Goal: Transaction & Acquisition: Purchase product/service

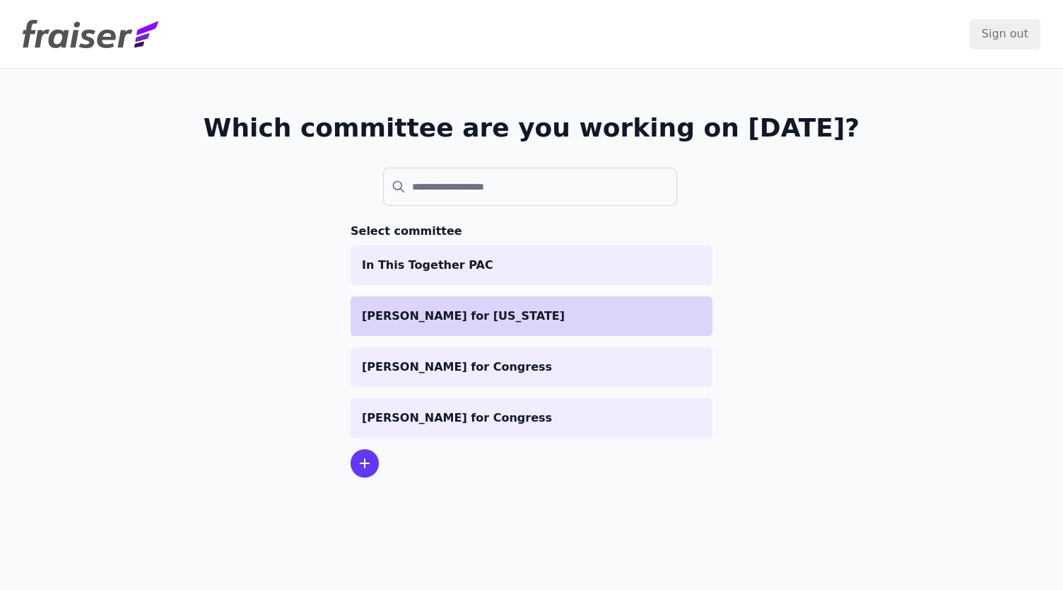
click at [424, 317] on p "[PERSON_NAME] for [US_STATE]" at bounding box center [531, 316] width 339 height 17
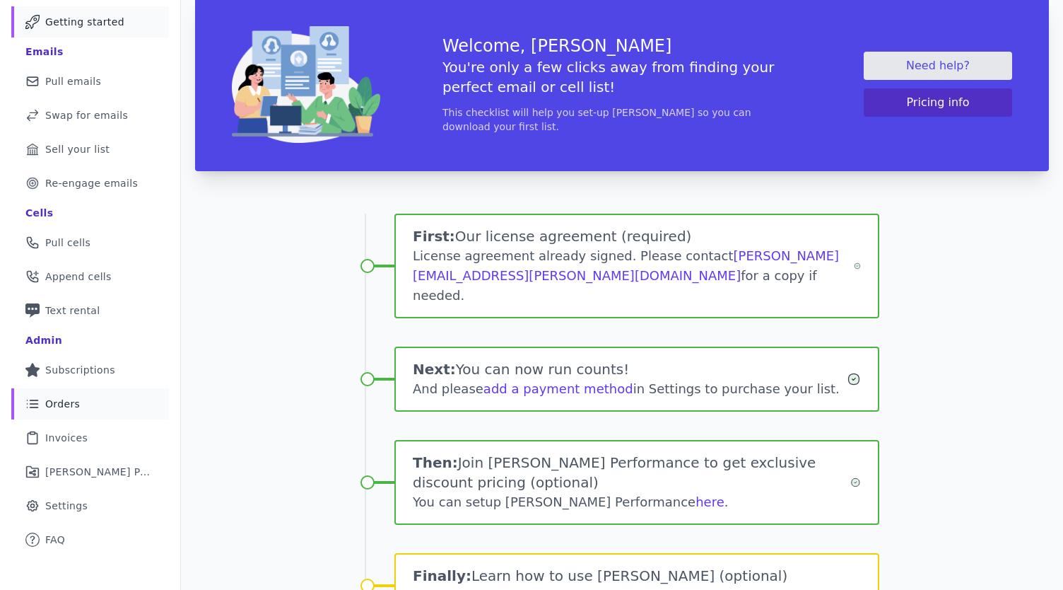
scroll to position [85, 0]
click at [83, 404] on link "List Icon Outline of bulleted list Orders" at bounding box center [90, 403] width 158 height 31
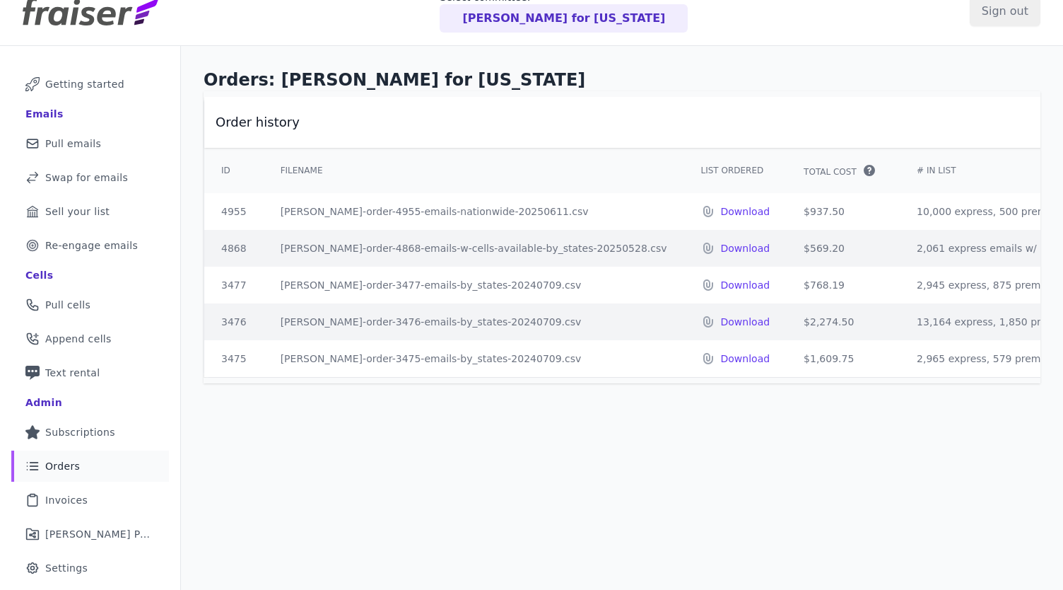
scroll to position [23, 0]
click at [103, 149] on link "Mail Icon Outline of a mail envelope Pull emails" at bounding box center [90, 142] width 158 height 31
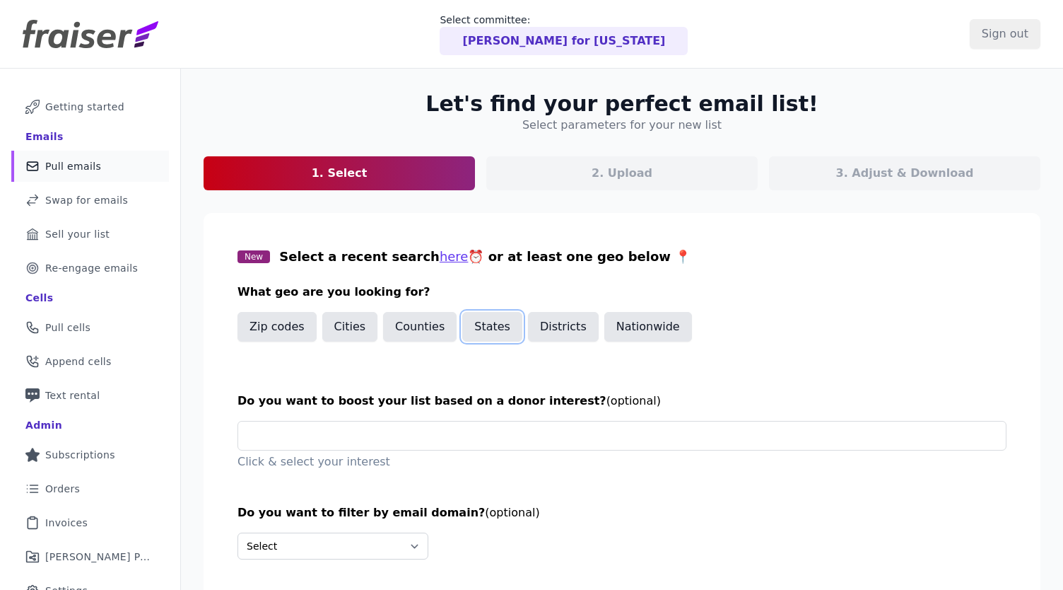
click at [485, 335] on button "States" at bounding box center [492, 327] width 60 height 30
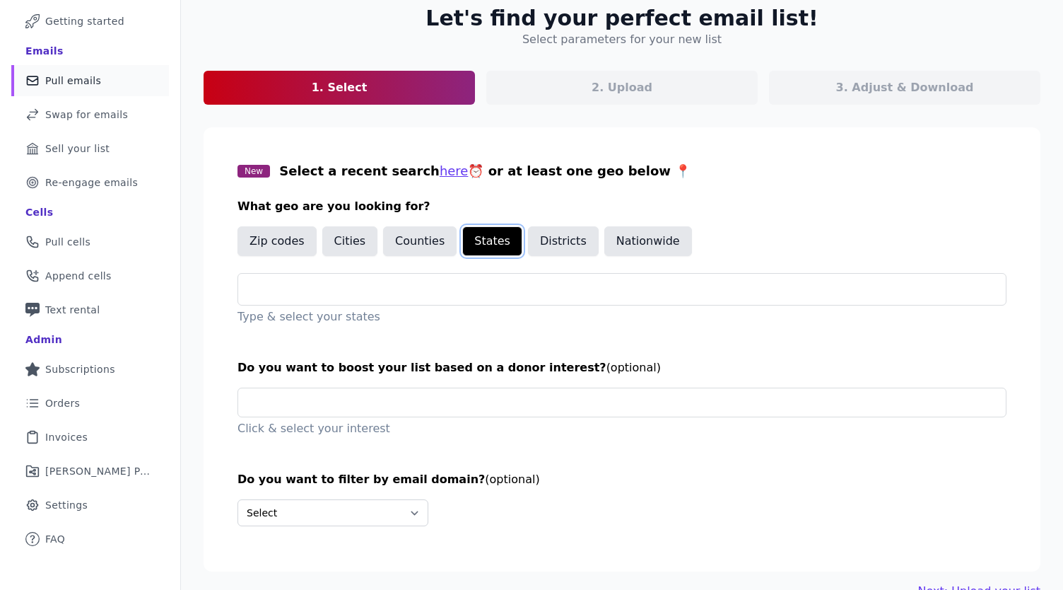
scroll to position [88, 0]
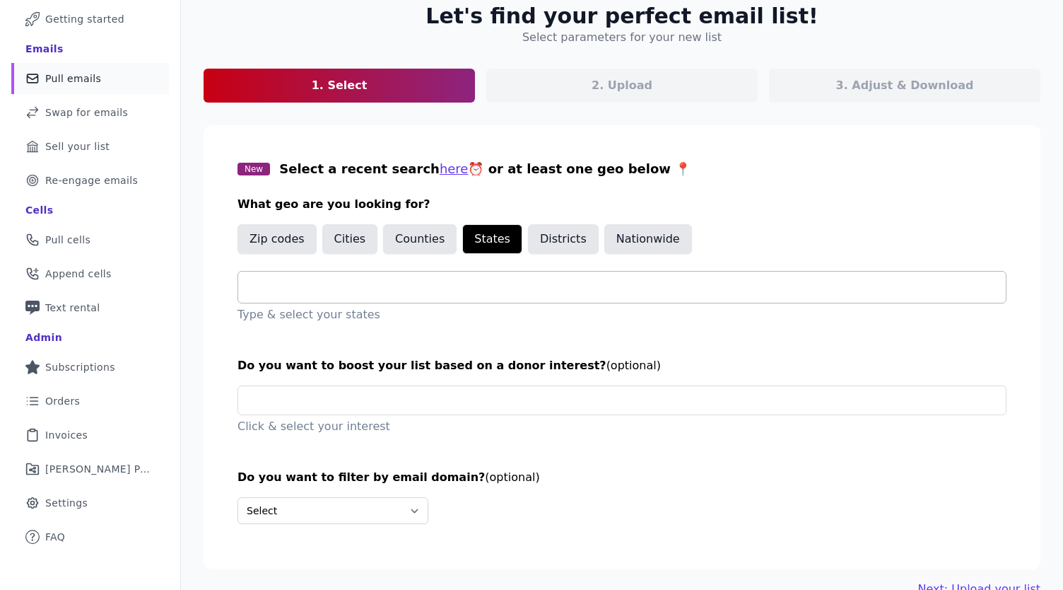
click at [383, 289] on input "text" at bounding box center [628, 287] width 757 height 17
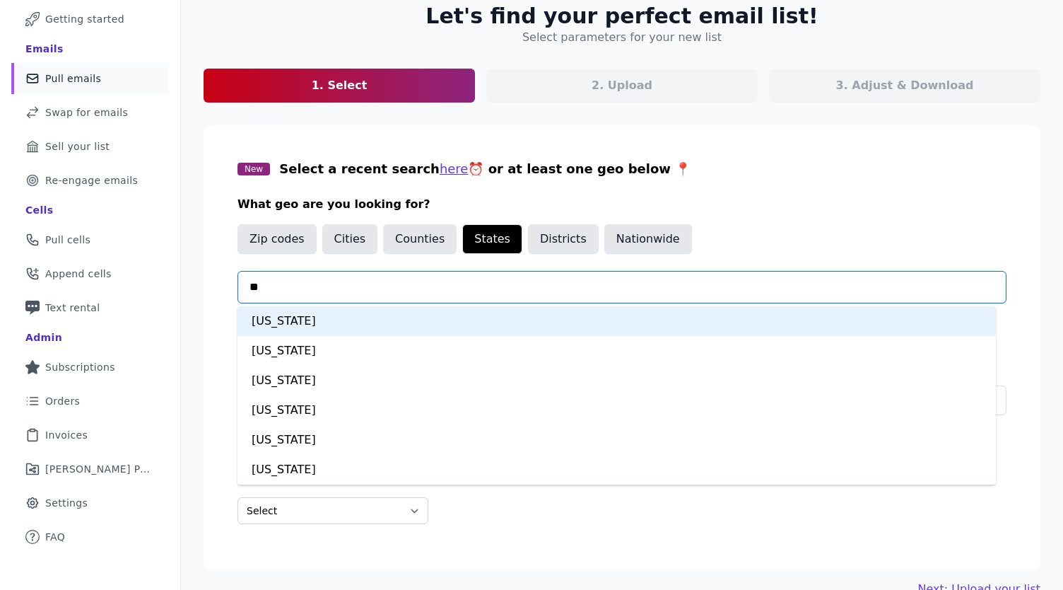
type input "***"
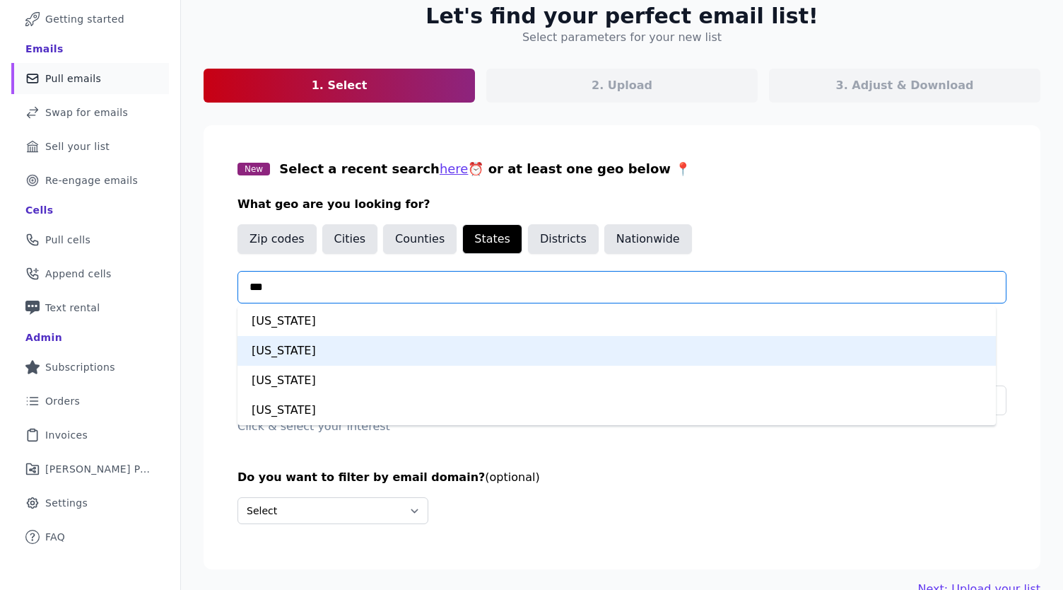
click at [402, 342] on div "New Jersey" at bounding box center [617, 351] width 759 height 30
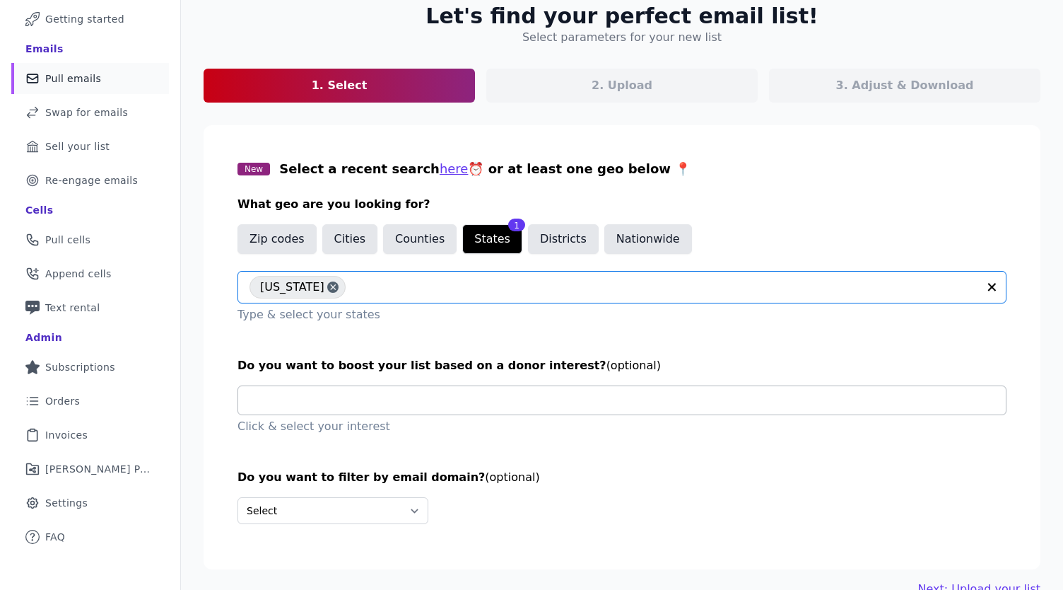
drag, startPoint x: 412, startPoint y: 407, endPoint x: 419, endPoint y: 413, distance: 9.5
click at [413, 407] on input "text" at bounding box center [628, 400] width 757 height 28
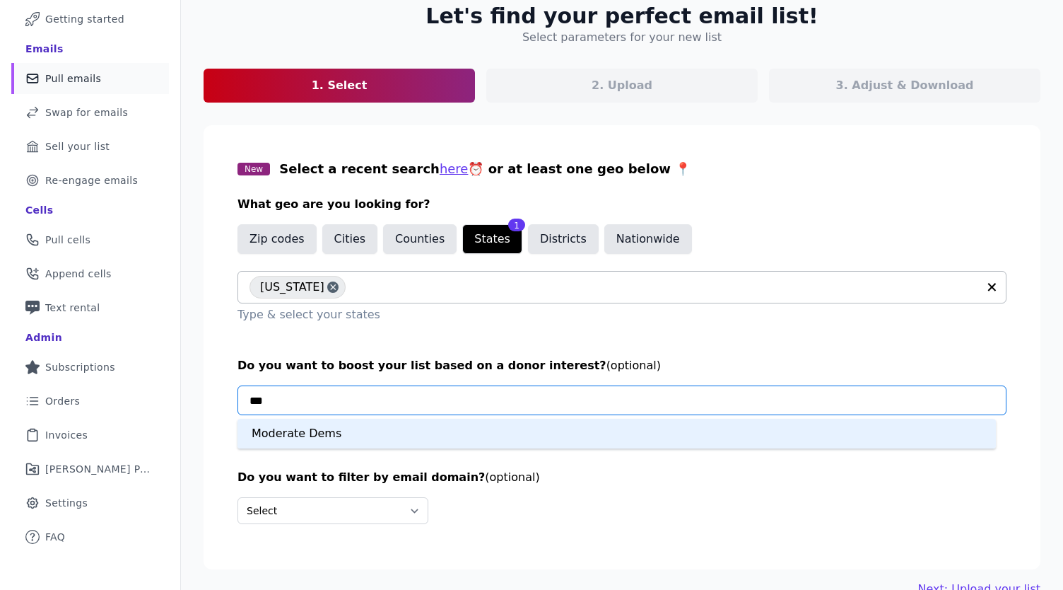
type input "****"
click at [405, 427] on div "Moderate Dems" at bounding box center [617, 434] width 759 height 30
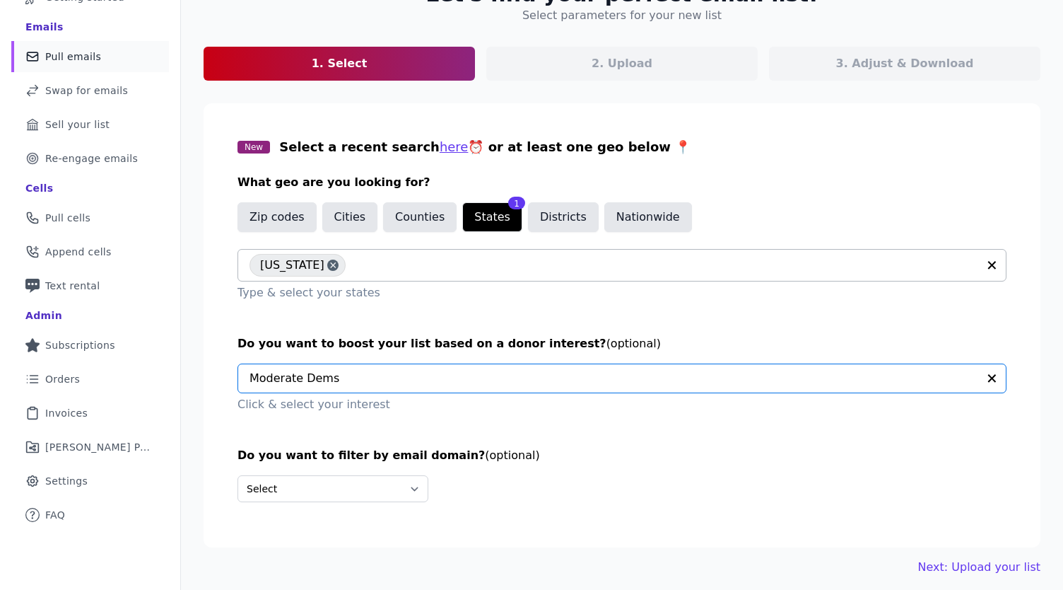
scroll to position [116, 0]
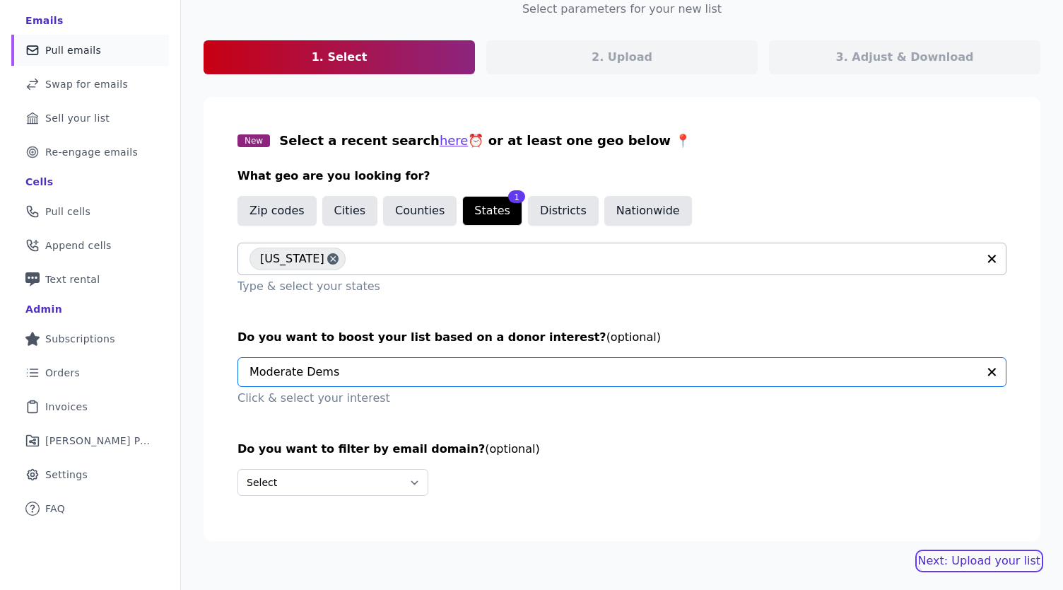
click at [989, 555] on link "Next: Upload your list" at bounding box center [980, 560] width 122 height 17
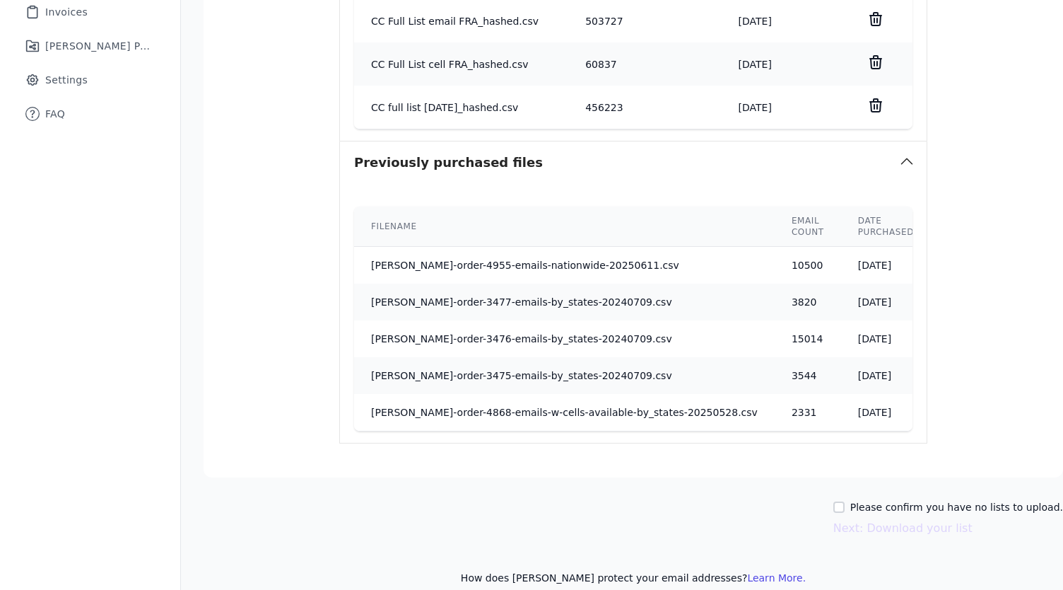
scroll to position [511, 0]
click at [843, 503] on div "Please confirm you have no lists to upload." at bounding box center [949, 507] width 230 height 14
click at [834, 503] on input "Please confirm you have no lists to upload." at bounding box center [839, 506] width 11 height 11
checkbox input "true"
click at [875, 527] on button "Next: Download your list" at bounding box center [903, 528] width 139 height 17
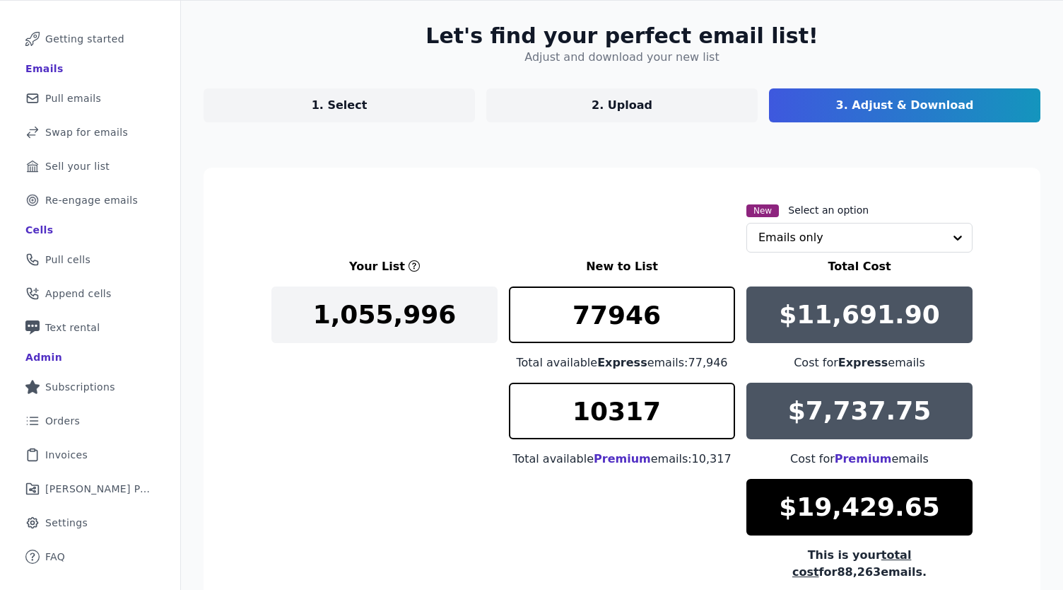
scroll to position [206, 0]
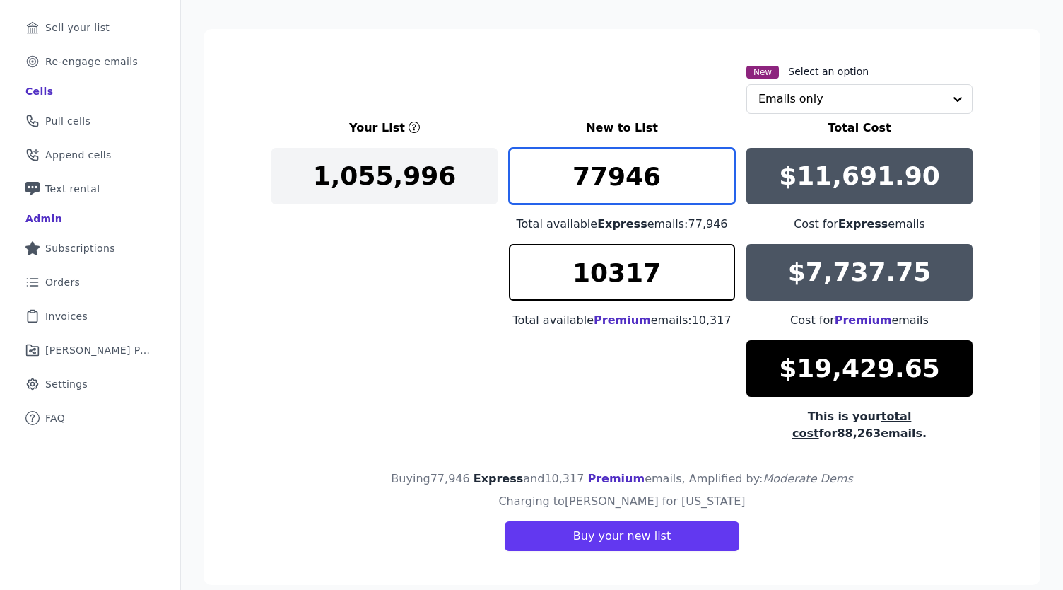
drag, startPoint x: 658, startPoint y: 177, endPoint x: 543, endPoint y: 175, distance: 114.6
click at [543, 175] on input "77946" at bounding box center [622, 176] width 226 height 57
type input "10000"
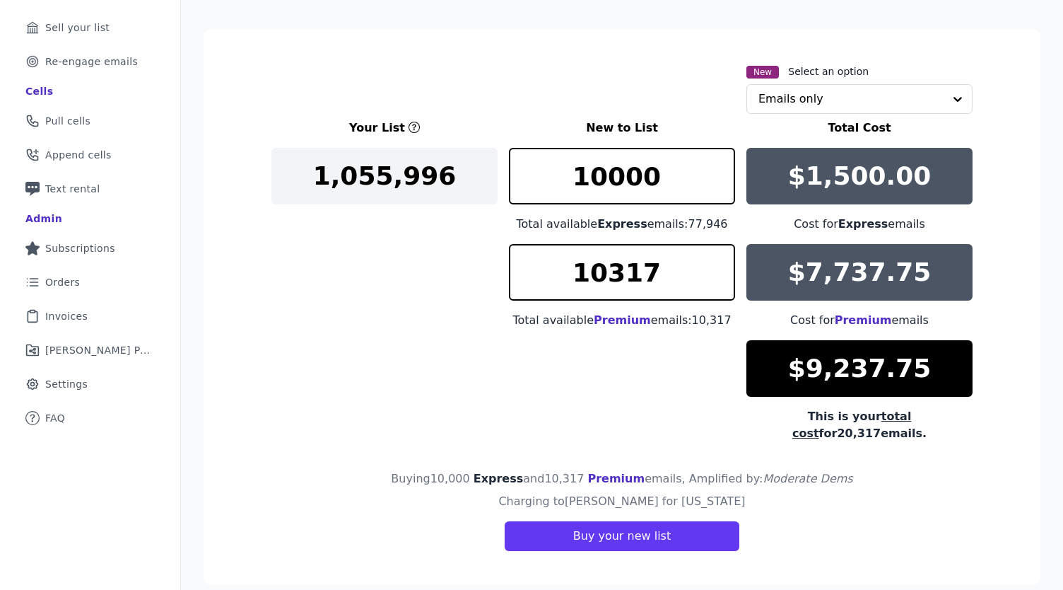
click at [433, 305] on div "Your List New to List Total Cost 1,055,996 10000 Total available Express emails…" at bounding box center [622, 280] width 701 height 322
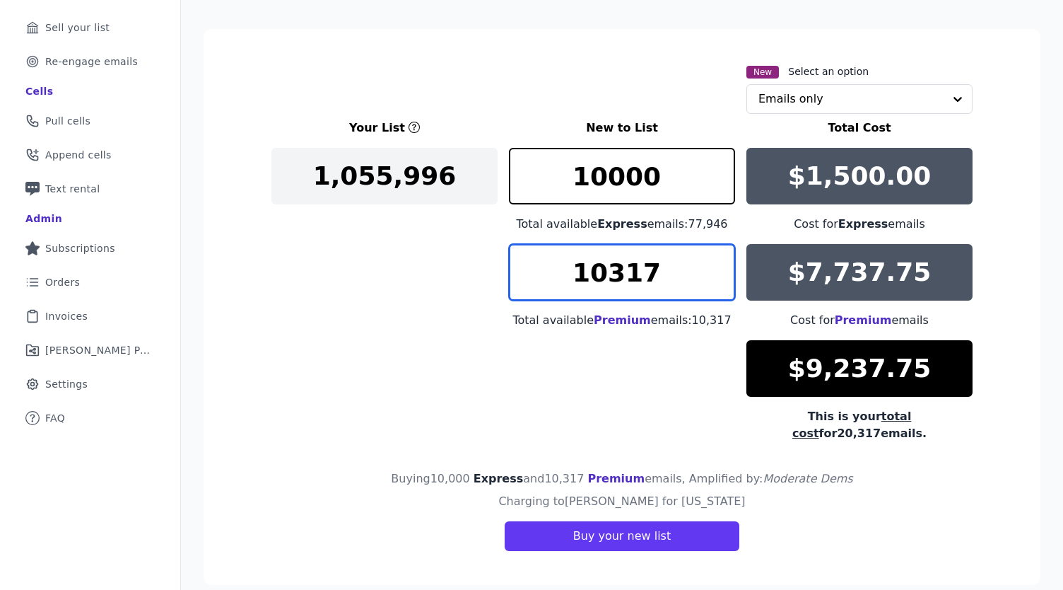
drag, startPoint x: 657, startPoint y: 281, endPoint x: 571, endPoint y: 278, distance: 86.3
click at [571, 278] on input "10317" at bounding box center [622, 272] width 226 height 57
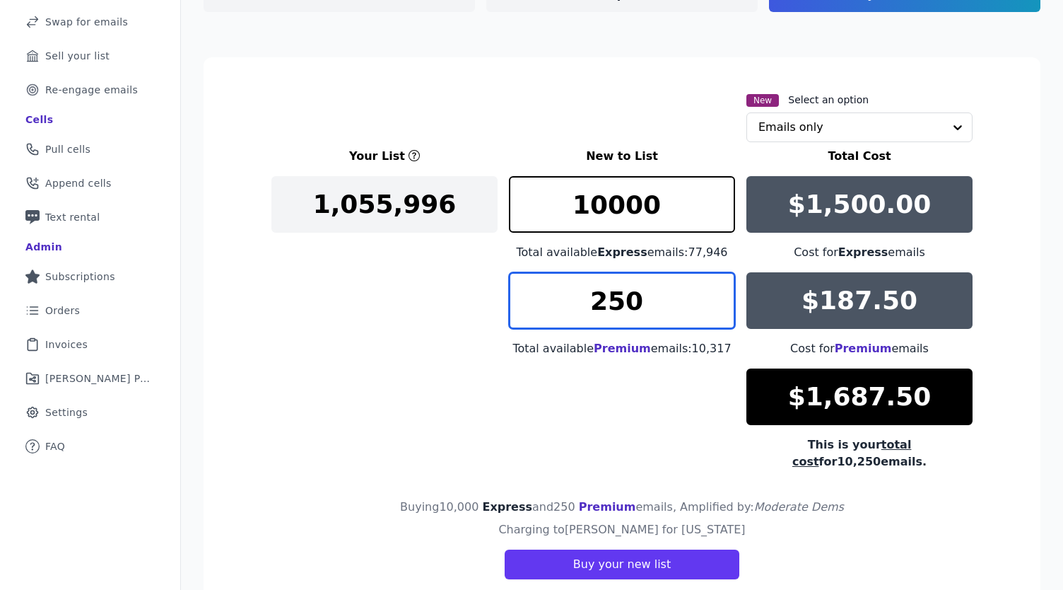
scroll to position [164, 0]
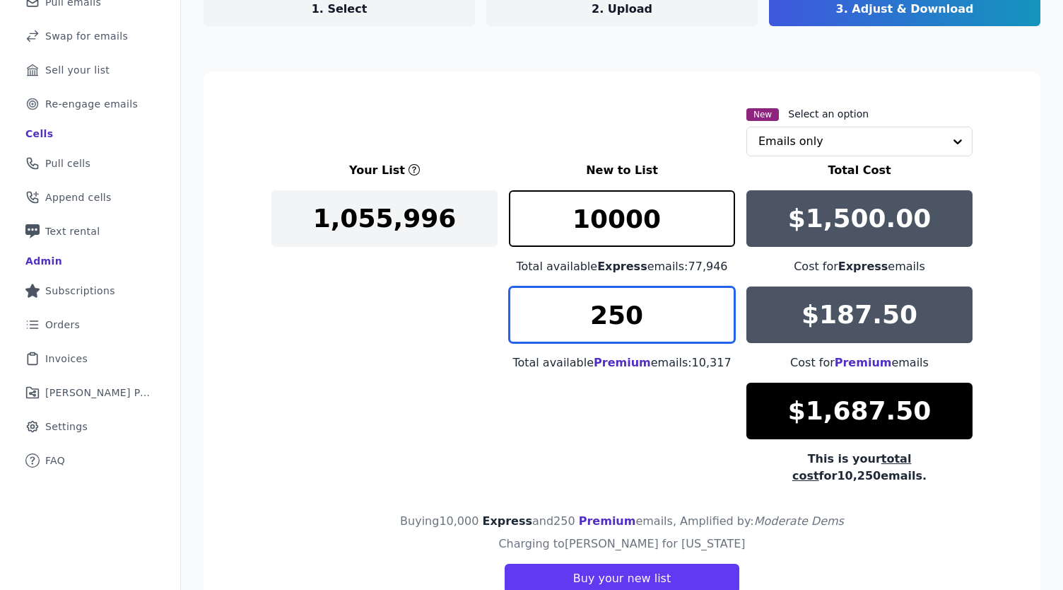
type input "250"
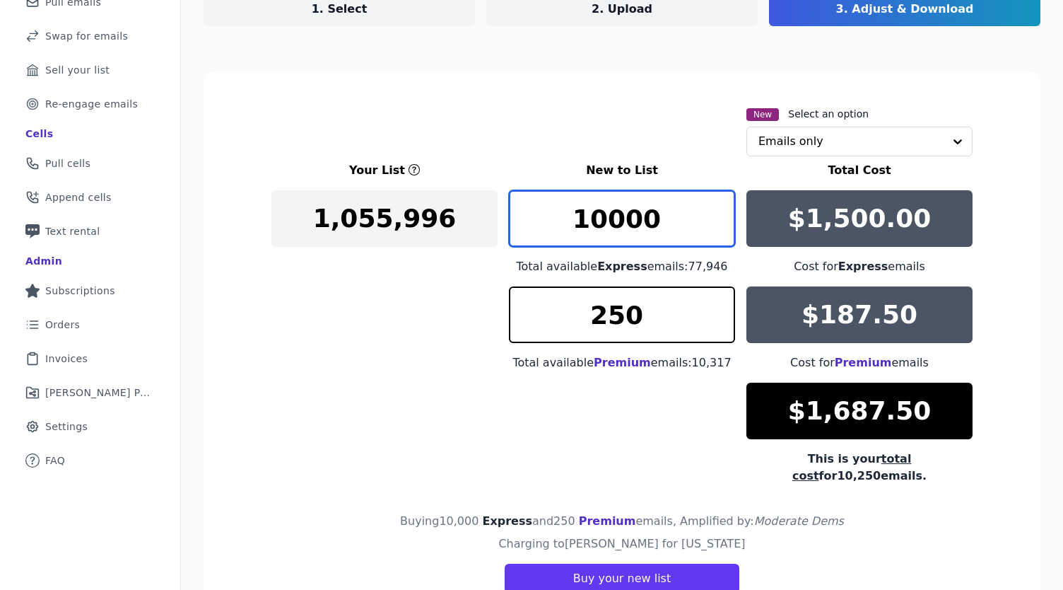
click at [602, 223] on input "10000" at bounding box center [622, 218] width 226 height 57
click at [595, 223] on input "10000" at bounding box center [622, 218] width 226 height 57
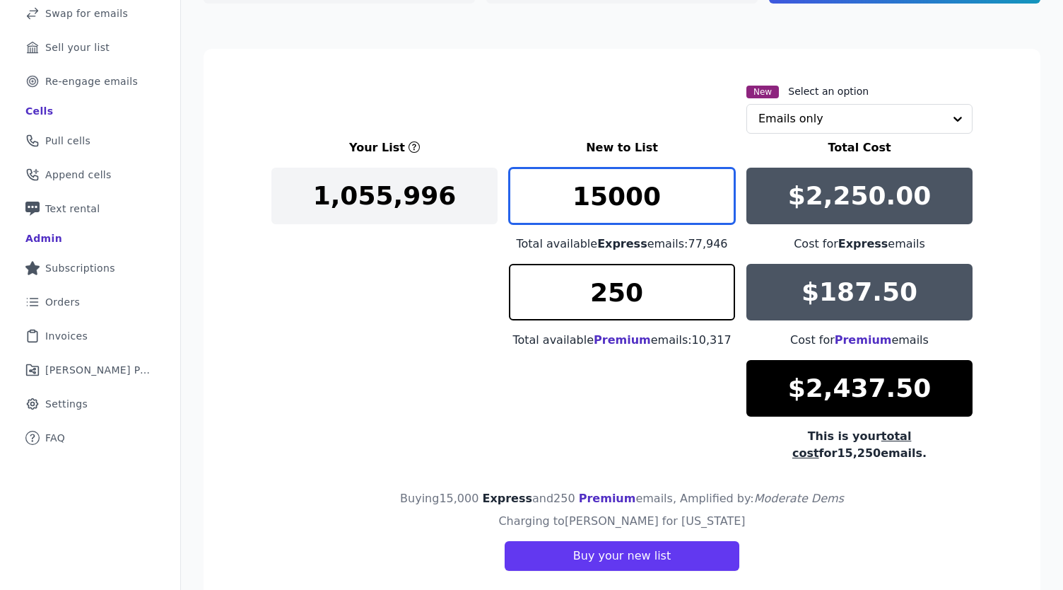
scroll to position [189, 0]
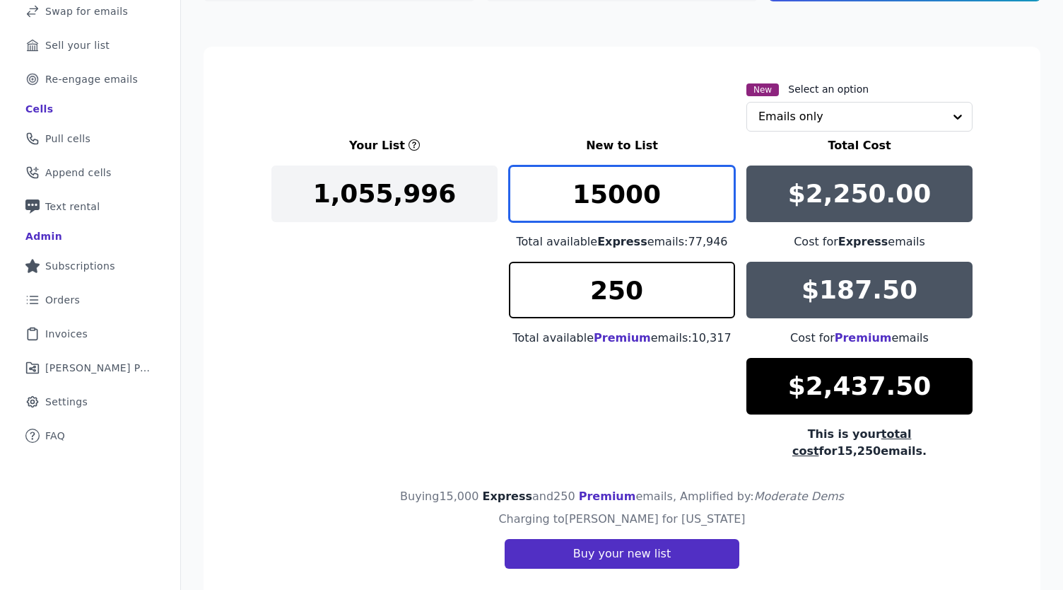
type input "15000"
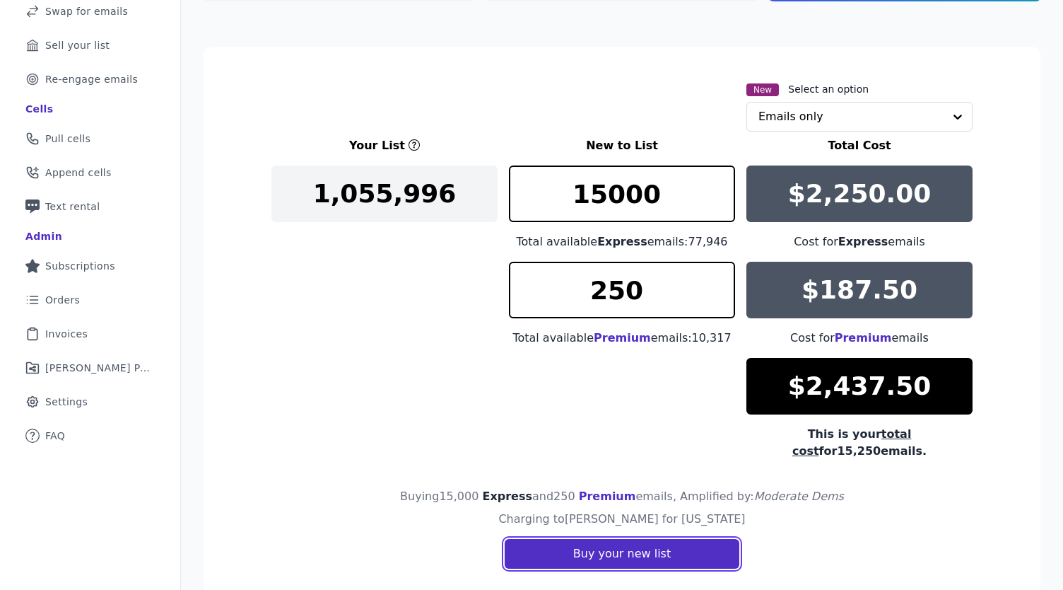
click at [629, 539] on button "Buy your new list" at bounding box center [622, 554] width 235 height 30
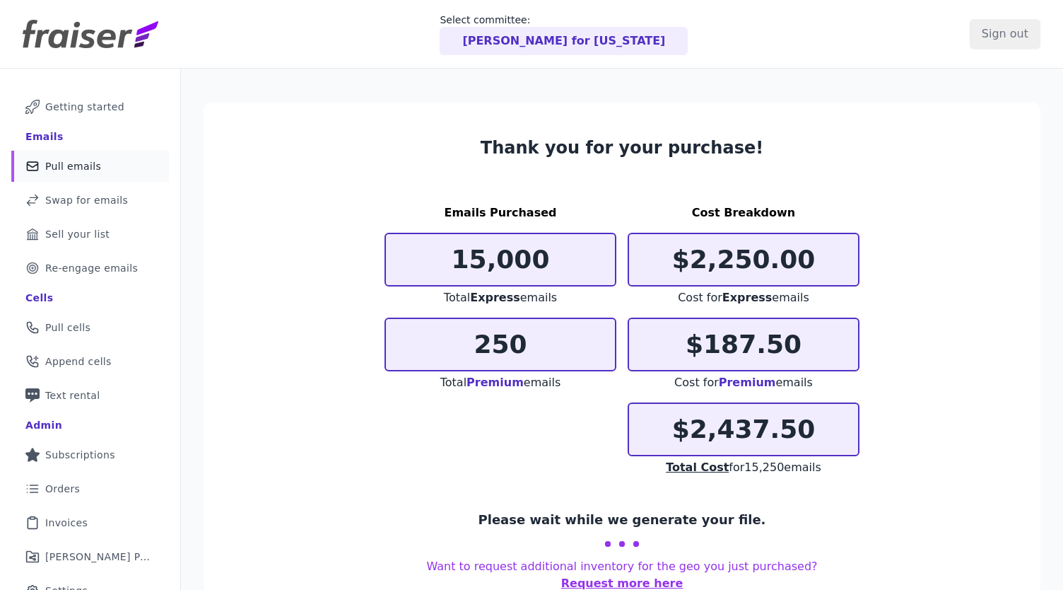
click at [74, 169] on span "Pull emails" at bounding box center [73, 166] width 56 height 14
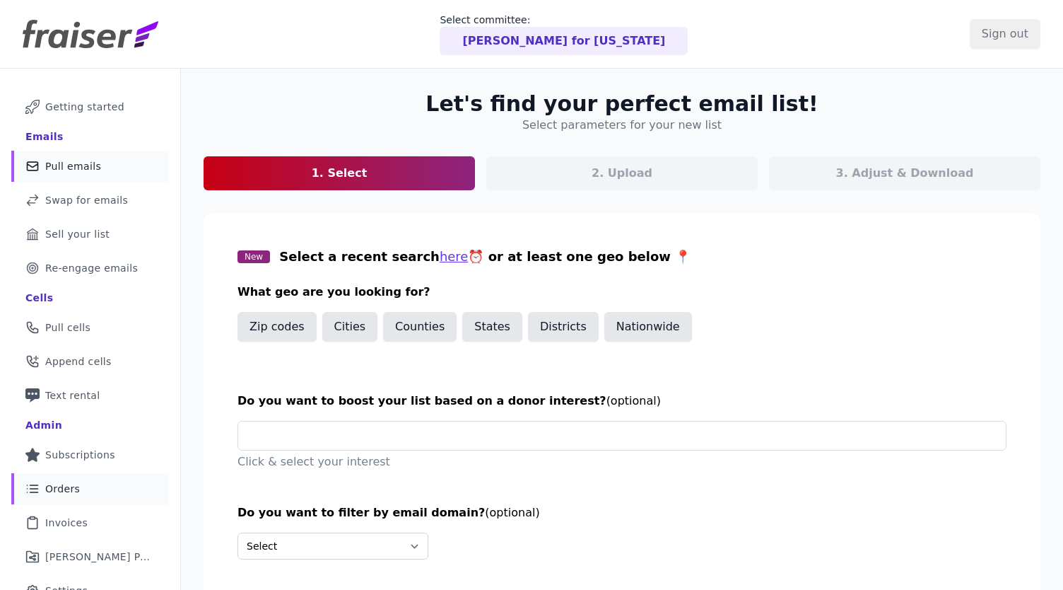
click at [89, 486] on link "List Icon Outline of bulleted list Orders" at bounding box center [90, 488] width 158 height 31
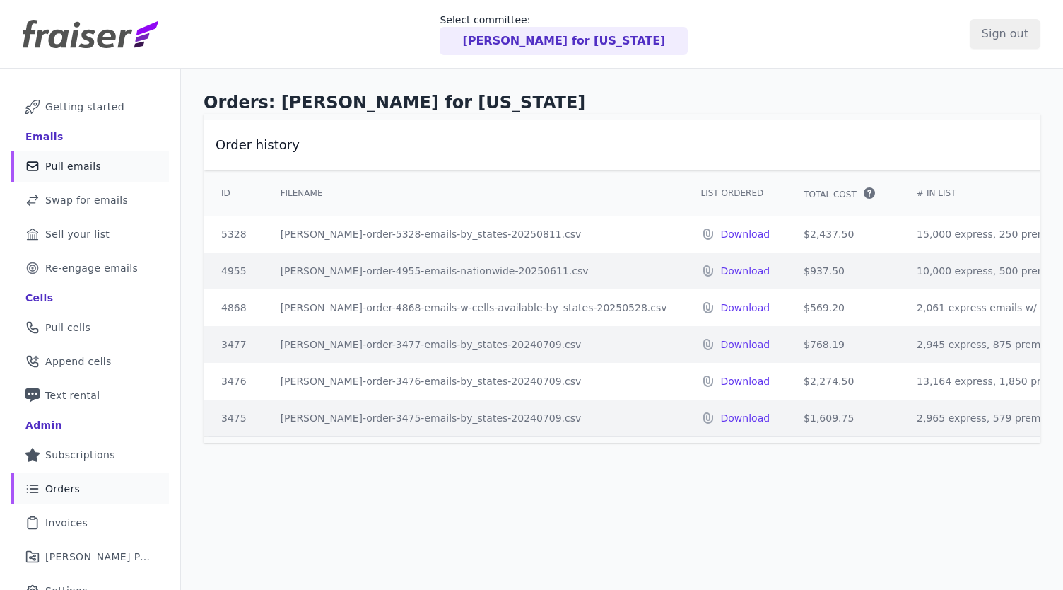
click at [75, 167] on span "Pull emails" at bounding box center [73, 166] width 56 height 14
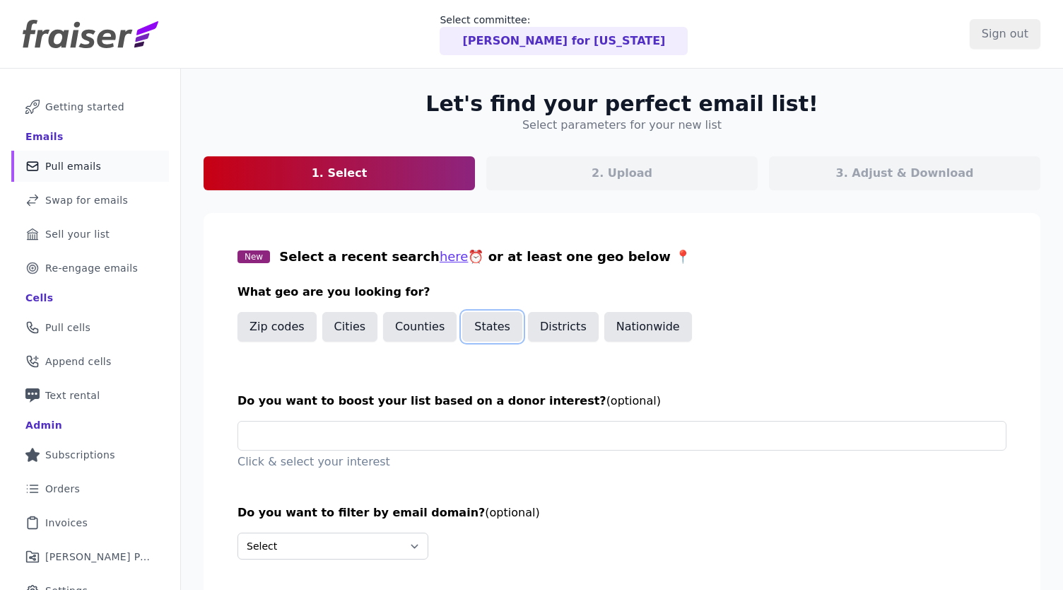
click at [482, 325] on button "States" at bounding box center [492, 327] width 60 height 30
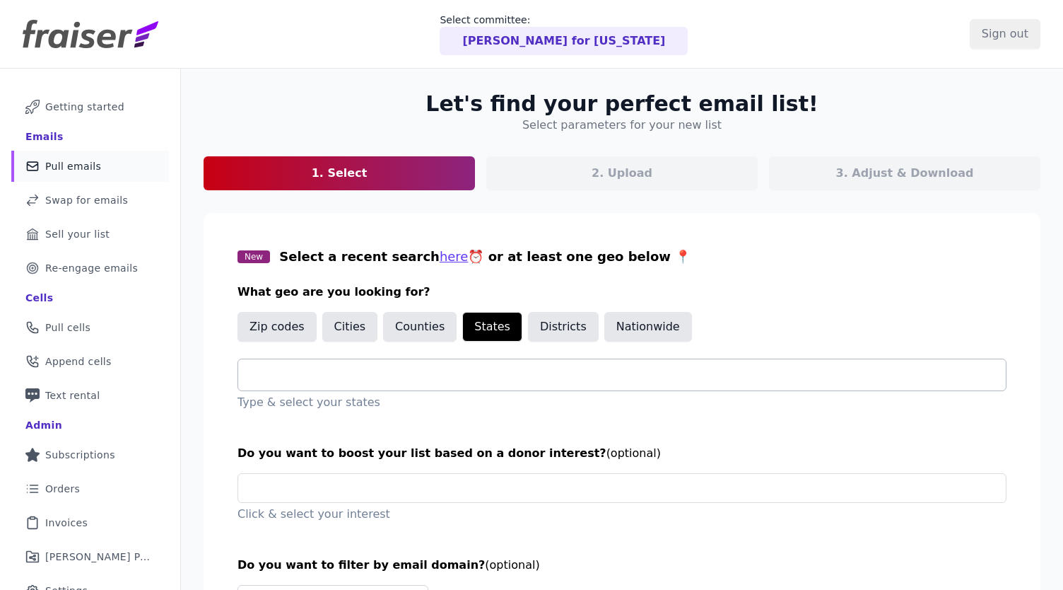
click at [438, 387] on div at bounding box center [628, 374] width 757 height 31
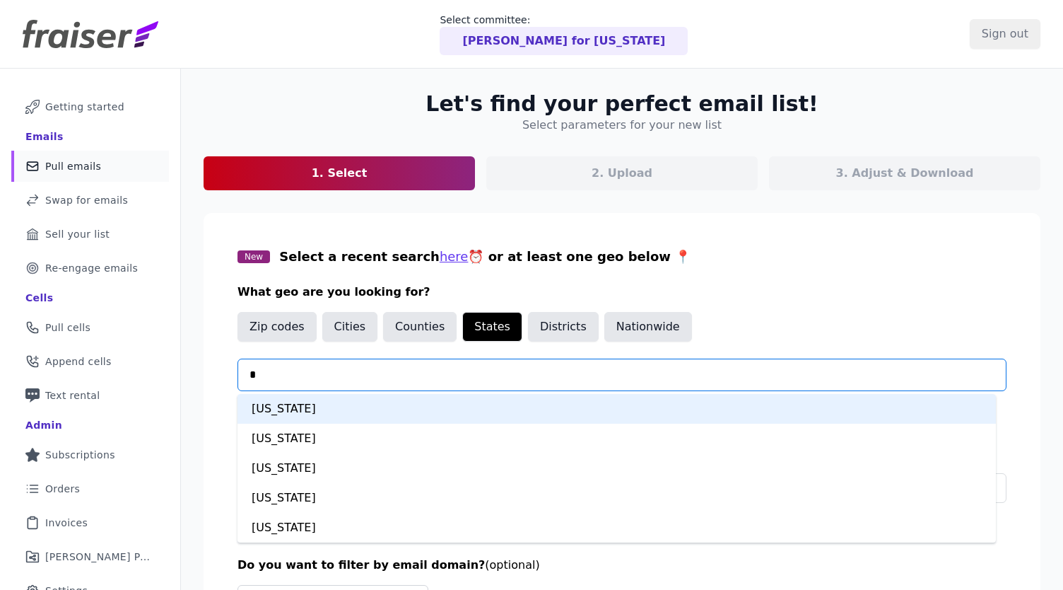
type input "**"
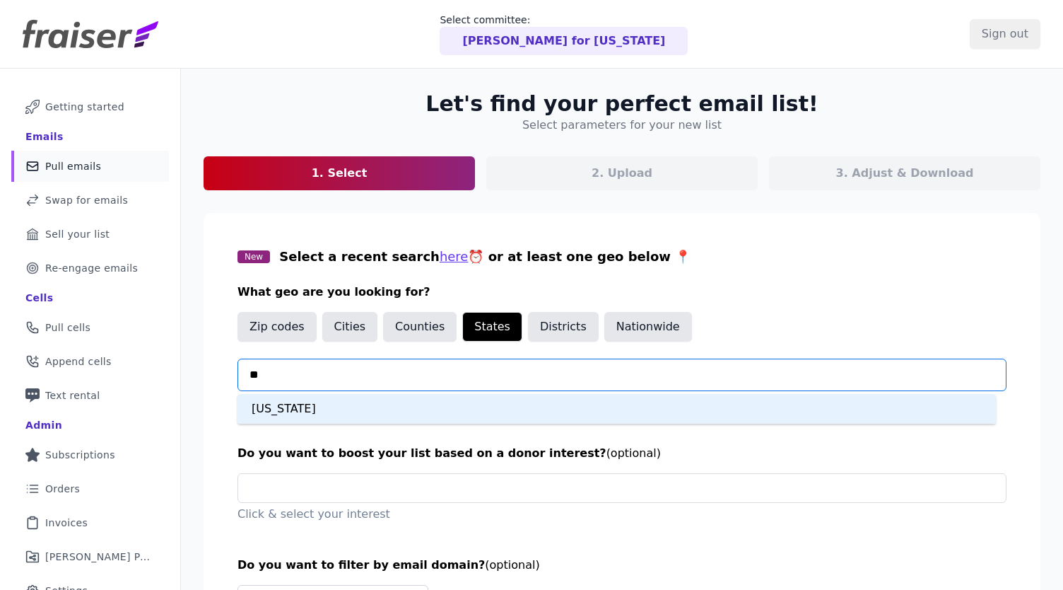
click at [455, 400] on div "Pennsylvania" at bounding box center [617, 409] width 759 height 30
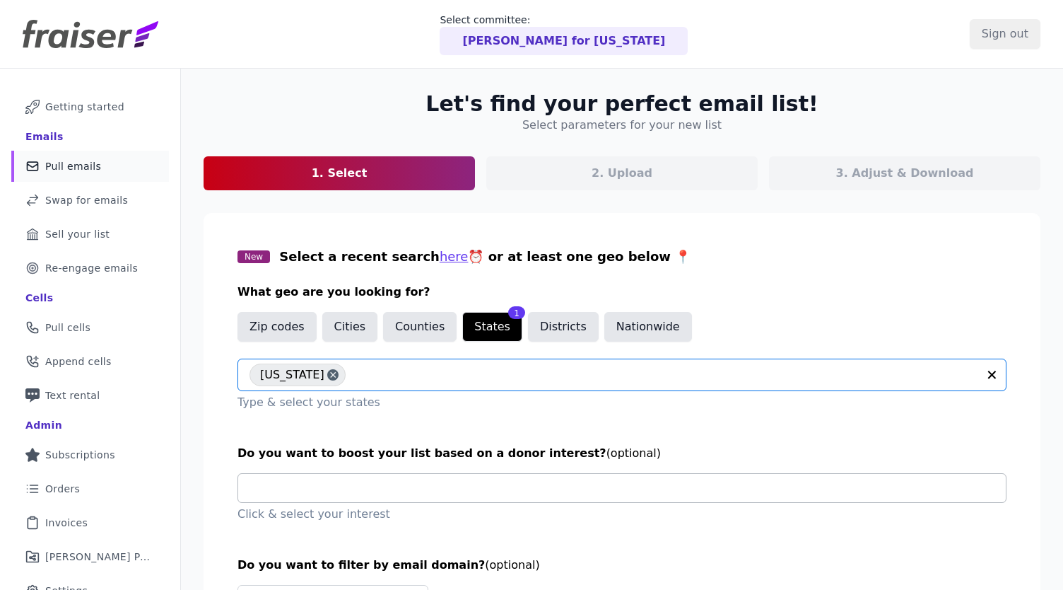
click at [395, 477] on input "text" at bounding box center [628, 488] width 757 height 28
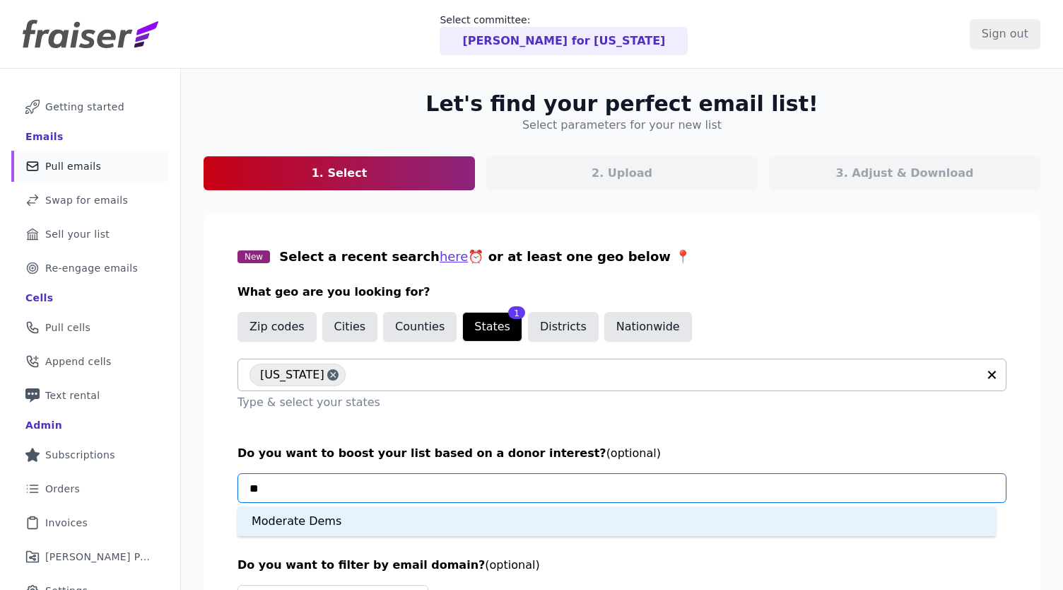
type input "***"
click at [373, 514] on div "Moderate Dems" at bounding box center [617, 521] width 759 height 30
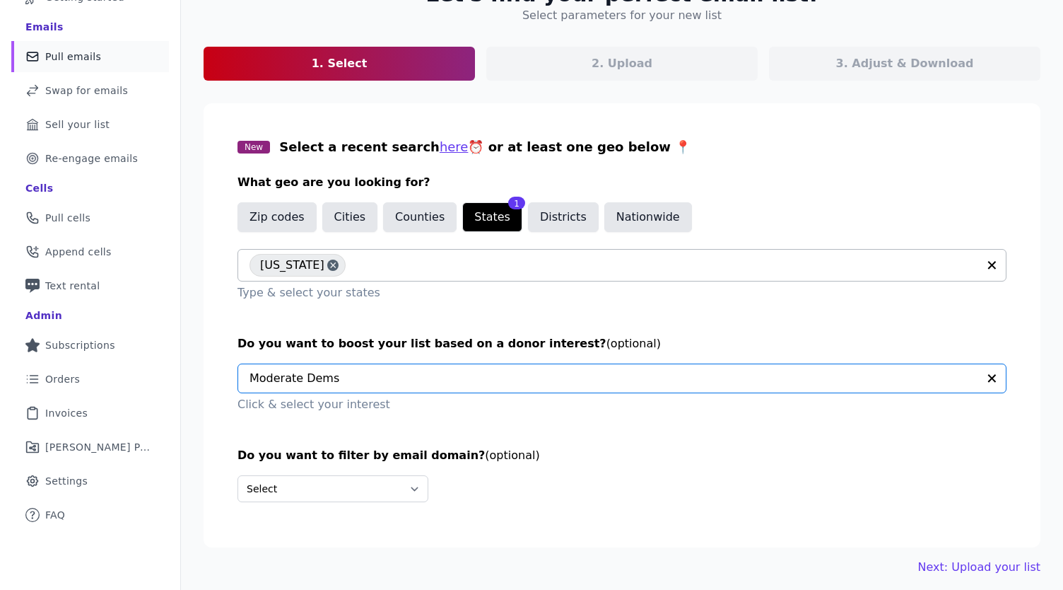
scroll to position [116, 0]
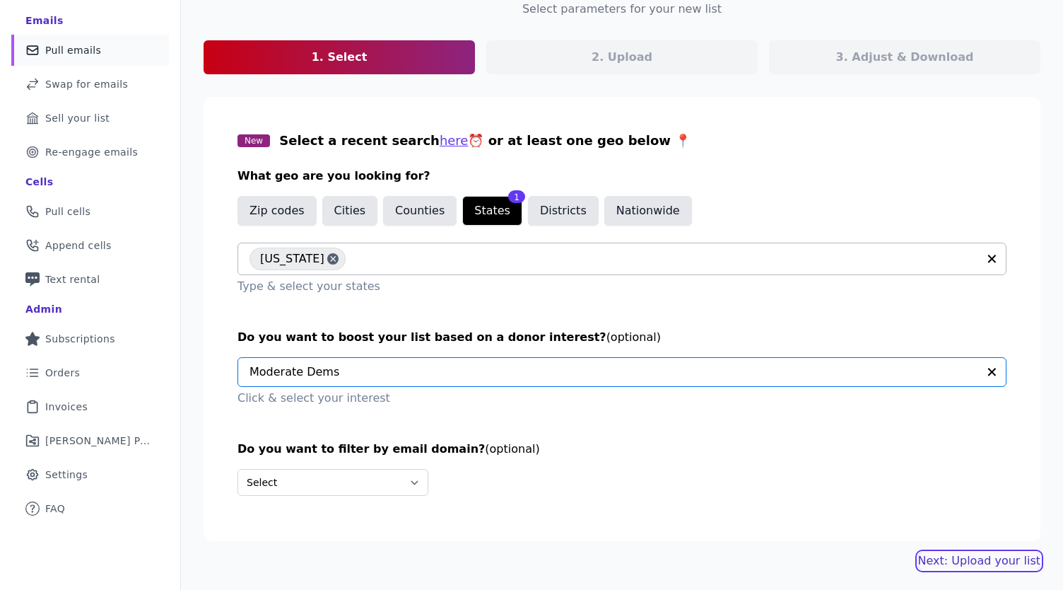
click at [976, 565] on link "Next: Upload your list" at bounding box center [980, 560] width 122 height 17
click at [974, 561] on link "Next: Upload your list" at bounding box center [980, 560] width 122 height 17
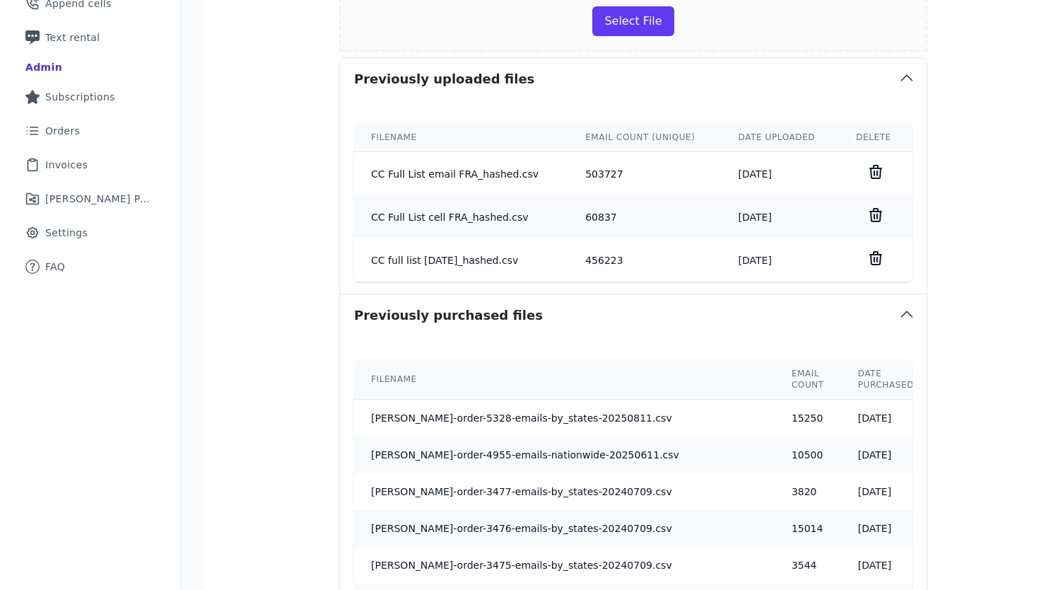
scroll to position [560, 0]
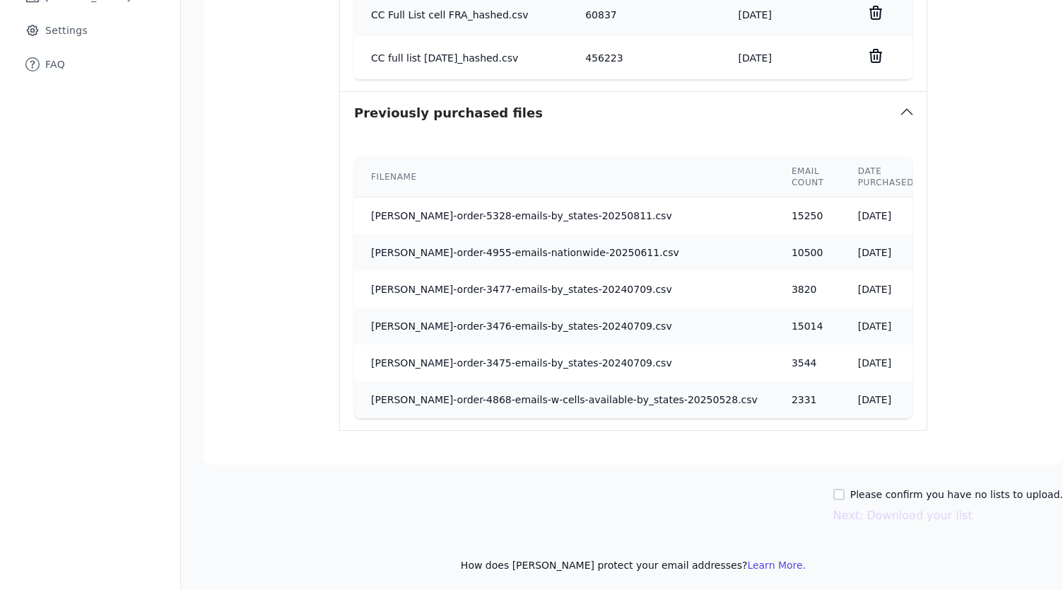
click at [323, 390] on section "You can upload your DCCC hash or your raw email list so that you aren't purchas…" at bounding box center [634, 69] width 860 height 789
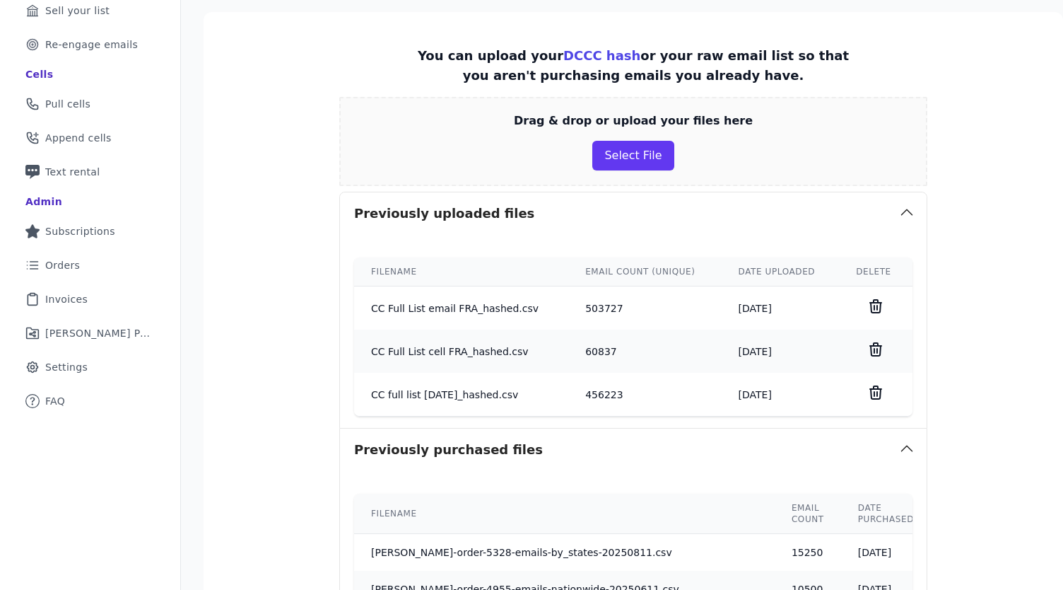
scroll to position [205, 0]
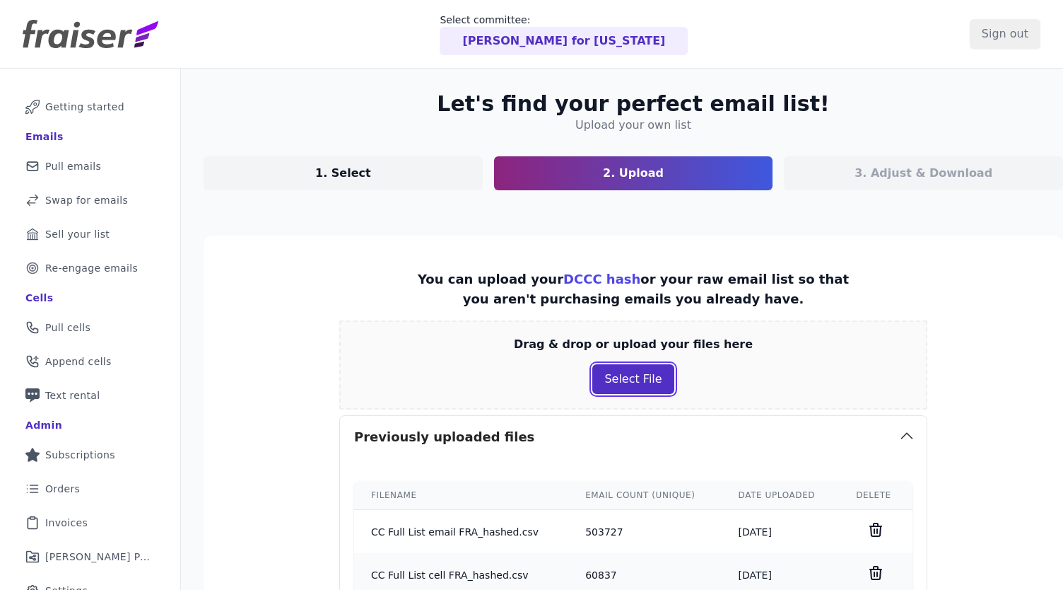
click at [615, 368] on button "Select File" at bounding box center [633, 379] width 81 height 30
click at [622, 378] on button "Select File" at bounding box center [633, 379] width 81 height 30
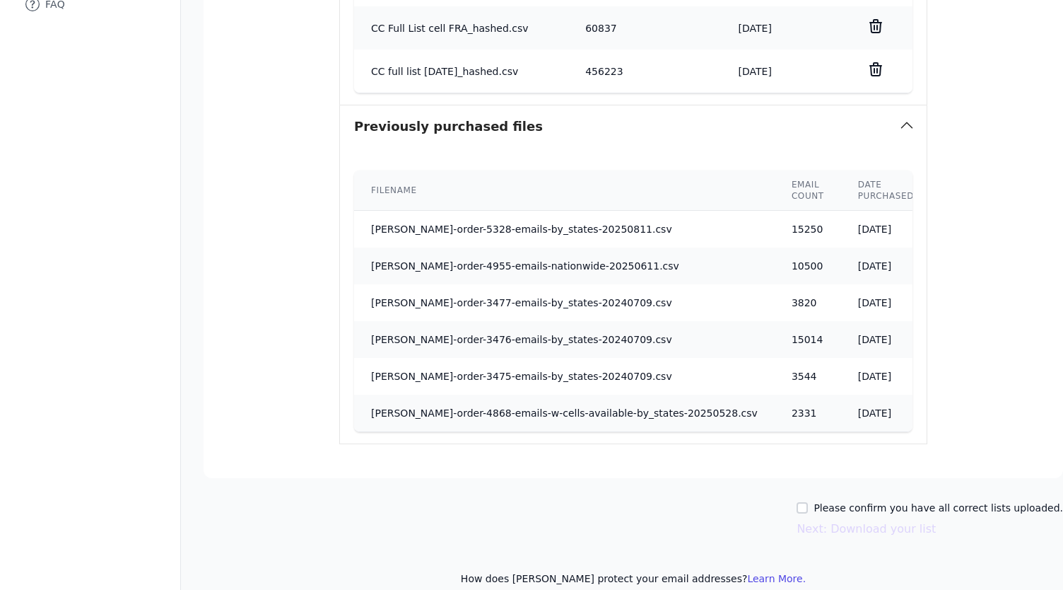
scroll to position [634, 0]
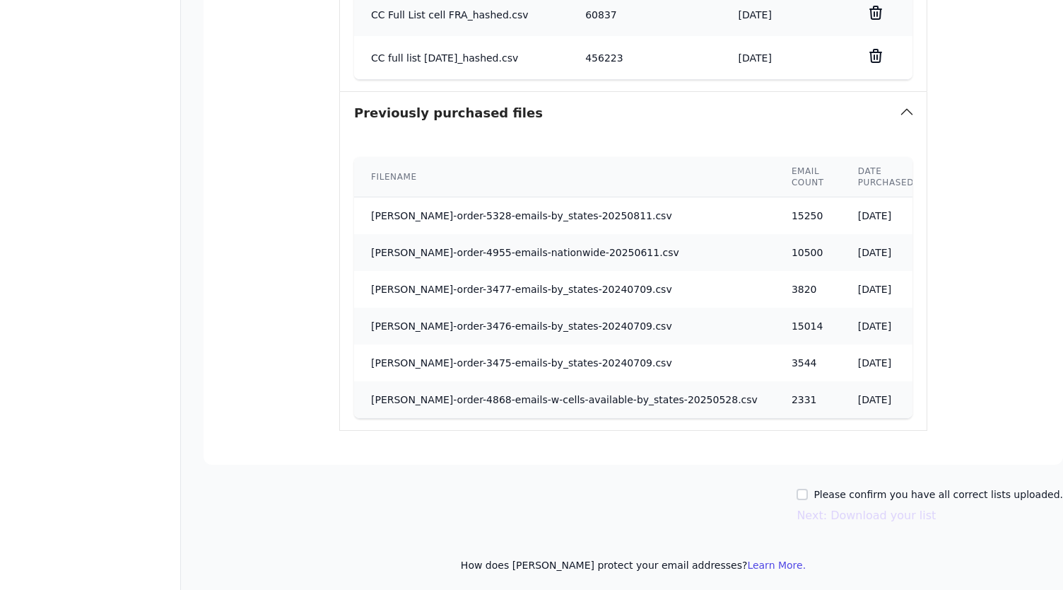
click at [905, 489] on label "Please confirm you have all correct lists uploaded." at bounding box center [939, 494] width 250 height 14
click at [808, 489] on input "Please confirm you have all correct lists uploaded." at bounding box center [802, 494] width 11 height 11
checkbox input "true"
click at [875, 517] on button "Next: Download your list" at bounding box center [866, 515] width 139 height 17
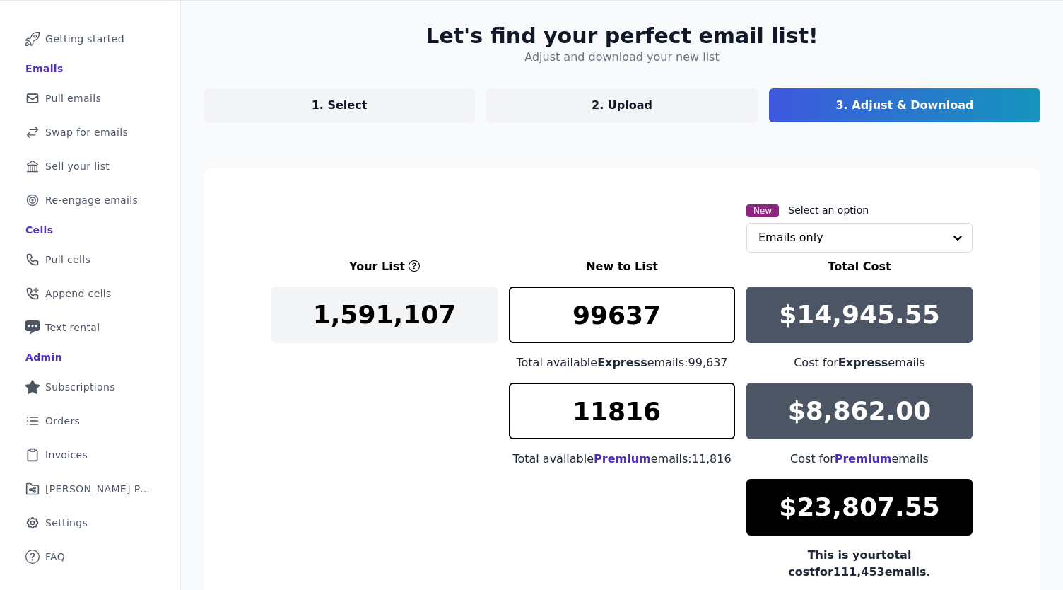
scroll to position [206, 0]
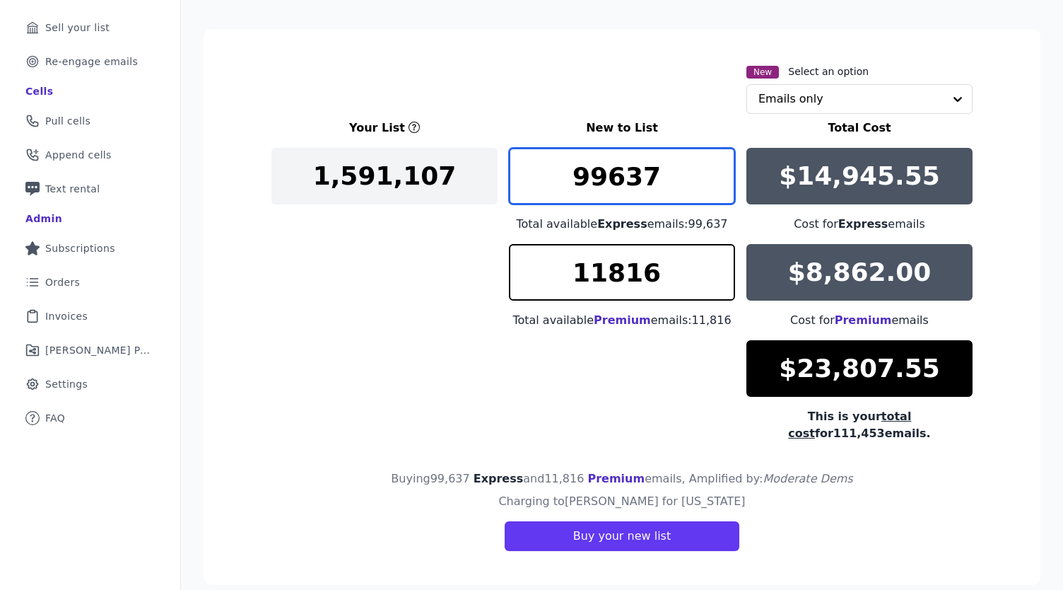
drag, startPoint x: 659, startPoint y: 186, endPoint x: 539, endPoint y: 185, distance: 120.2
click at [539, 185] on input "99637" at bounding box center [622, 176] width 226 height 57
type input "15000"
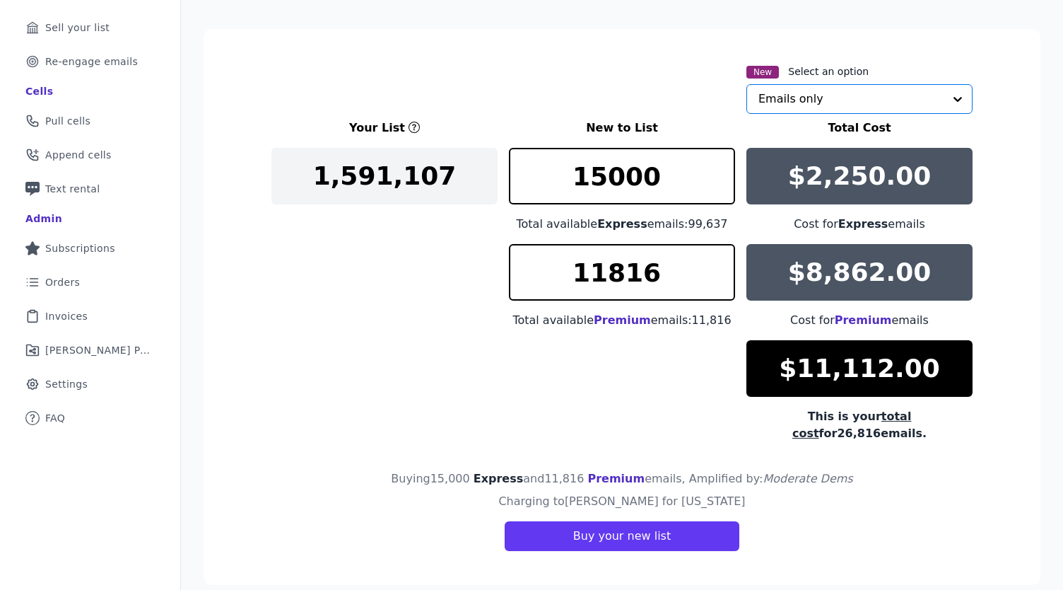
click at [781, 91] on input "text" at bounding box center [851, 99] width 185 height 28
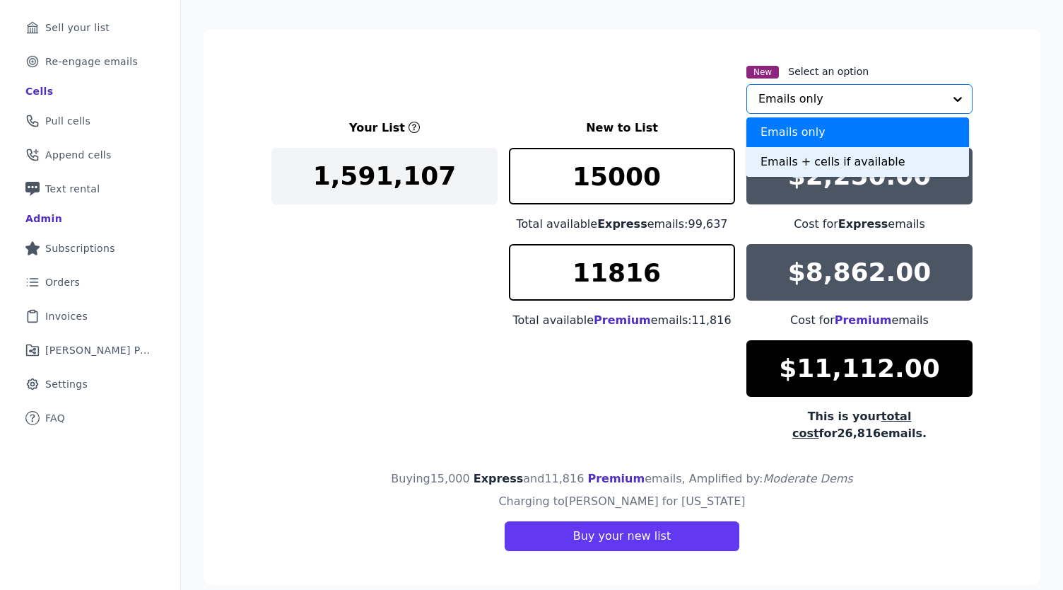
click at [747, 166] on div "Emails + cells if available" at bounding box center [858, 162] width 223 height 30
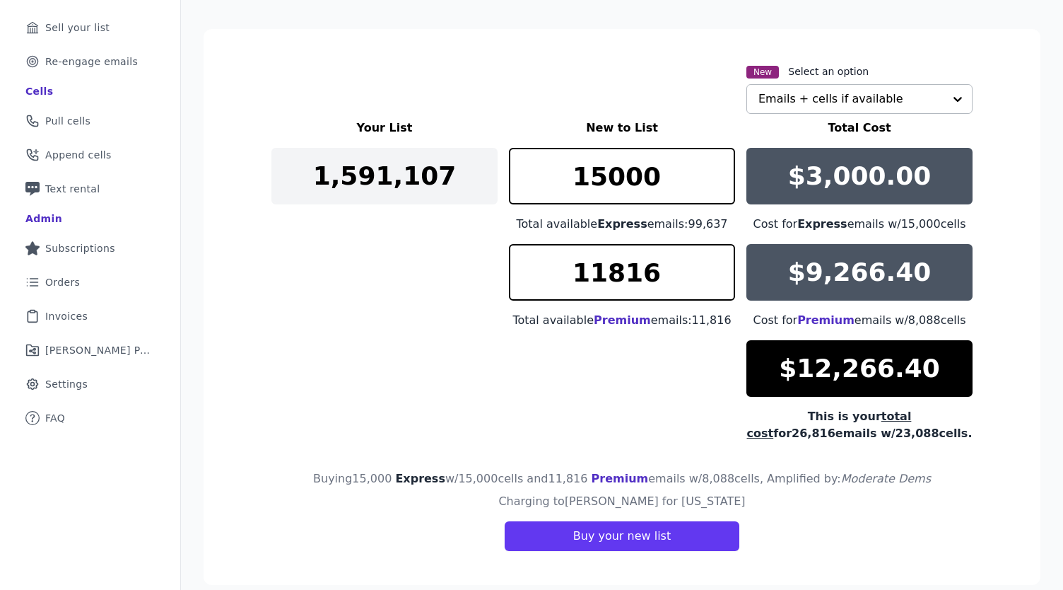
click at [407, 284] on div "Your List New to List Total Cost 1,591,107 15000 Total available Express emails…" at bounding box center [622, 280] width 701 height 322
click at [840, 99] on input "text" at bounding box center [851, 99] width 185 height 28
type input "**********"
click at [786, 103] on input "text" at bounding box center [851, 99] width 185 height 28
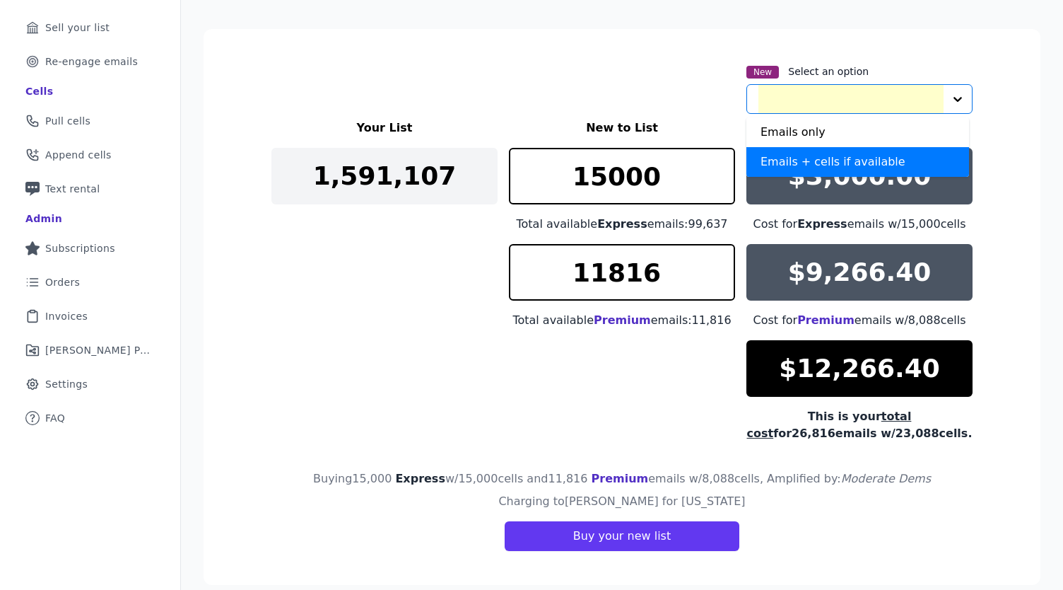
click at [669, 122] on h3 "New to List" at bounding box center [622, 127] width 226 height 17
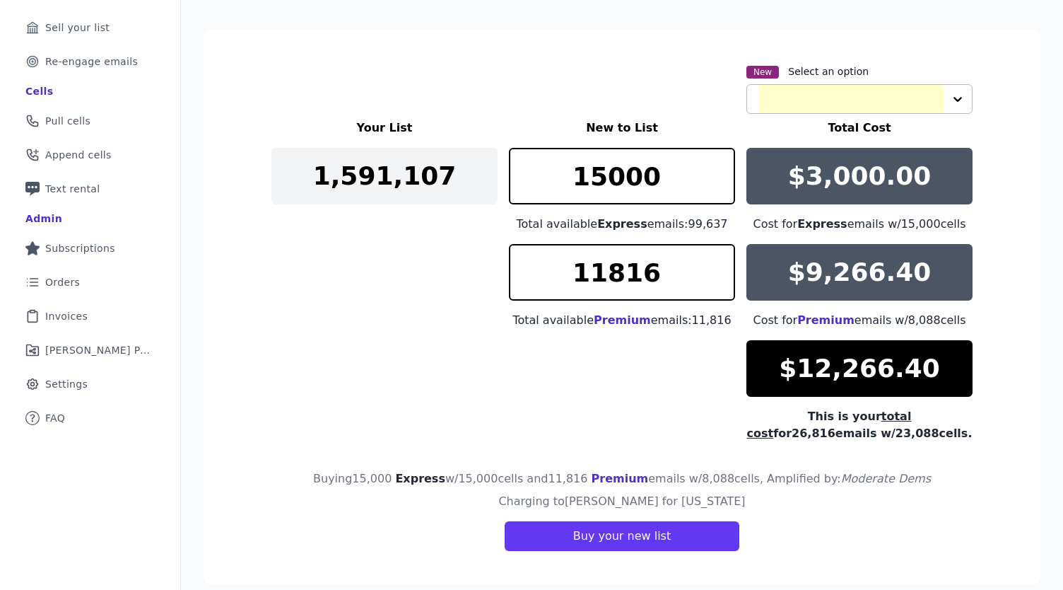
click at [763, 103] on input "text" at bounding box center [851, 99] width 185 height 28
click at [698, 110] on div "New Select an option Emails + cells if available" at bounding box center [622, 88] width 701 height 51
click at [958, 97] on div at bounding box center [958, 99] width 28 height 28
click at [860, 103] on input "text" at bounding box center [851, 99] width 185 height 28
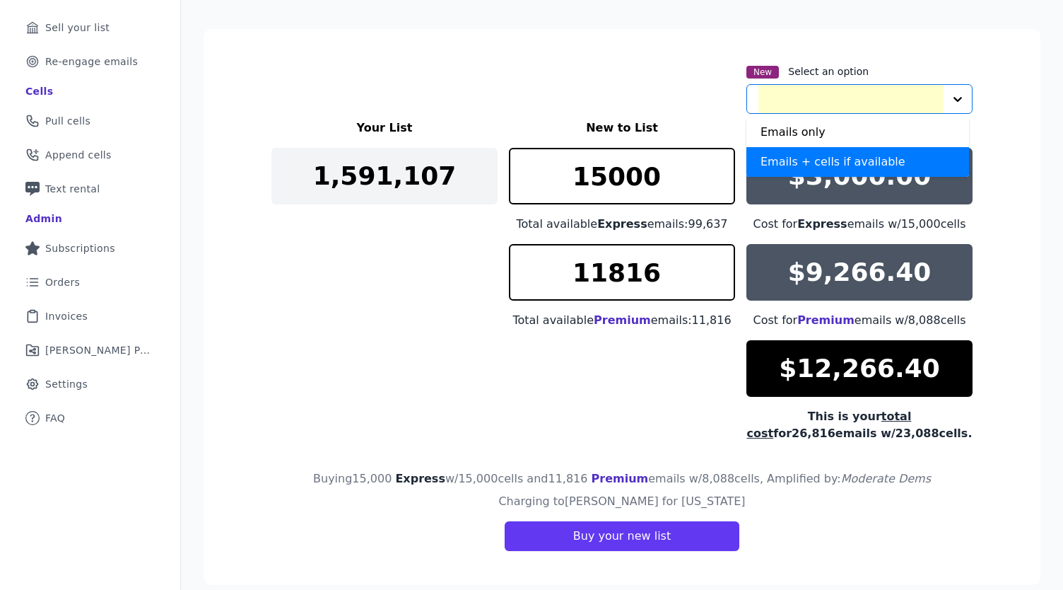
click at [796, 159] on div "Emails + cells if available" at bounding box center [858, 162] width 223 height 30
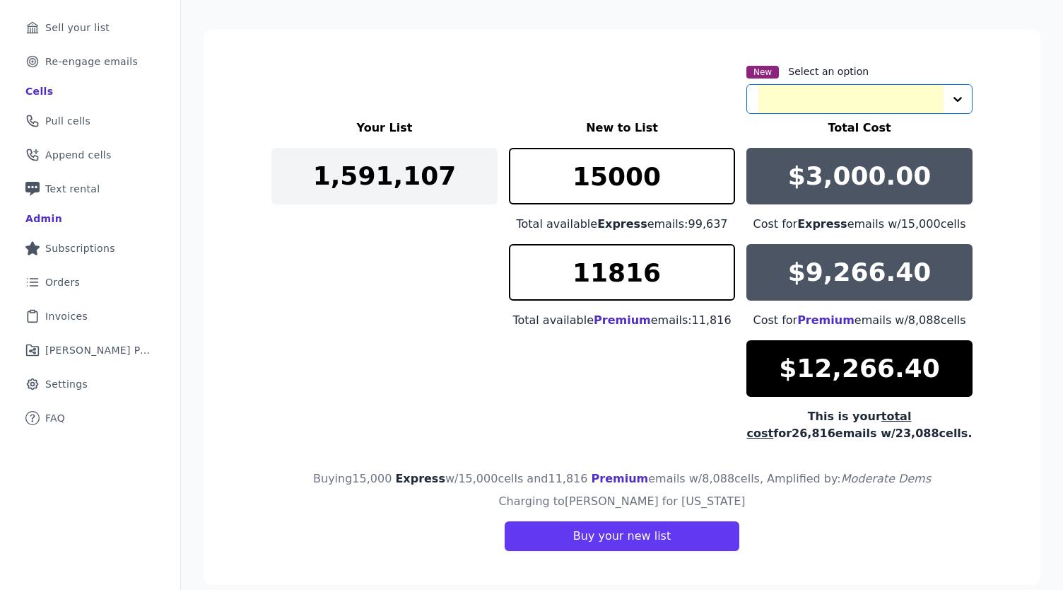
click at [630, 88] on div "New Select an option Option Emails + cells if available, selected. Select is fo…" at bounding box center [622, 88] width 701 height 51
click at [763, 94] on input "text" at bounding box center [851, 99] width 185 height 28
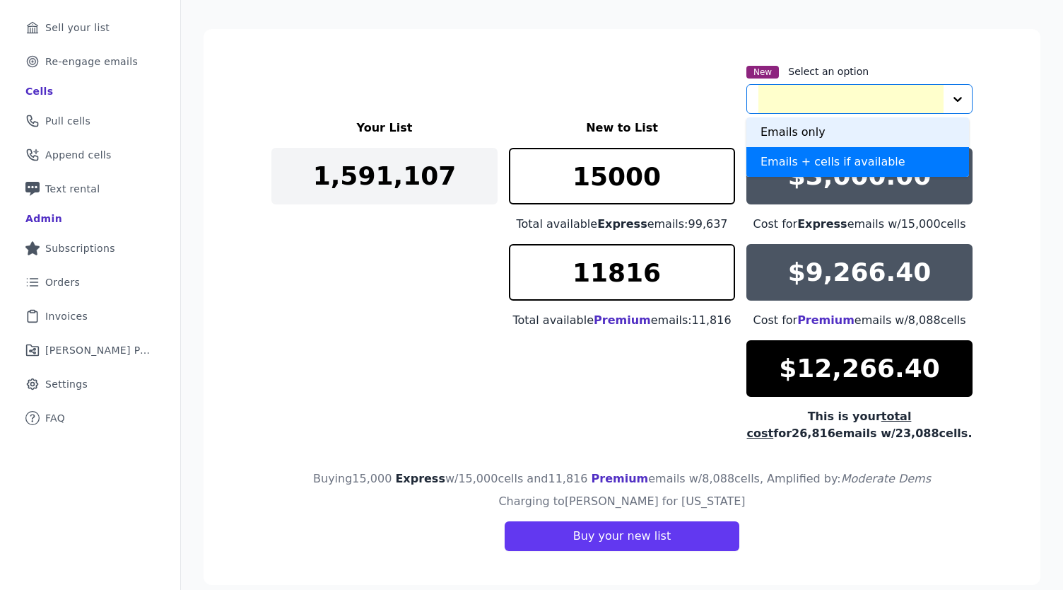
click at [778, 132] on div "Emails only" at bounding box center [858, 132] width 223 height 30
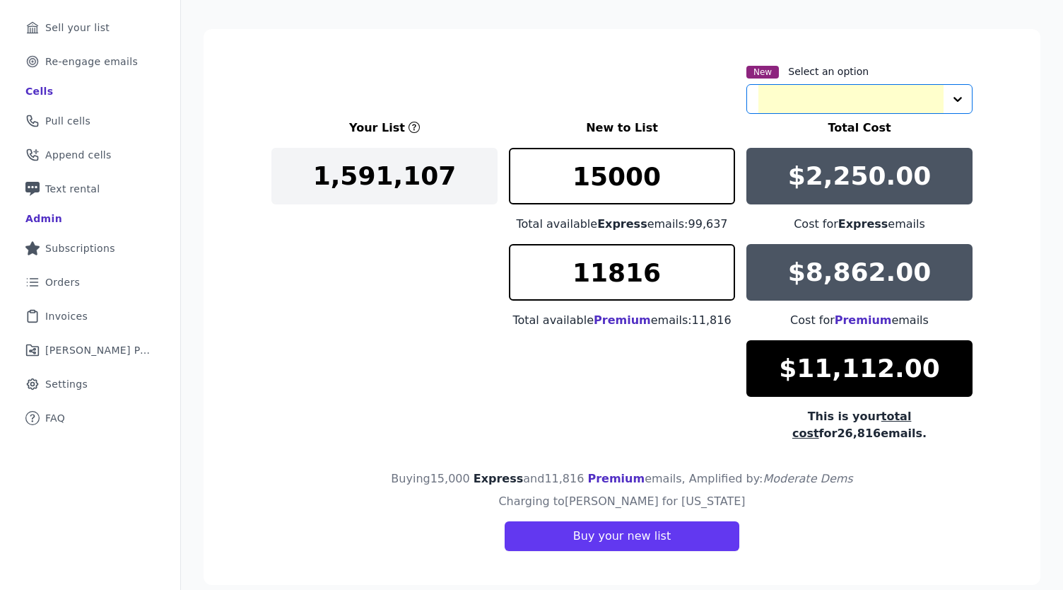
click at [782, 91] on input "text" at bounding box center [851, 99] width 185 height 28
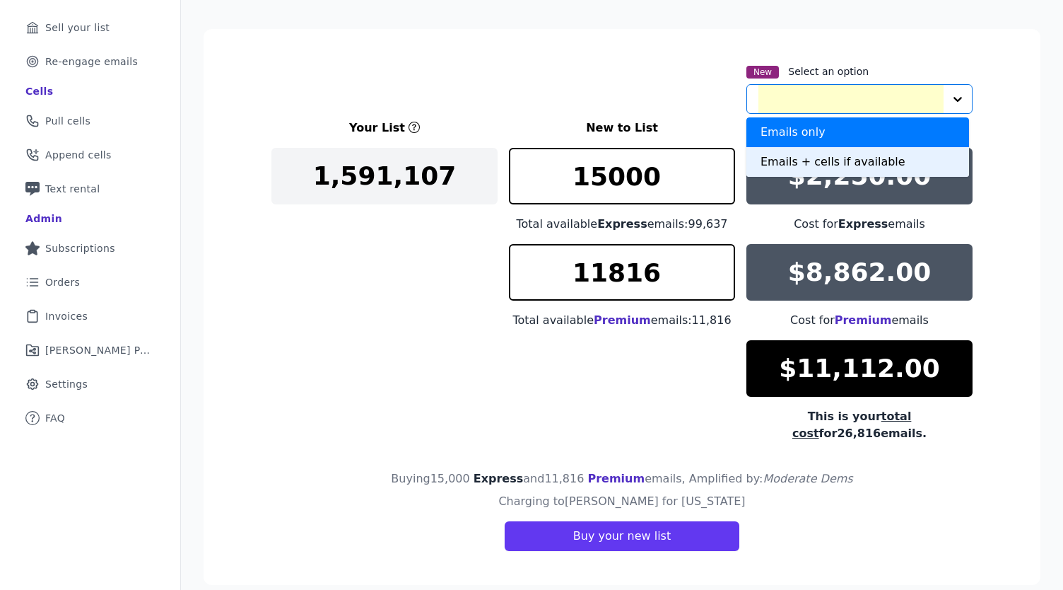
click at [786, 161] on div "Emails + cells if available" at bounding box center [858, 162] width 223 height 30
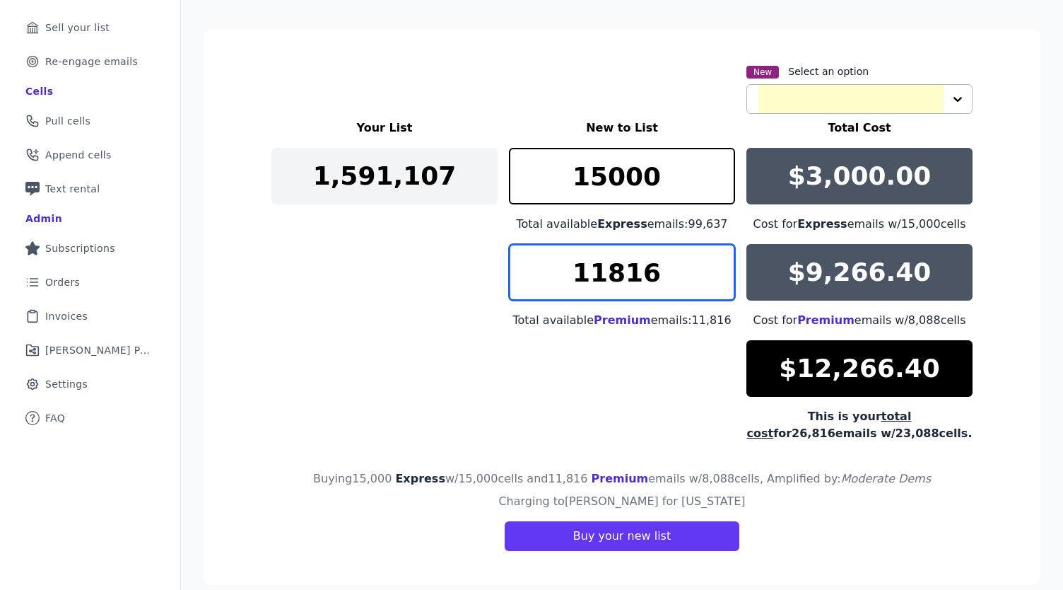
drag, startPoint x: 692, startPoint y: 282, endPoint x: 552, endPoint y: 282, distance: 139.3
click at [552, 282] on input "11816" at bounding box center [622, 272] width 226 height 57
type input "1"
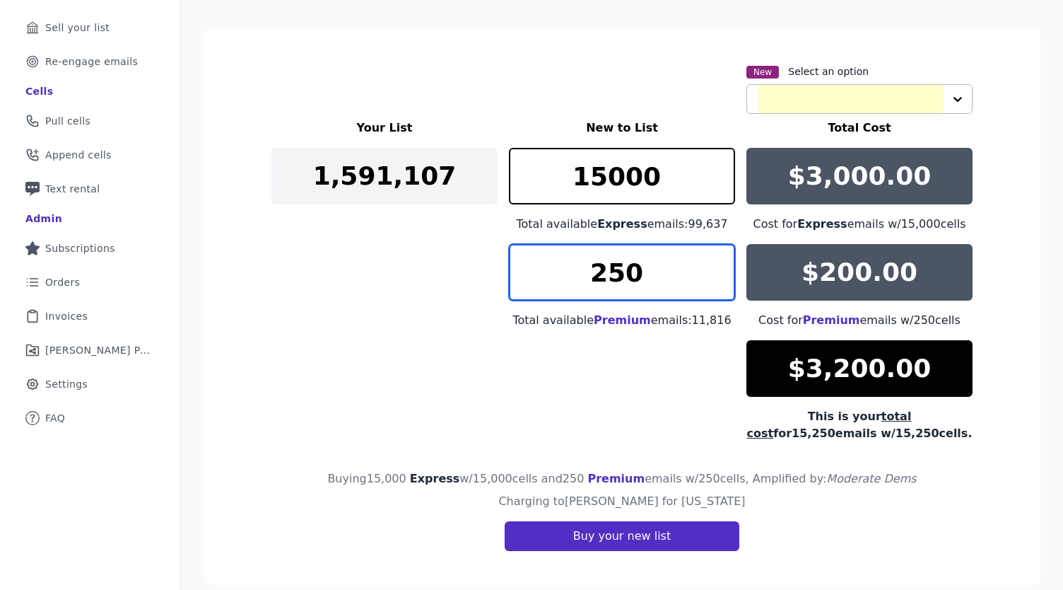
type input "250"
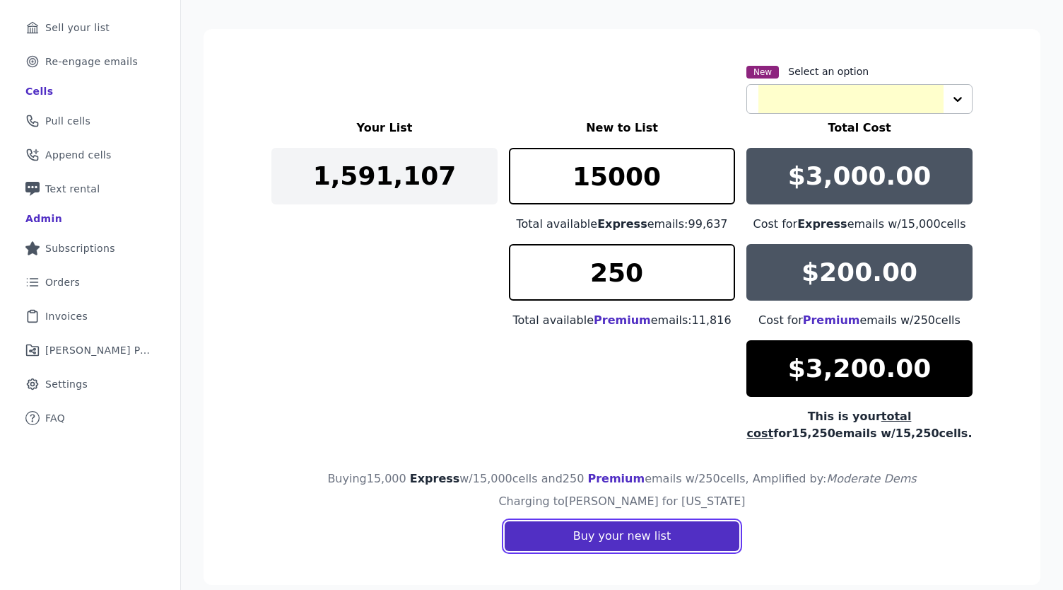
click at [577, 522] on button "Buy your new list" at bounding box center [622, 536] width 235 height 30
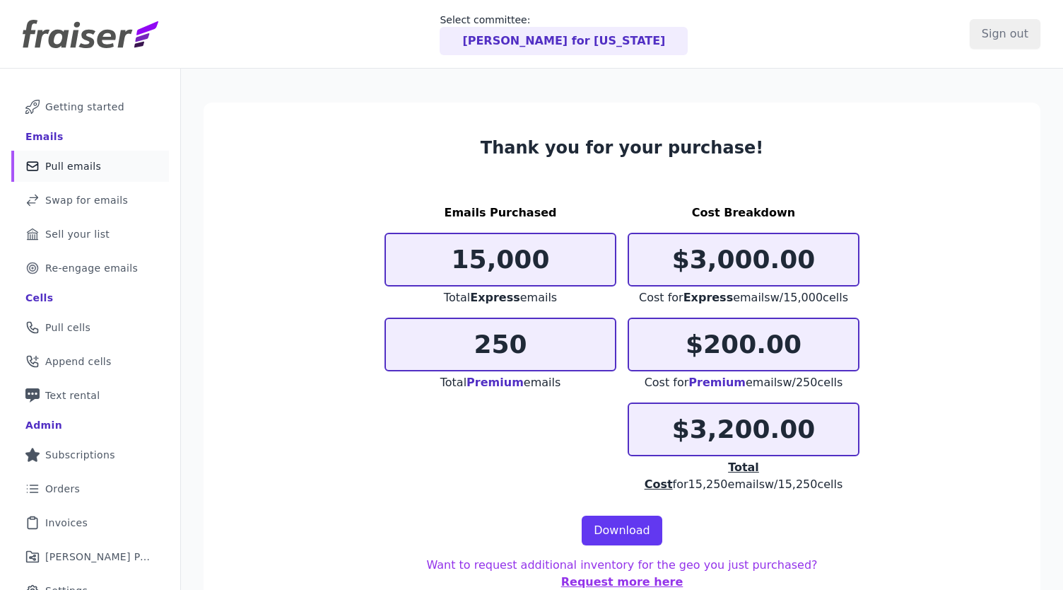
click at [65, 163] on span "Pull emails" at bounding box center [73, 166] width 56 height 14
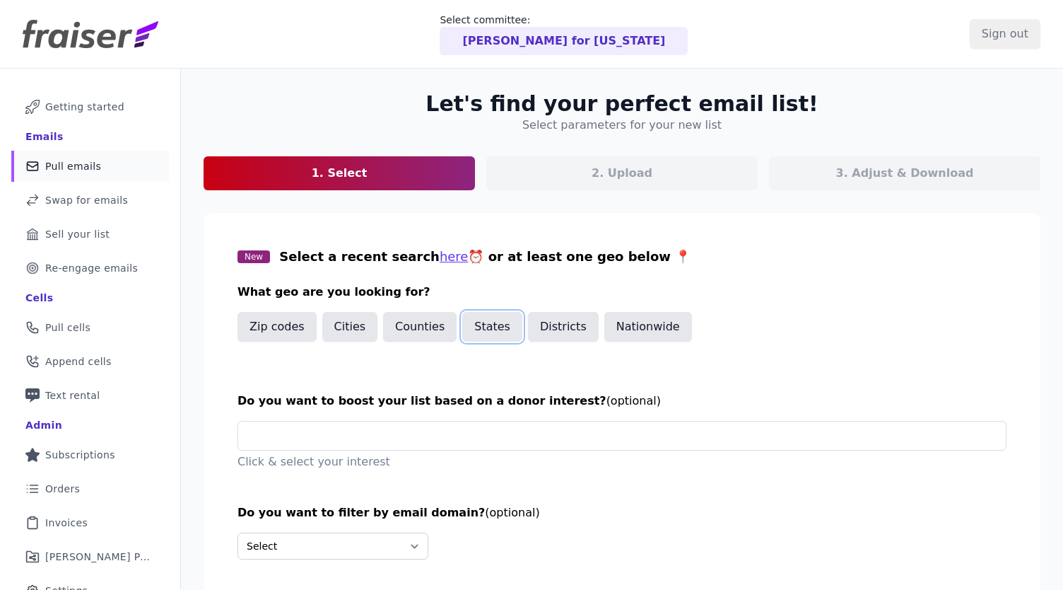
drag, startPoint x: 485, startPoint y: 327, endPoint x: 469, endPoint y: 345, distance: 24.5
click at [482, 327] on button "States" at bounding box center [492, 327] width 60 height 30
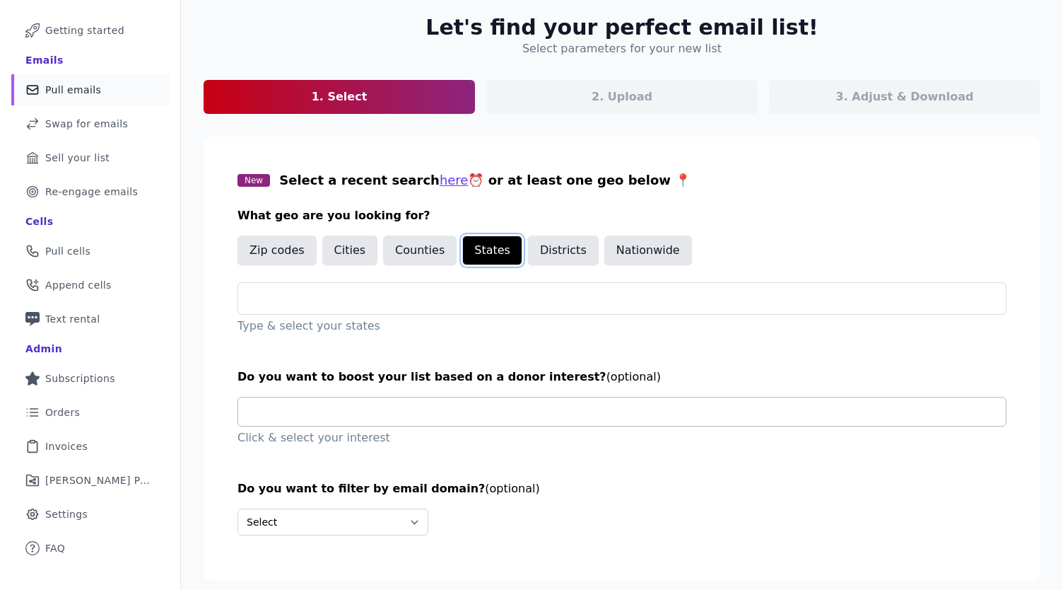
scroll to position [81, 0]
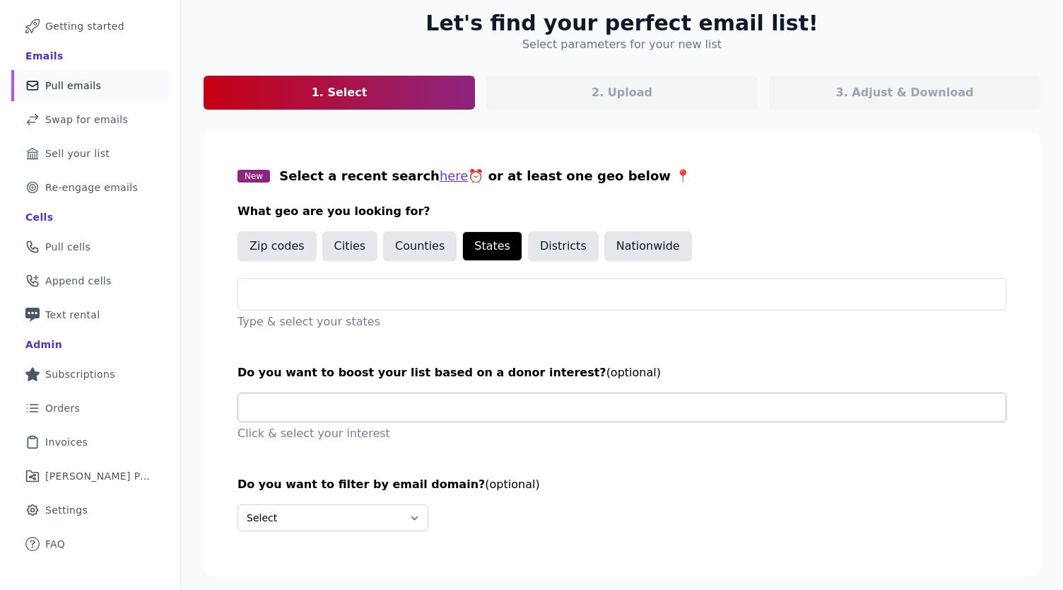
click at [382, 303] on input "text" at bounding box center [628, 294] width 757 height 17
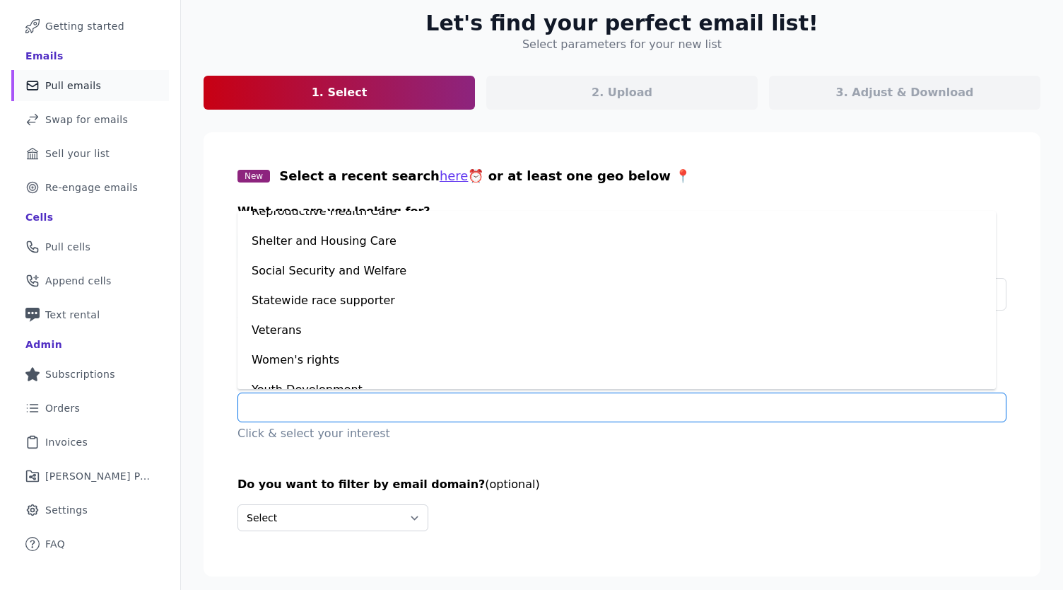
scroll to position [980, 0]
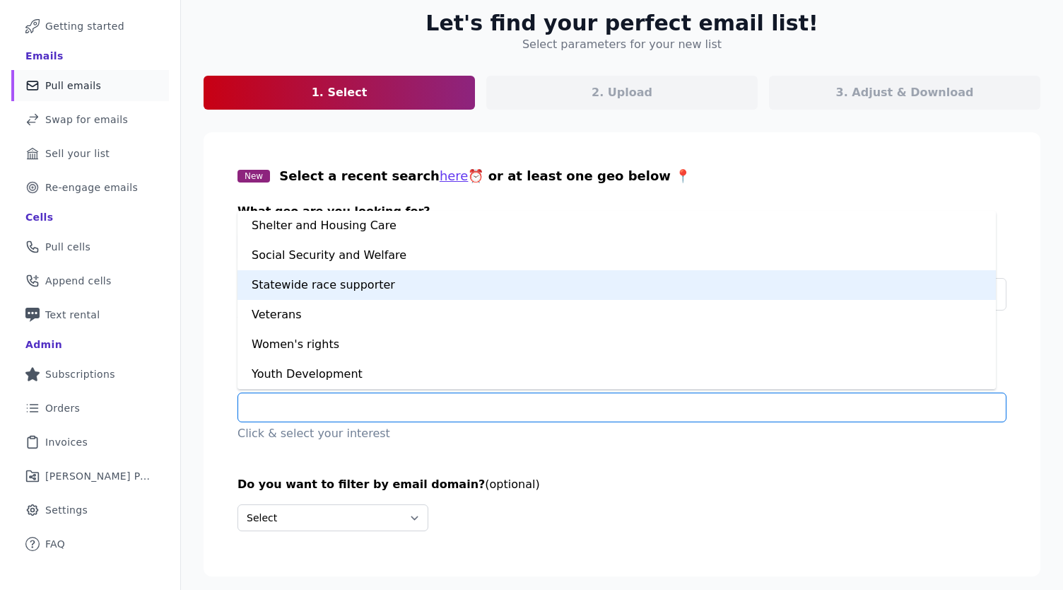
click at [370, 275] on div "Statewide race supporter" at bounding box center [617, 285] width 759 height 30
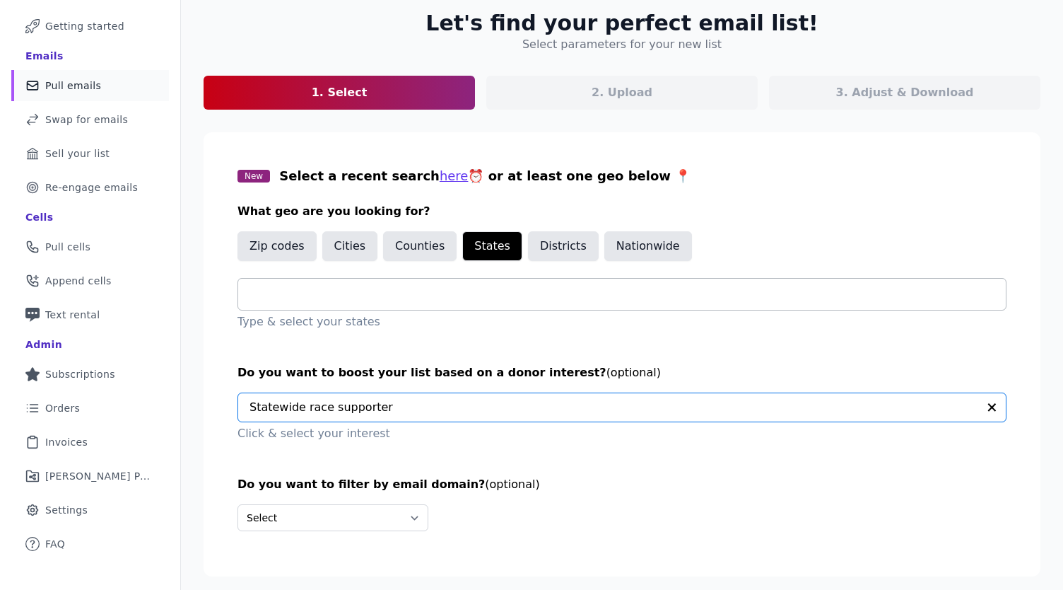
click at [435, 305] on div at bounding box center [628, 294] width 757 height 31
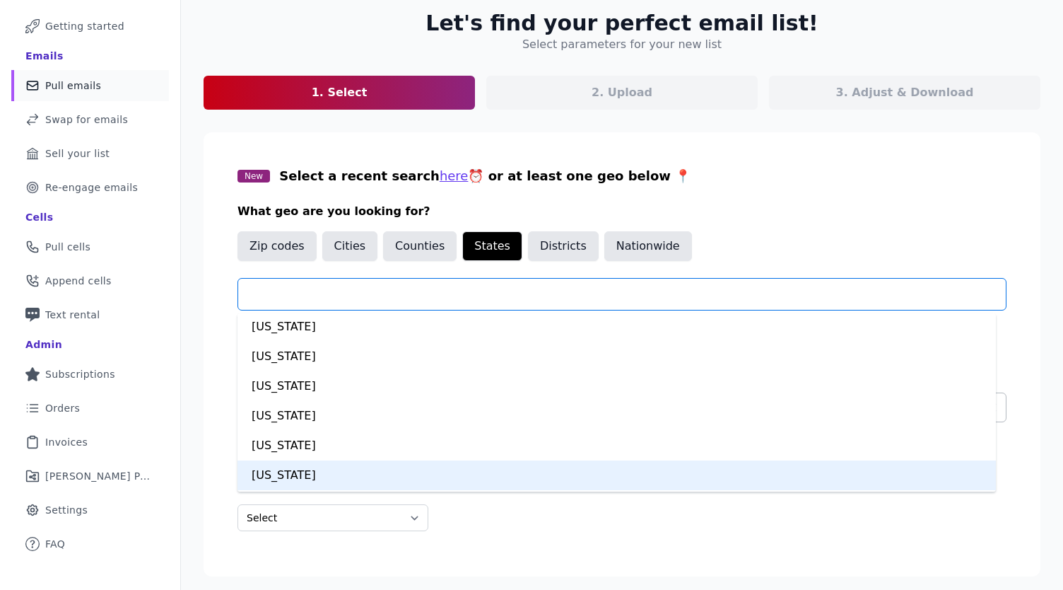
scroll to position [170, 0]
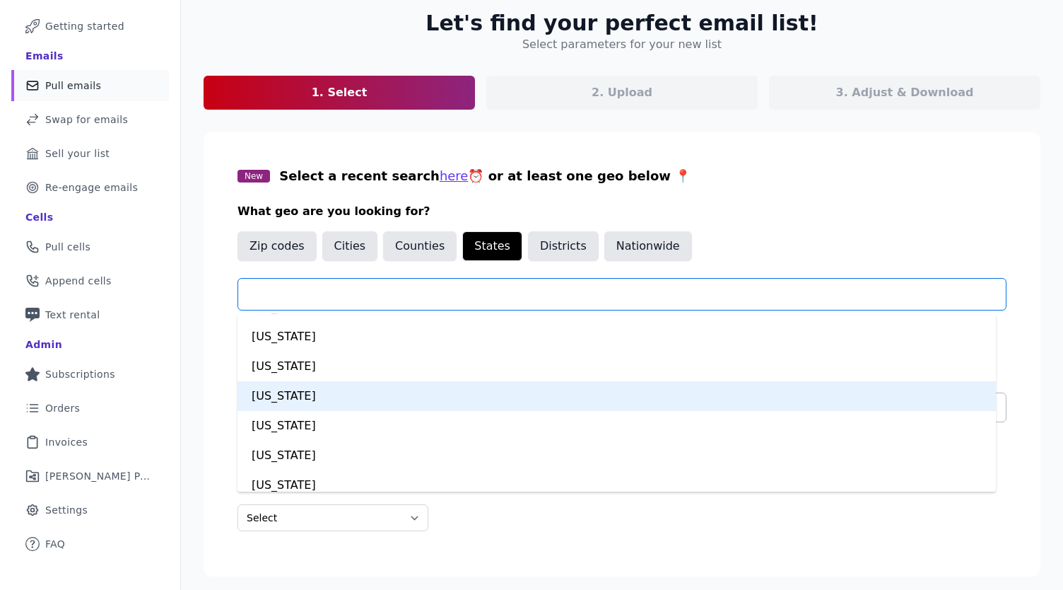
click at [304, 391] on div "[US_STATE]" at bounding box center [617, 396] width 759 height 30
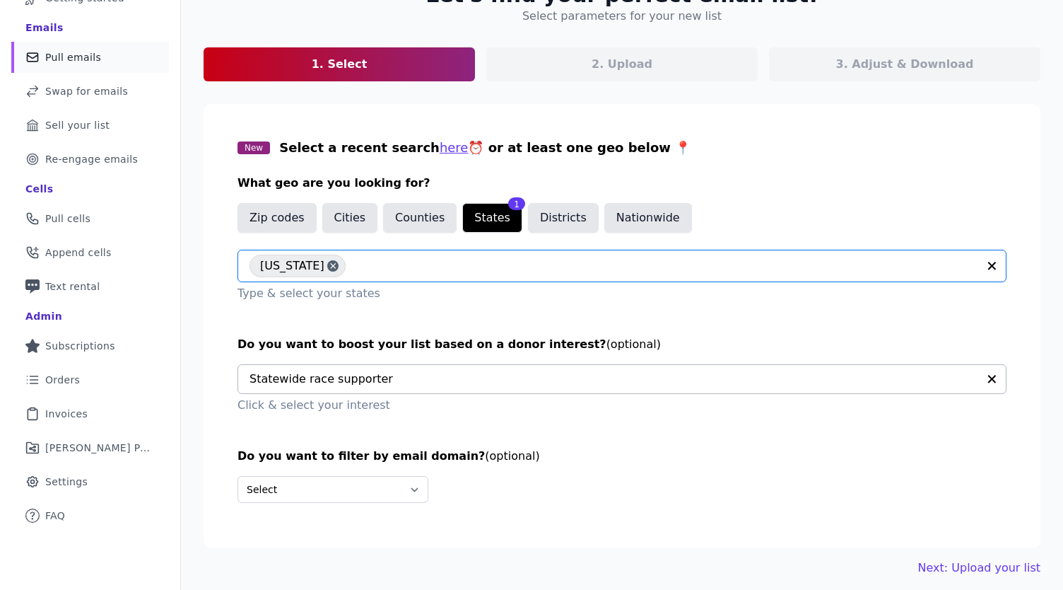
scroll to position [116, 0]
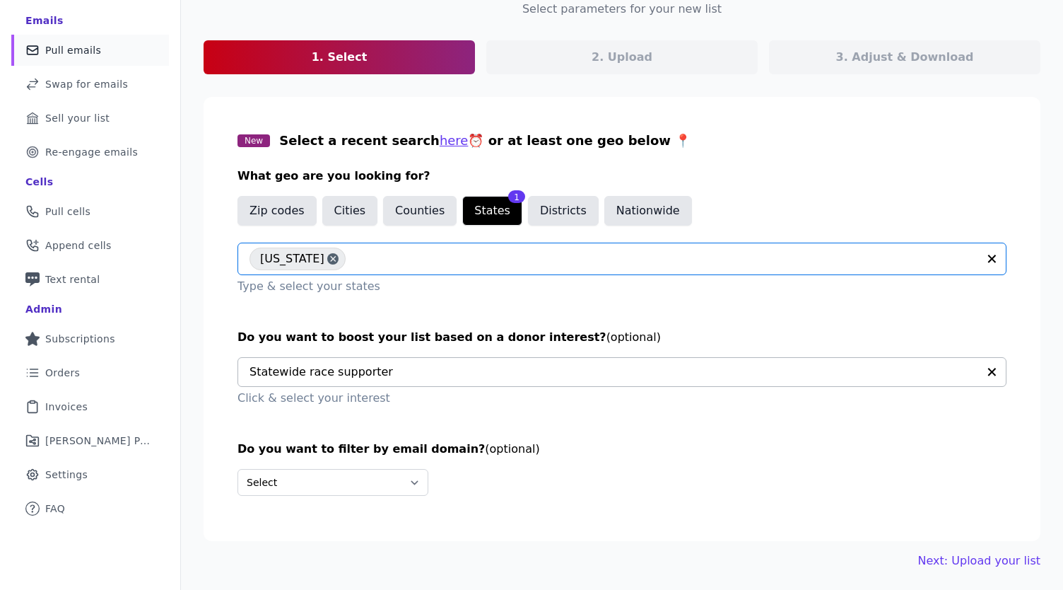
click at [385, 258] on input "text" at bounding box center [665, 258] width 625 height 17
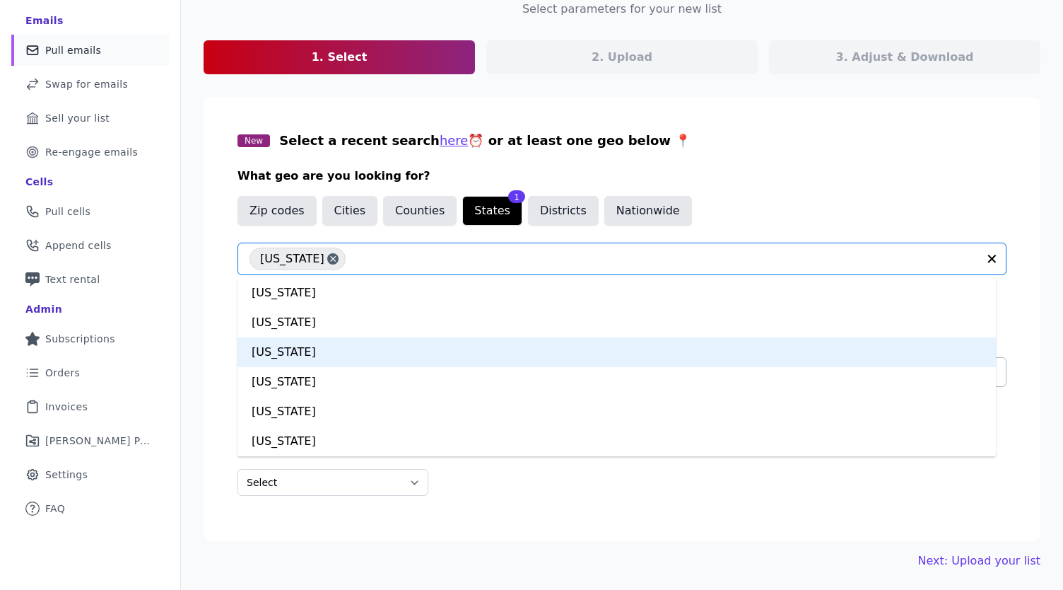
click at [391, 356] on div "[US_STATE]" at bounding box center [617, 352] width 759 height 30
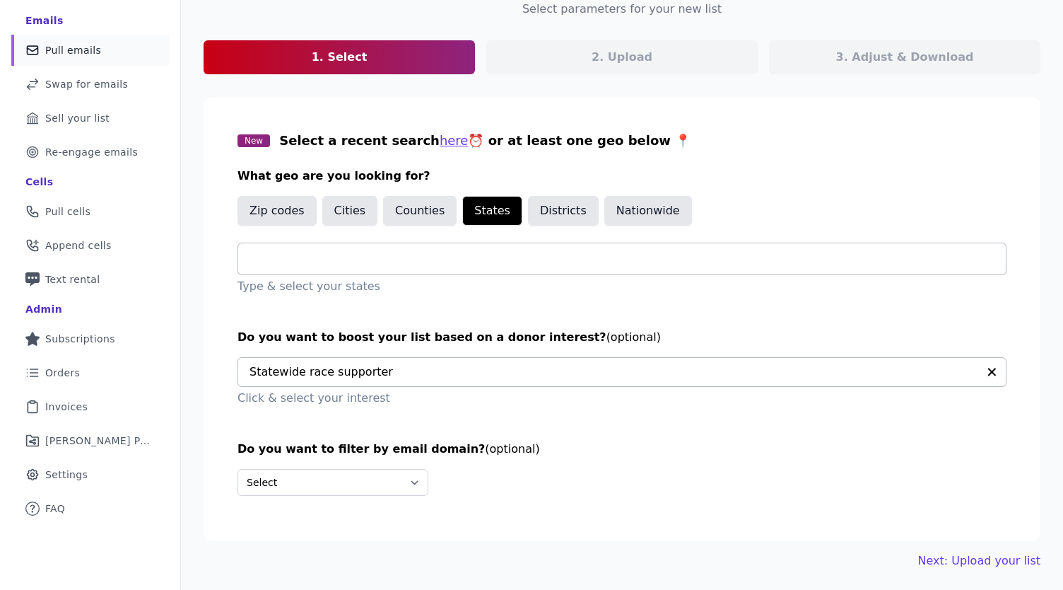
click at [287, 264] on input "text" at bounding box center [628, 258] width 757 height 17
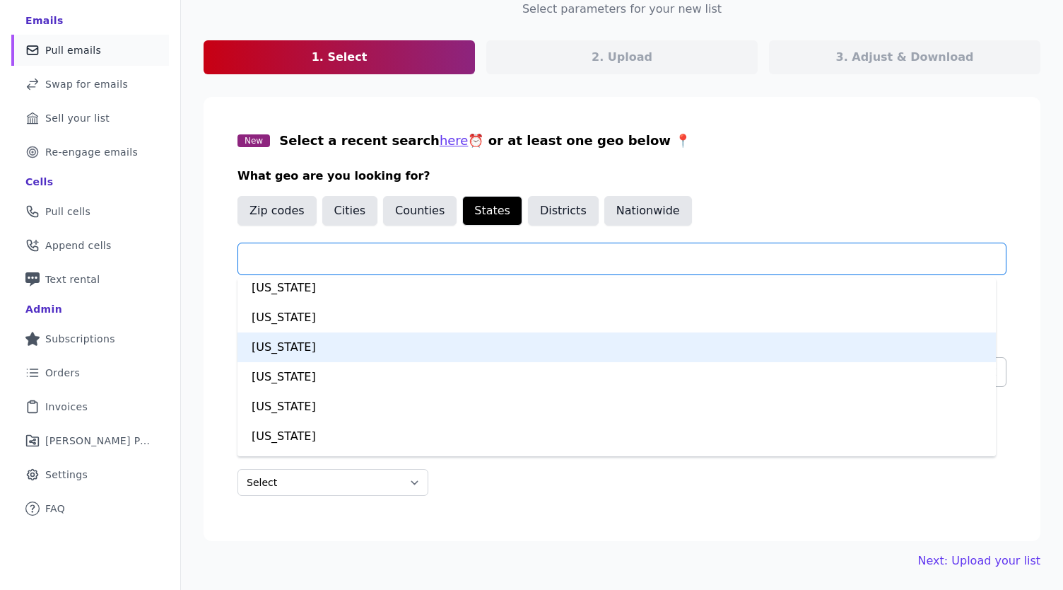
scroll to position [37, 0]
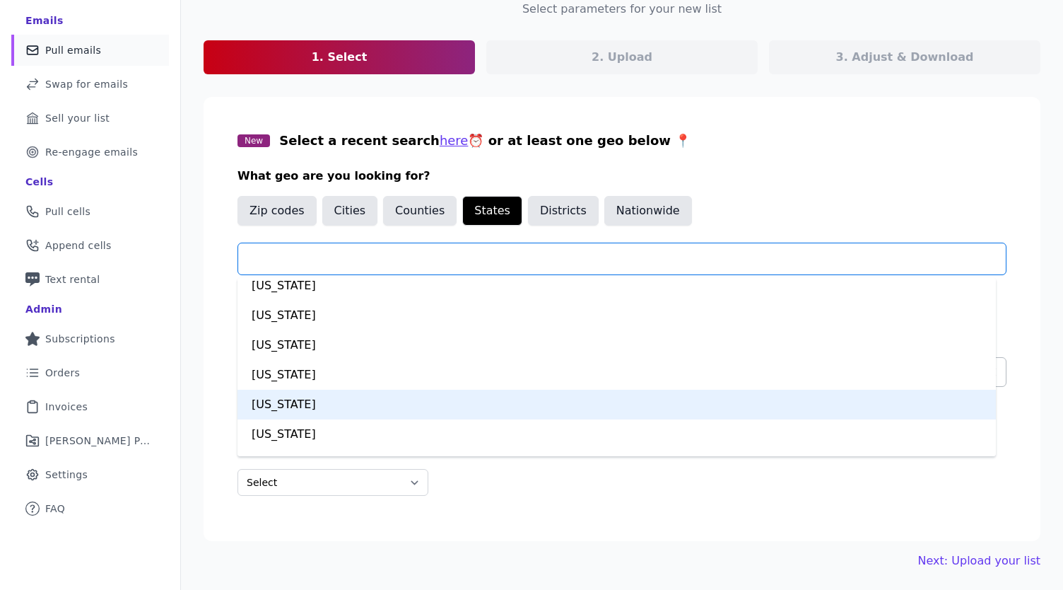
click at [329, 404] on div "[US_STATE]" at bounding box center [617, 405] width 759 height 30
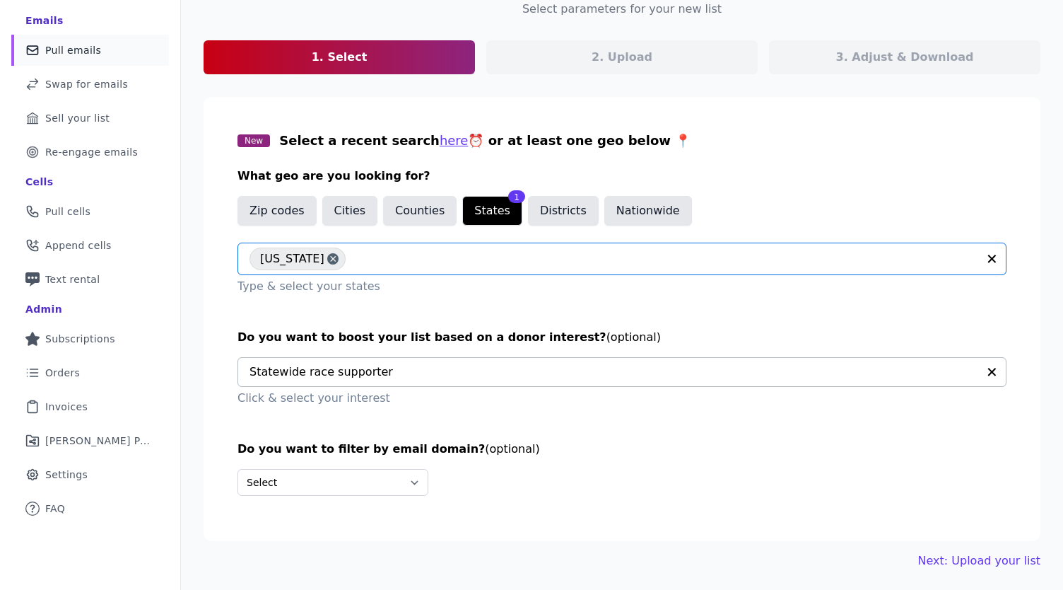
click at [353, 260] on input "text" at bounding box center [665, 258] width 625 height 17
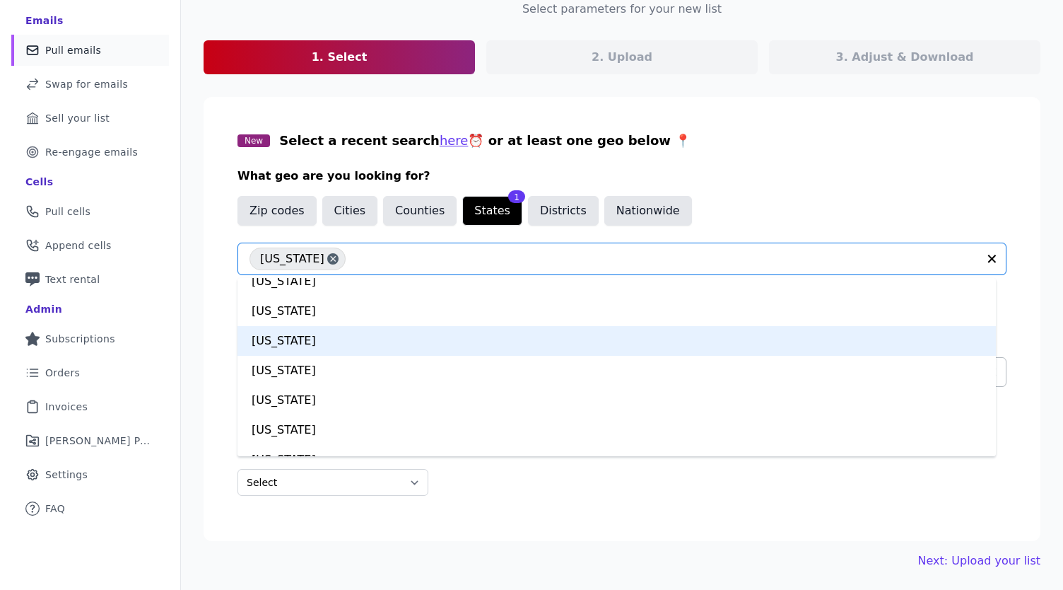
scroll to position [939, 0]
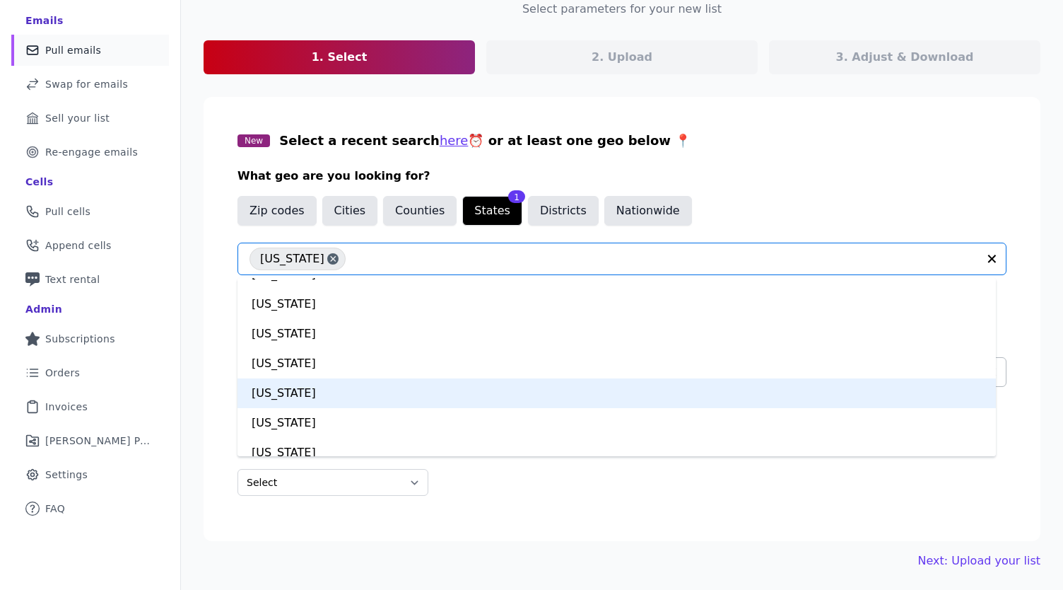
click at [316, 388] on div "[US_STATE]" at bounding box center [617, 393] width 759 height 30
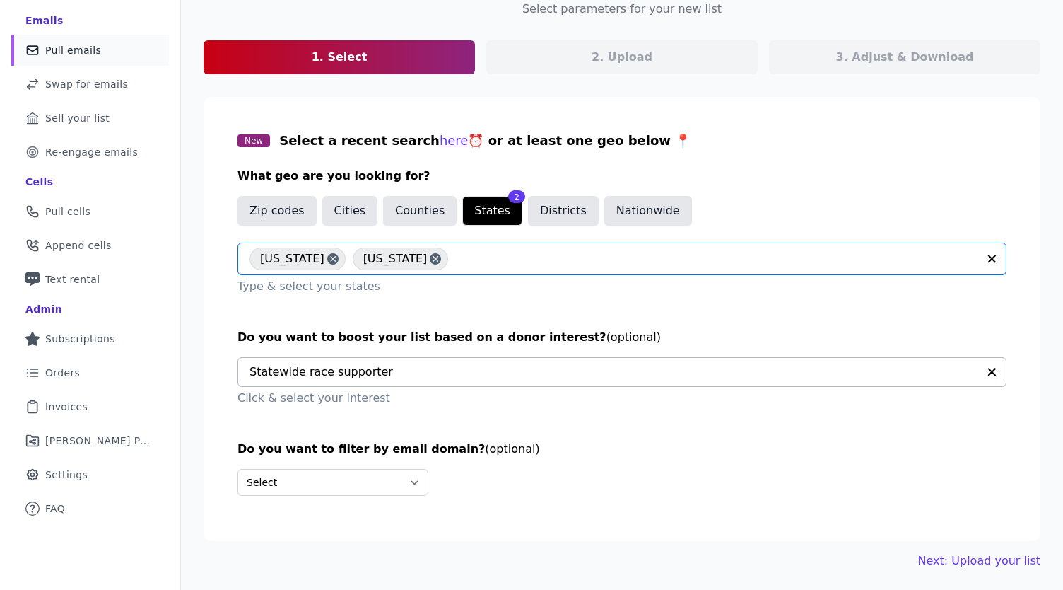
click at [455, 267] on input "text" at bounding box center [716, 258] width 523 height 17
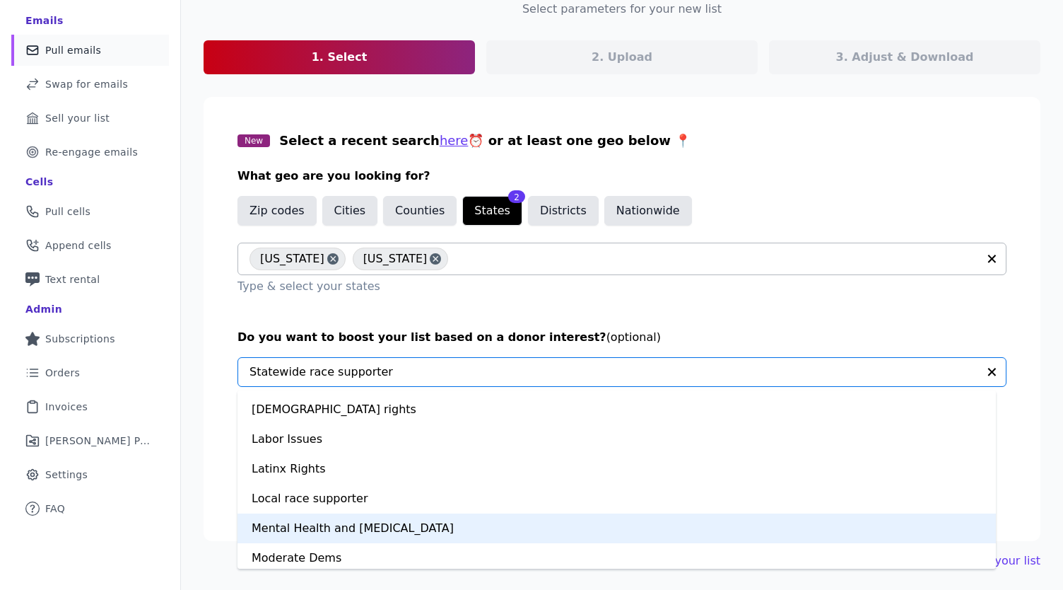
scroll to position [624, 0]
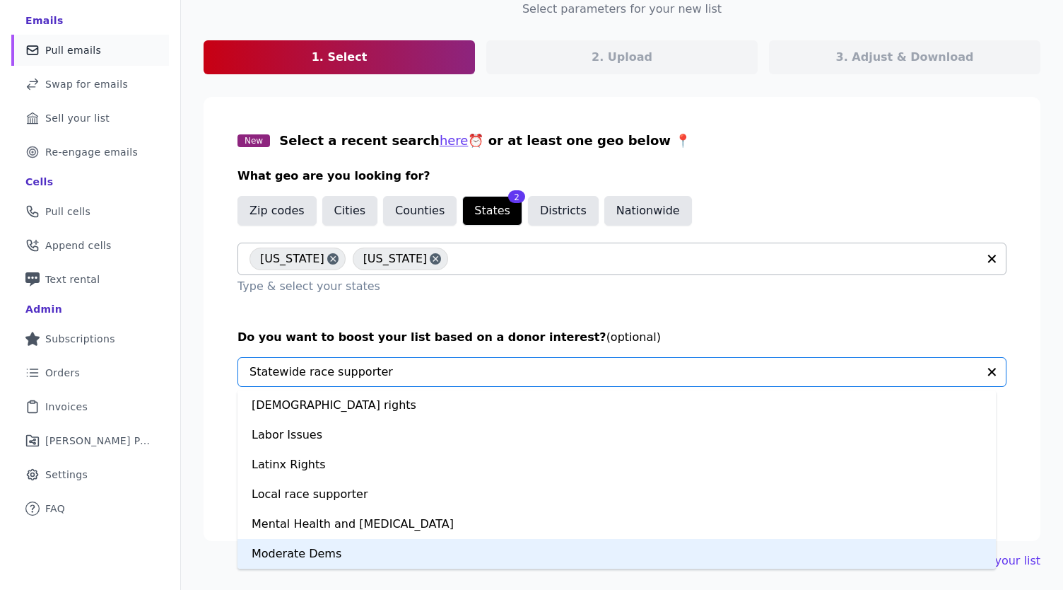
click at [348, 555] on div "Moderate Dems" at bounding box center [617, 554] width 759 height 30
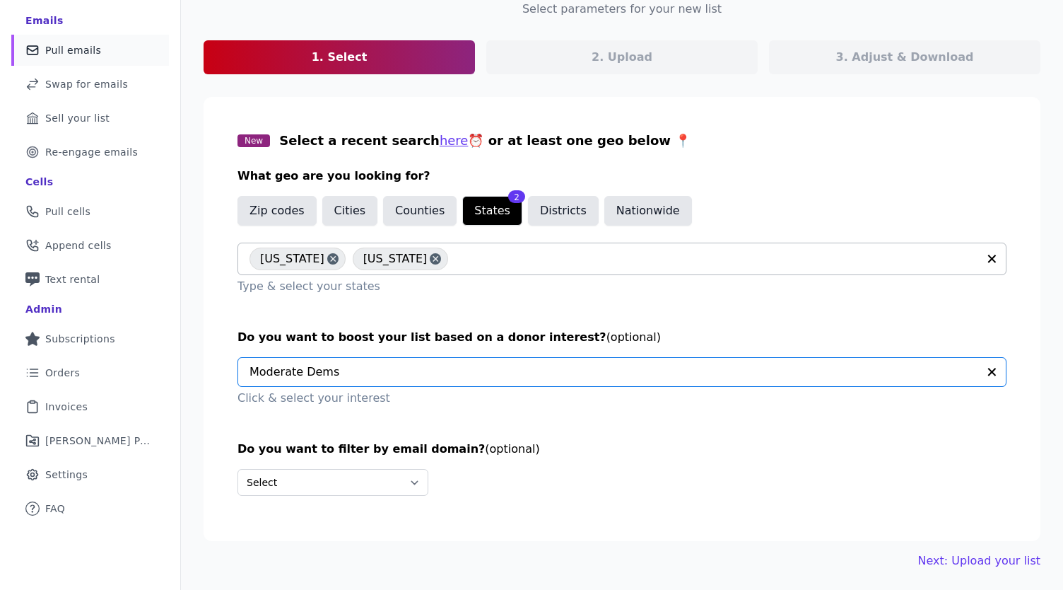
click at [204, 372] on section "New Select a recent search here ⏰ or at least one geo below 📍 What geo are you …" at bounding box center [622, 319] width 837 height 444
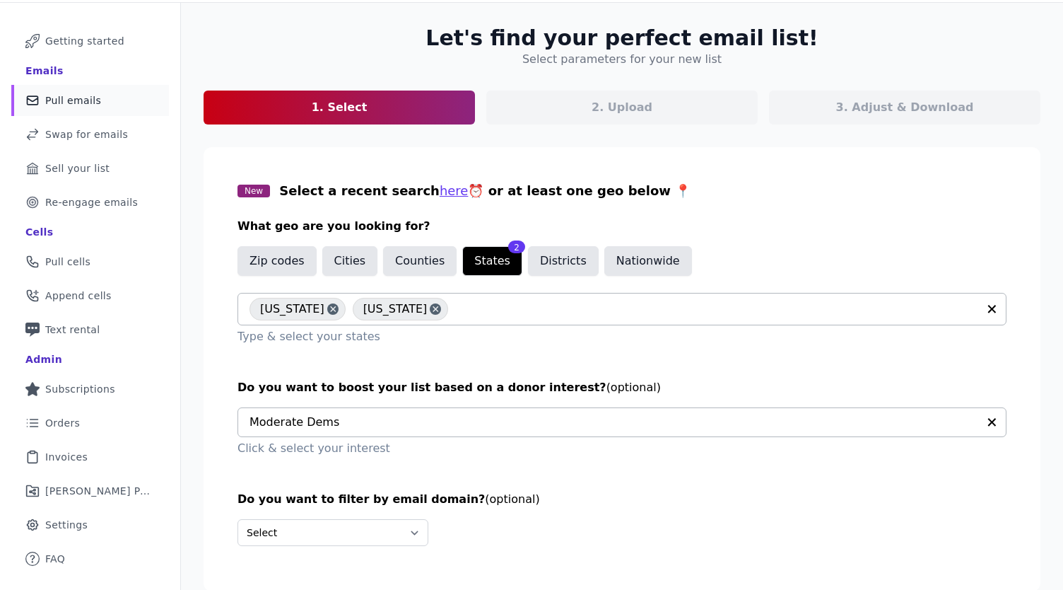
scroll to position [116, 0]
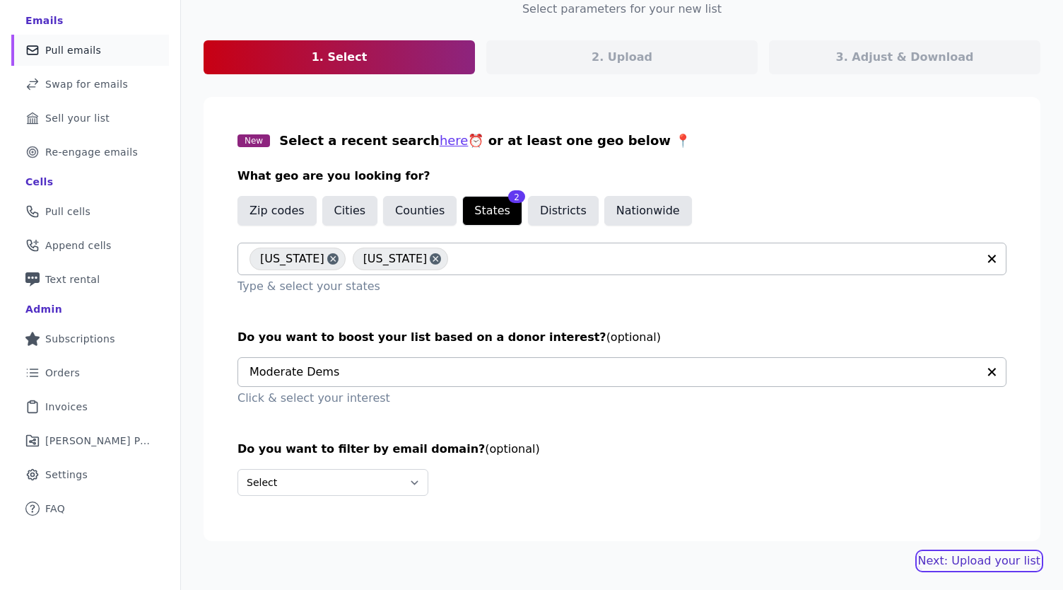
click at [972, 557] on link "Next: Upload your list" at bounding box center [980, 560] width 122 height 17
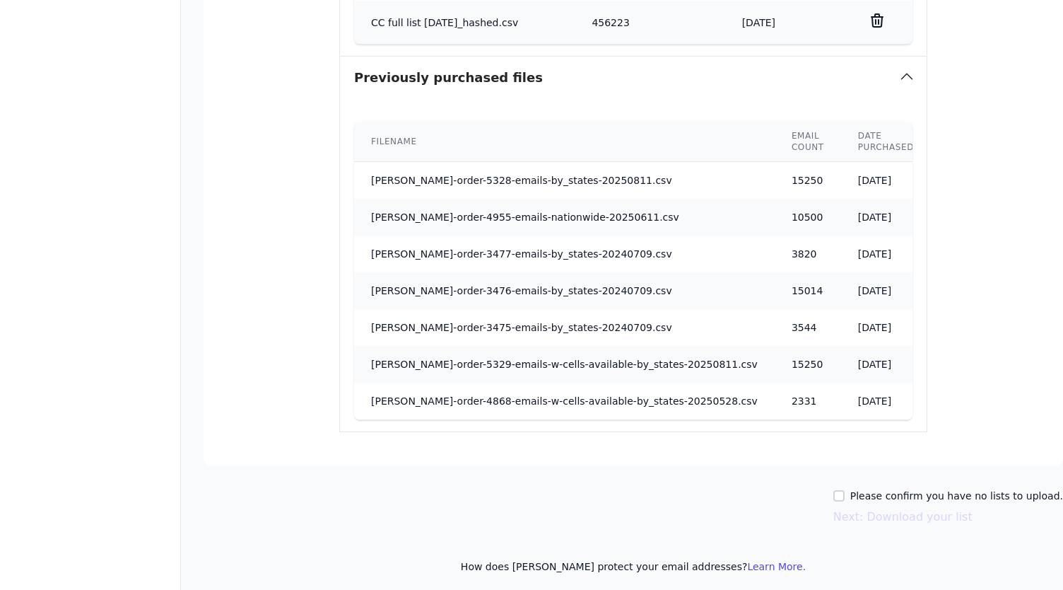
scroll to position [639, 0]
click at [875, 488] on label "Please confirm you have no lists to upload." at bounding box center [957, 495] width 213 height 14
click at [845, 489] on input "Please confirm you have no lists to upload." at bounding box center [839, 494] width 11 height 11
checkbox input "true"
click at [873, 508] on button "Next: Download your list" at bounding box center [903, 516] width 139 height 17
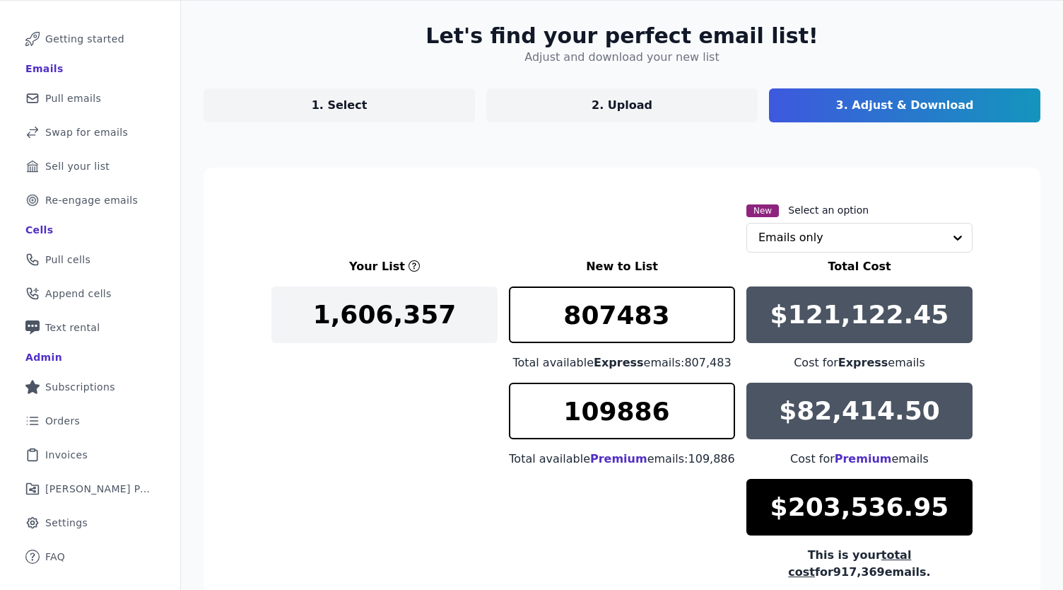
scroll to position [206, 0]
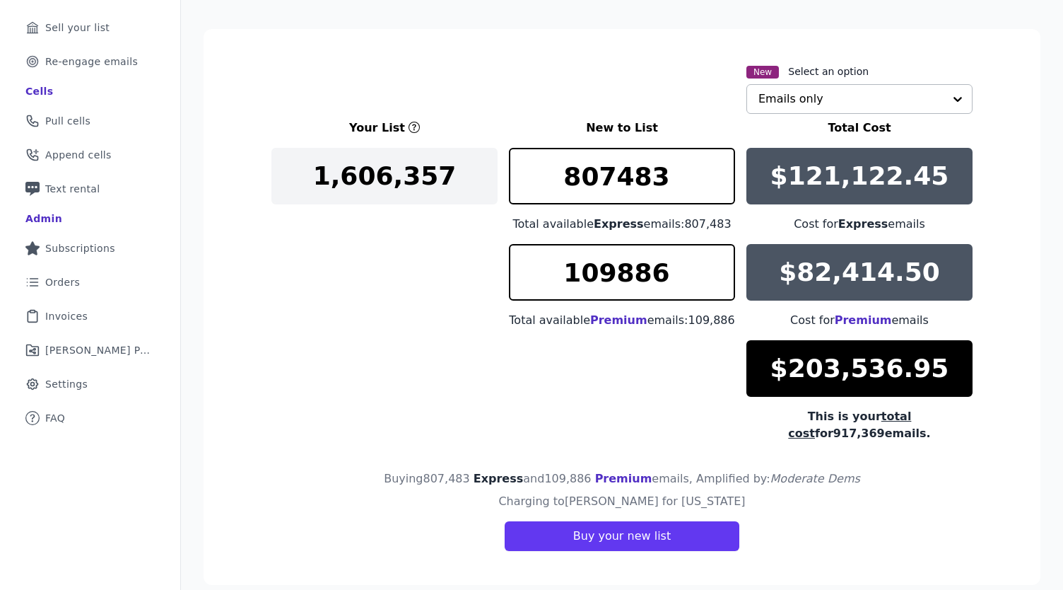
click at [783, 104] on input "text" at bounding box center [851, 99] width 185 height 28
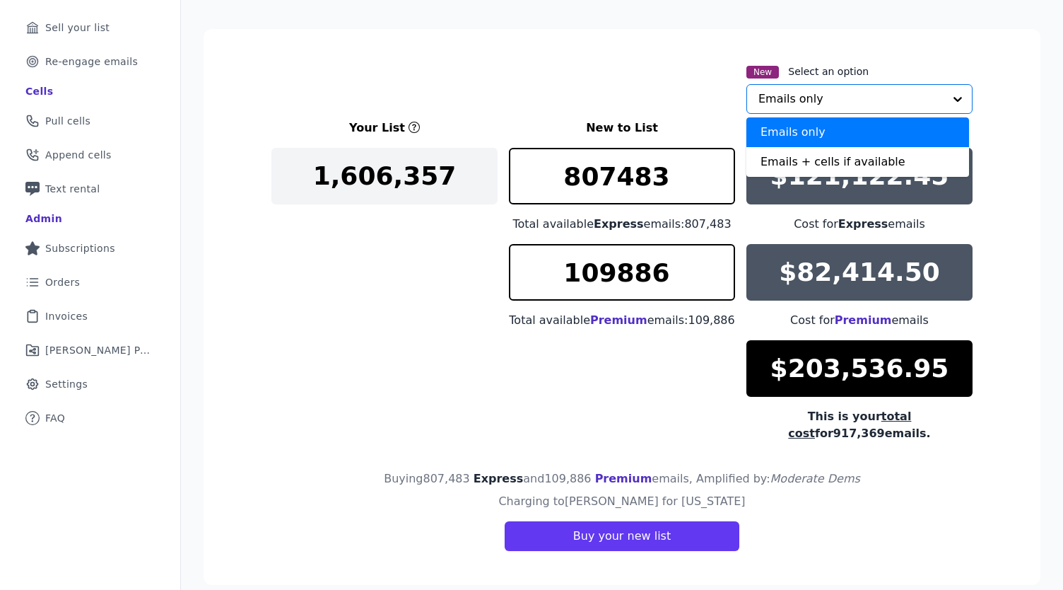
click at [636, 95] on div "New Select an option Emails only Emails + cells if available Option Emails only…" at bounding box center [622, 88] width 701 height 51
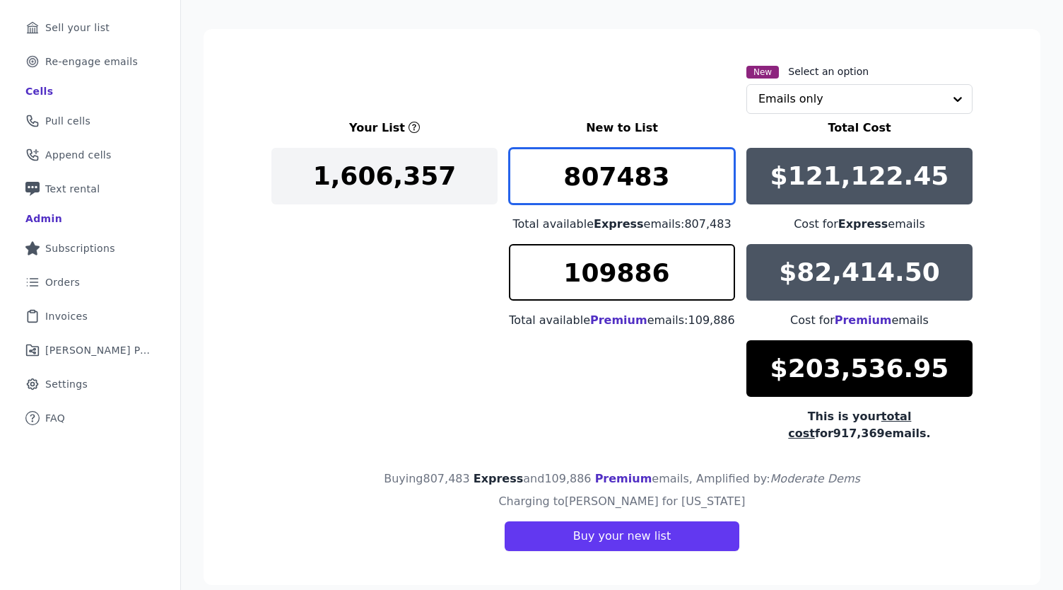
drag, startPoint x: 663, startPoint y: 177, endPoint x: 472, endPoint y: 180, distance: 190.2
click at [472, 180] on div "Your List New to List Total Cost 1,606,357 807483 Total available Express email…" at bounding box center [622, 280] width 701 height 322
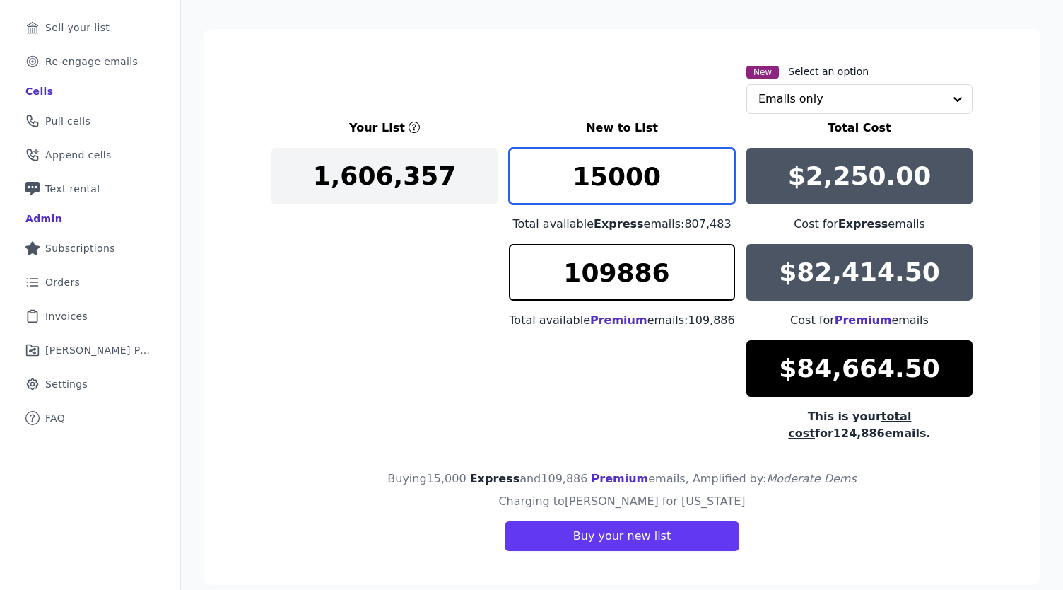
type input "15000"
click at [361, 327] on div "Your List New to List Total Cost 1,606,357 15000 Total available Express emails…" at bounding box center [622, 280] width 701 height 322
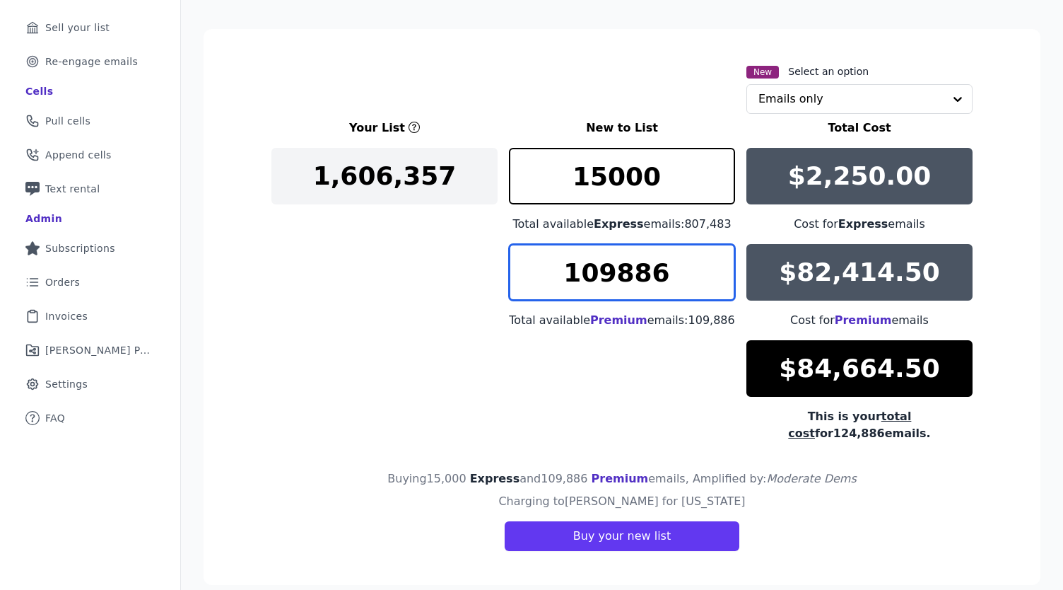
drag, startPoint x: 658, startPoint y: 281, endPoint x: 500, endPoint y: 286, distance: 157.8
click at [500, 286] on div "Your List New to List Total Cost 1,606,357 15000 Total available Express emails…" at bounding box center [622, 280] width 701 height 322
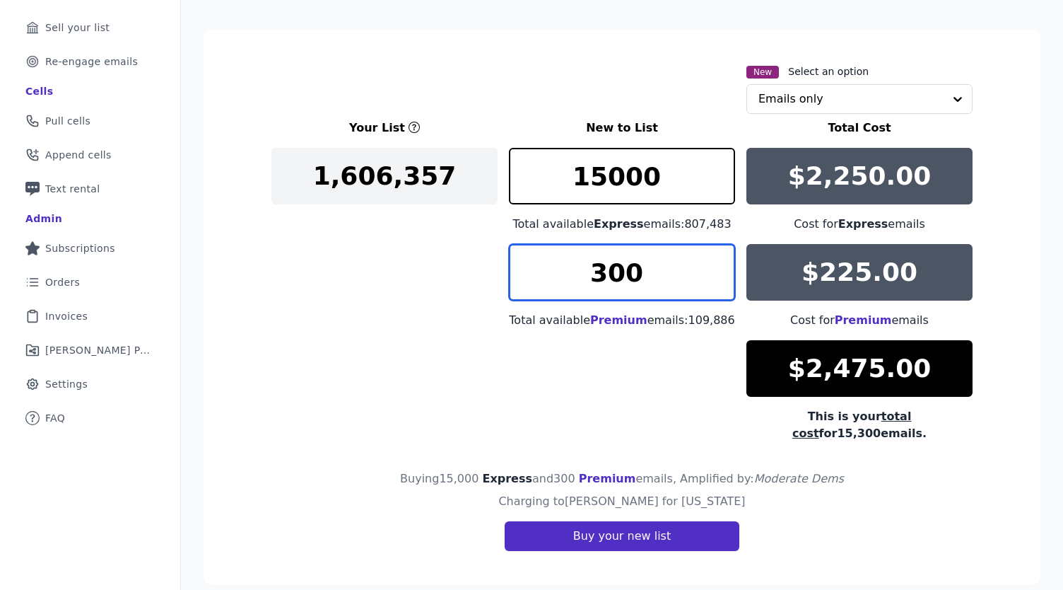
type input "300"
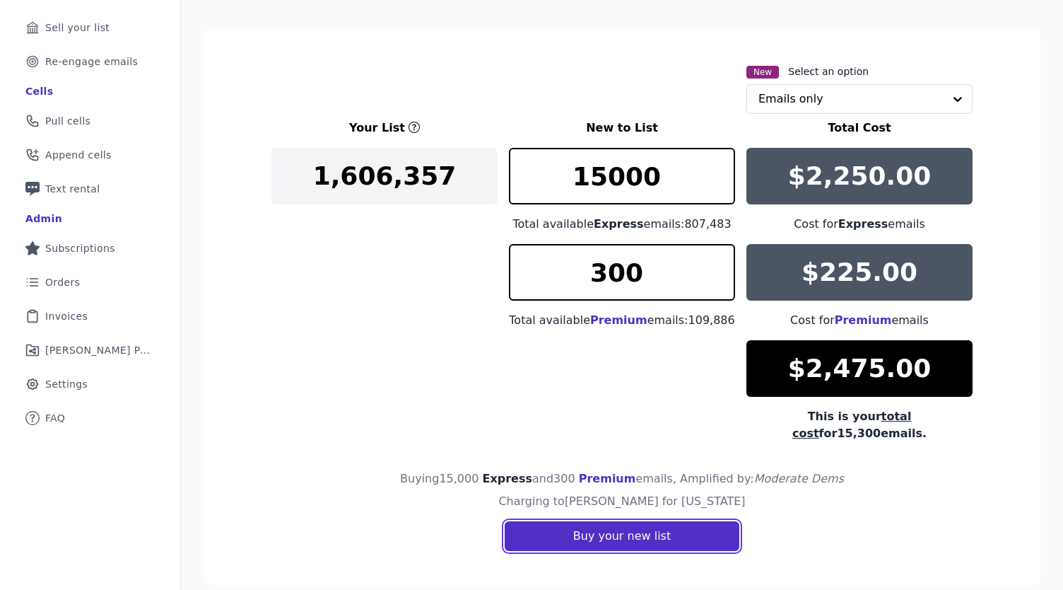
click at [619, 521] on button "Buy your new list" at bounding box center [622, 536] width 235 height 30
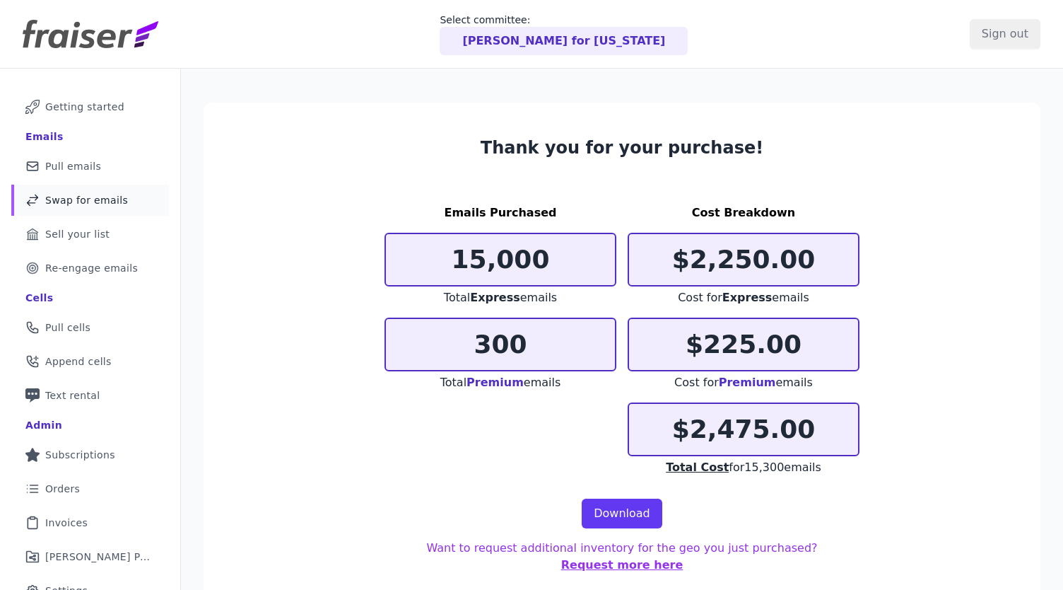
drag, startPoint x: 85, startPoint y: 163, endPoint x: 122, endPoint y: 188, distance: 44.9
click at [85, 163] on span "Pull emails" at bounding box center [73, 166] width 56 height 14
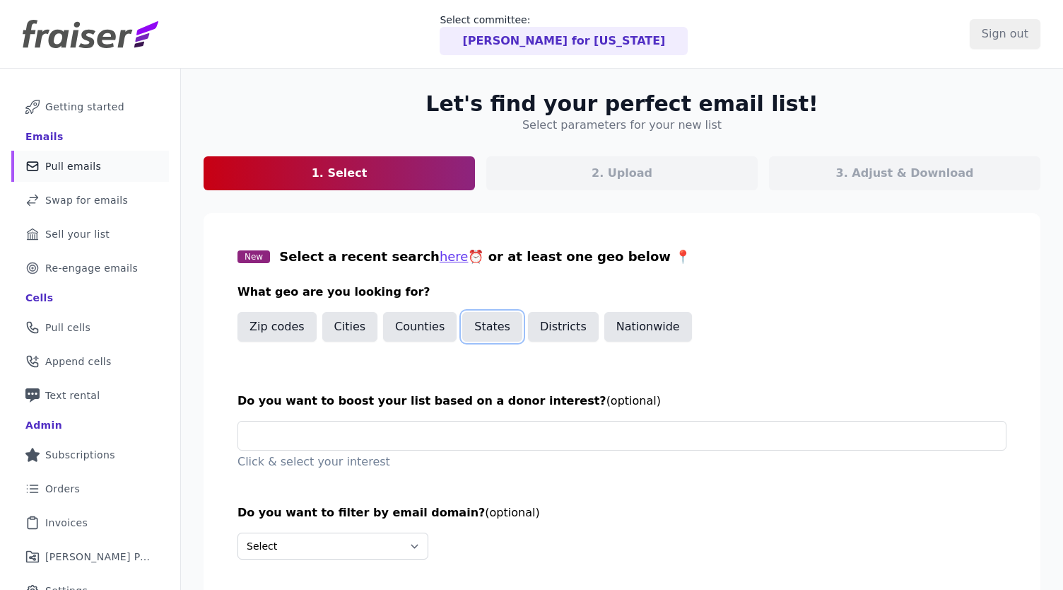
click at [479, 317] on button "States" at bounding box center [492, 327] width 60 height 30
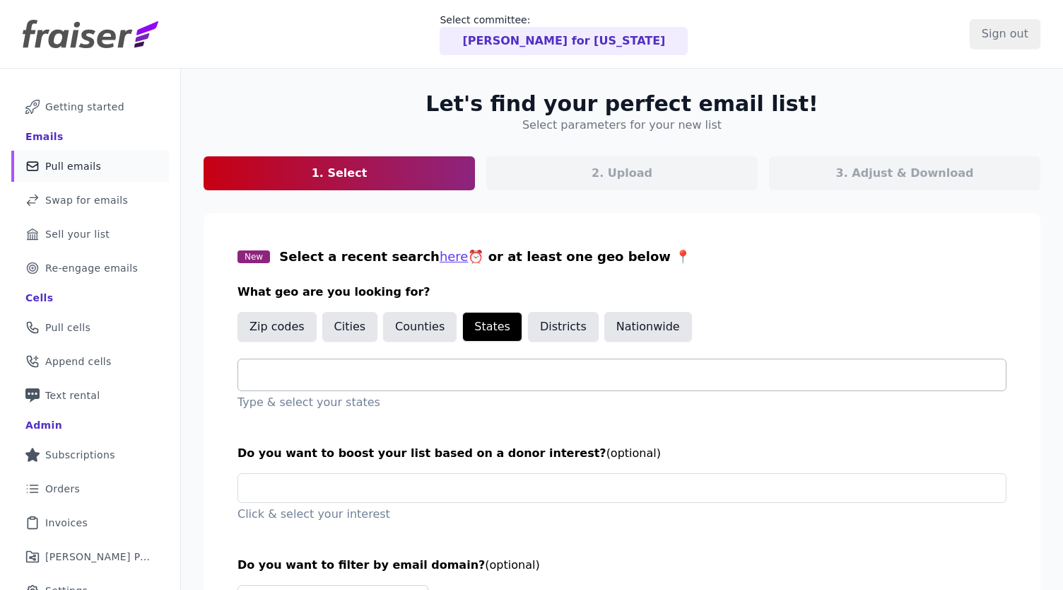
click at [350, 364] on div at bounding box center [628, 374] width 757 height 31
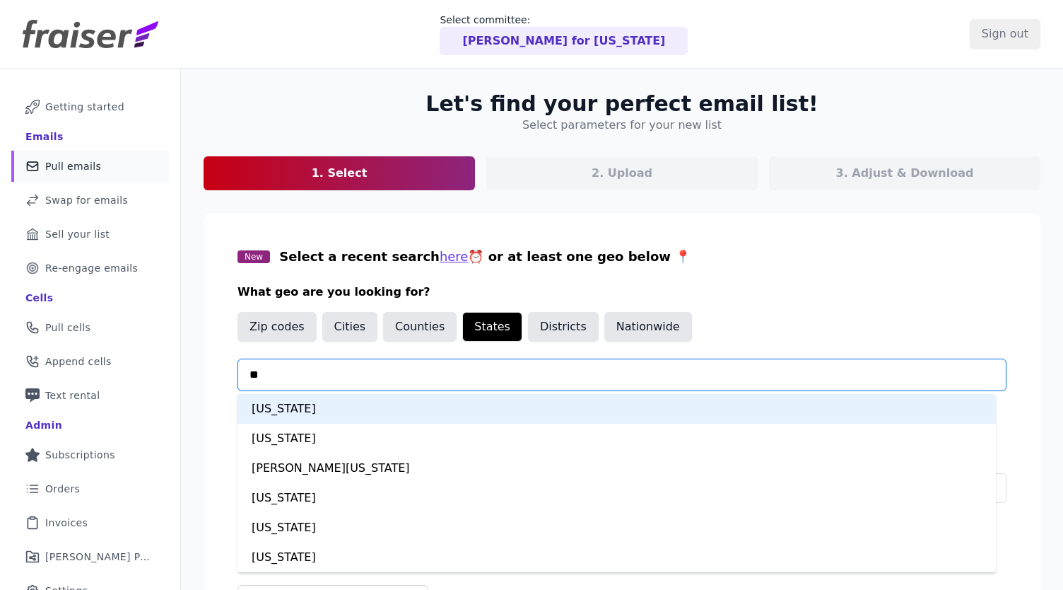
type input "***"
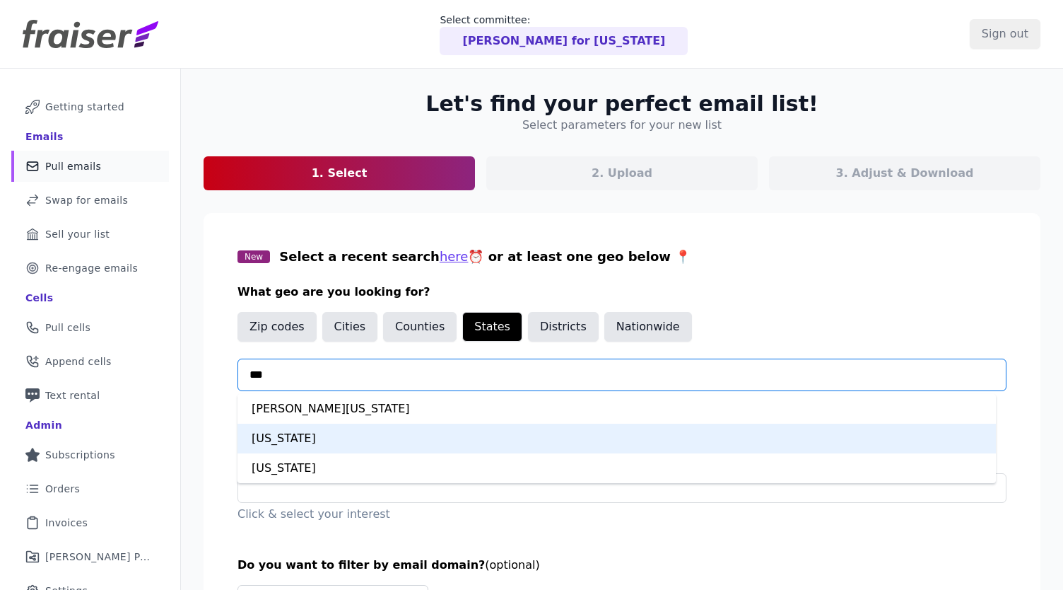
click at [314, 440] on div "[US_STATE]" at bounding box center [617, 439] width 759 height 30
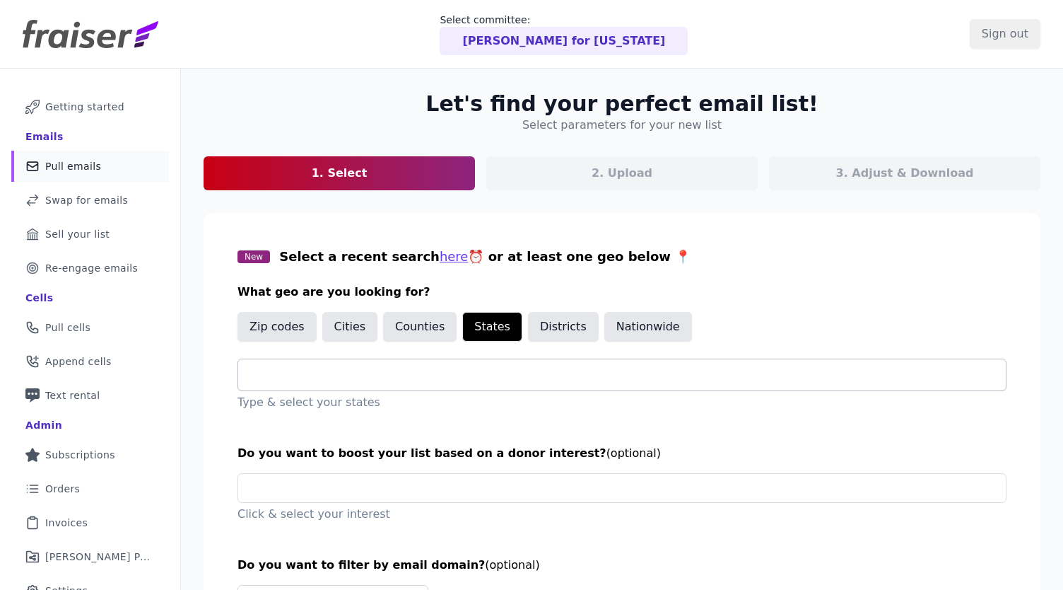
click at [325, 378] on input "text" at bounding box center [628, 374] width 757 height 17
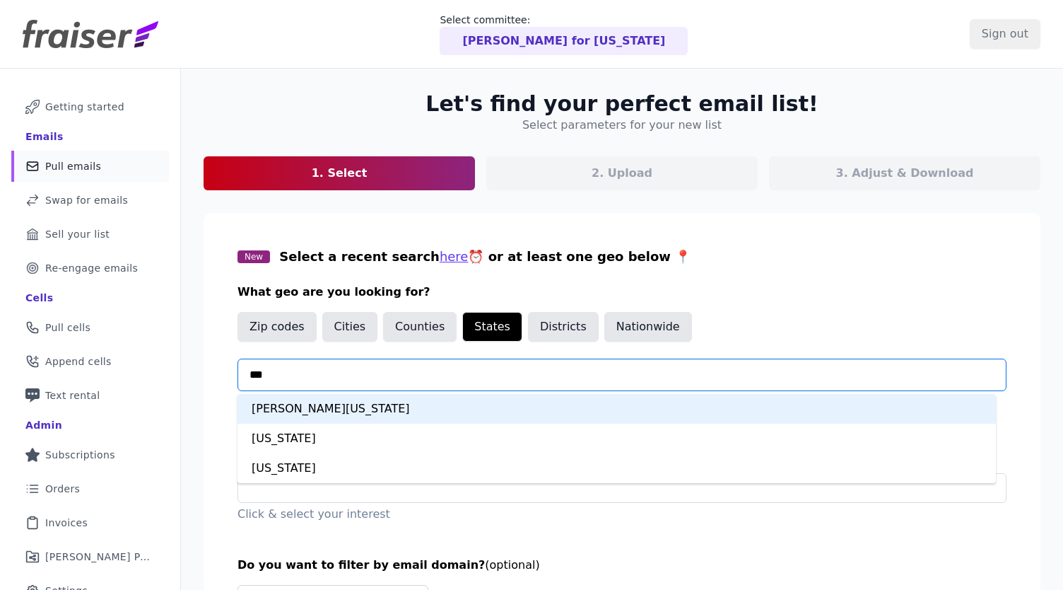
type input "****"
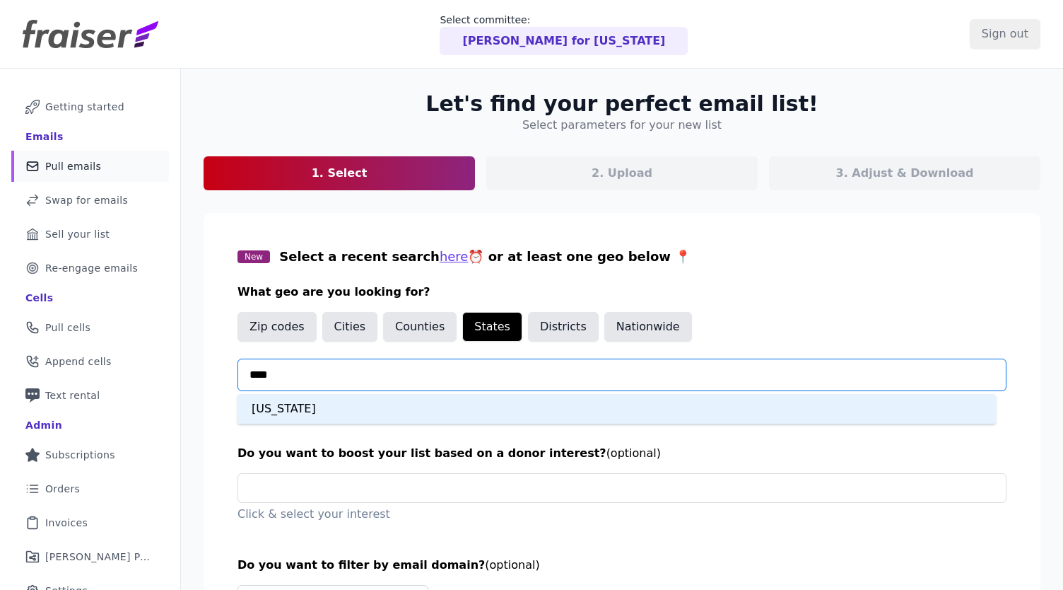
click at [321, 419] on div "[US_STATE]" at bounding box center [617, 409] width 759 height 30
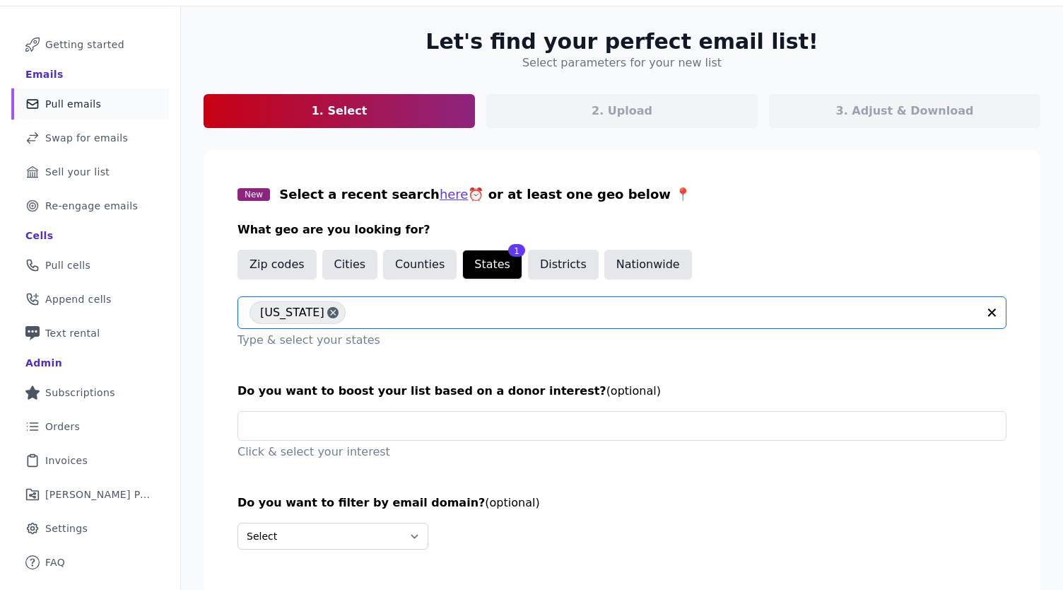
scroll to position [116, 0]
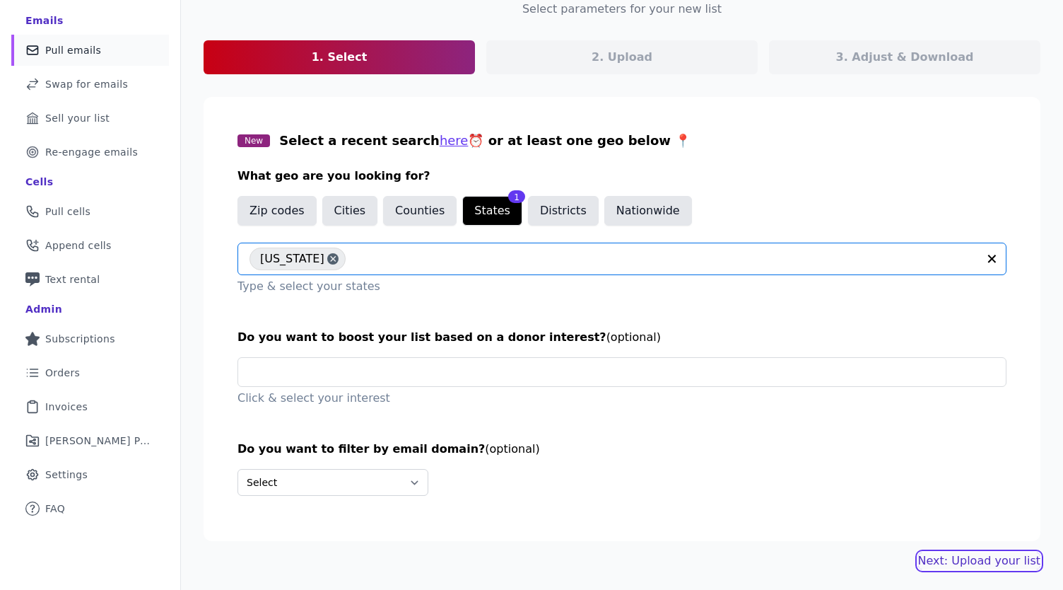
click at [982, 556] on link "Next: Upload your list" at bounding box center [980, 560] width 122 height 17
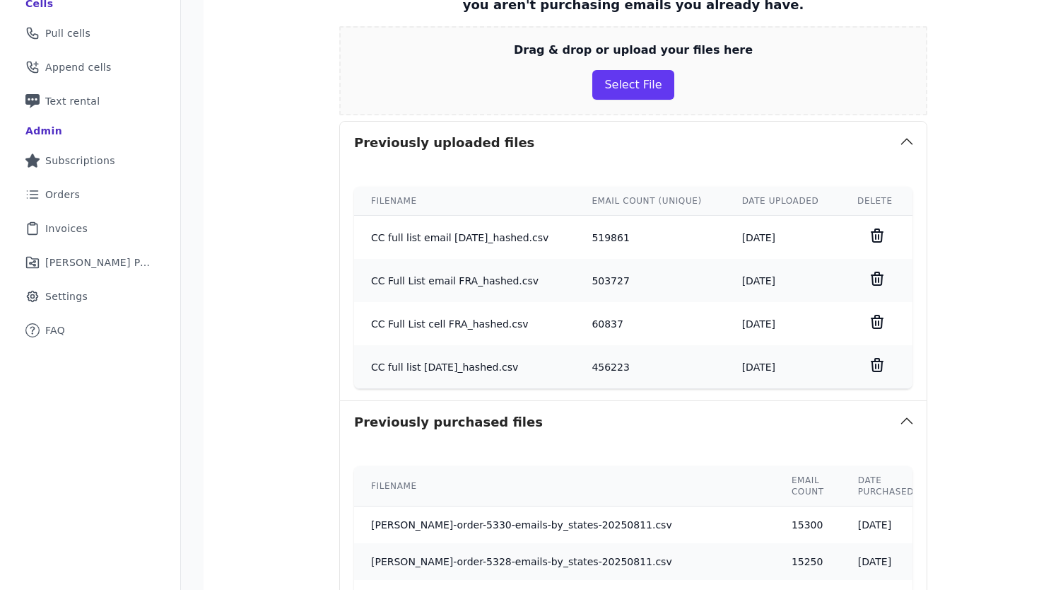
scroll to position [676, 0]
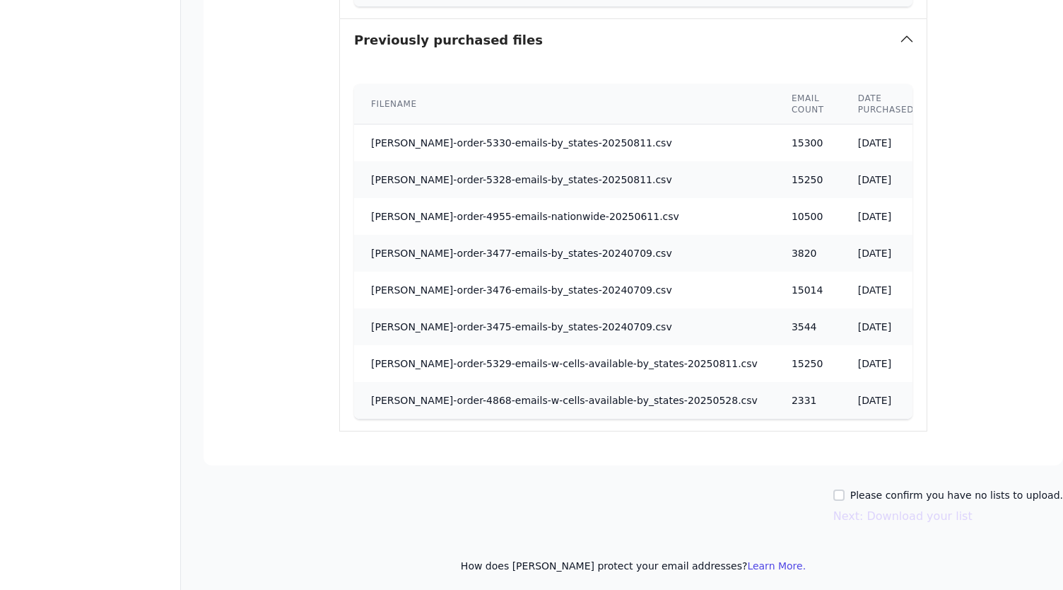
click at [907, 489] on label "Please confirm you have no lists to upload." at bounding box center [957, 495] width 213 height 14
click at [845, 489] on input "Please confirm you have no lists to upload." at bounding box center [839, 494] width 11 height 11
checkbox input "true"
click at [898, 509] on button "Next: Download your list" at bounding box center [903, 516] width 139 height 17
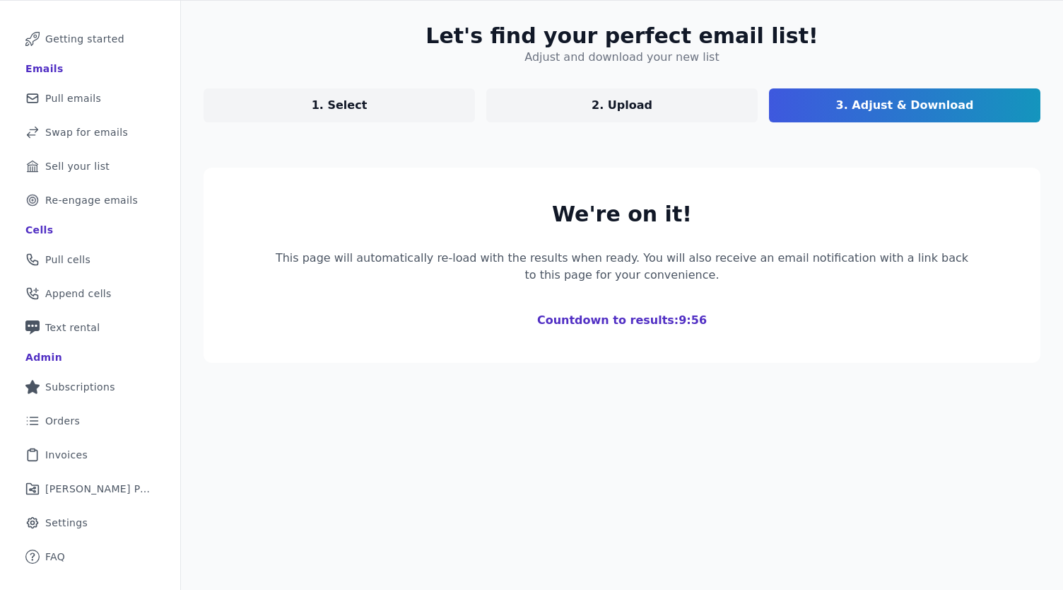
scroll to position [206, 0]
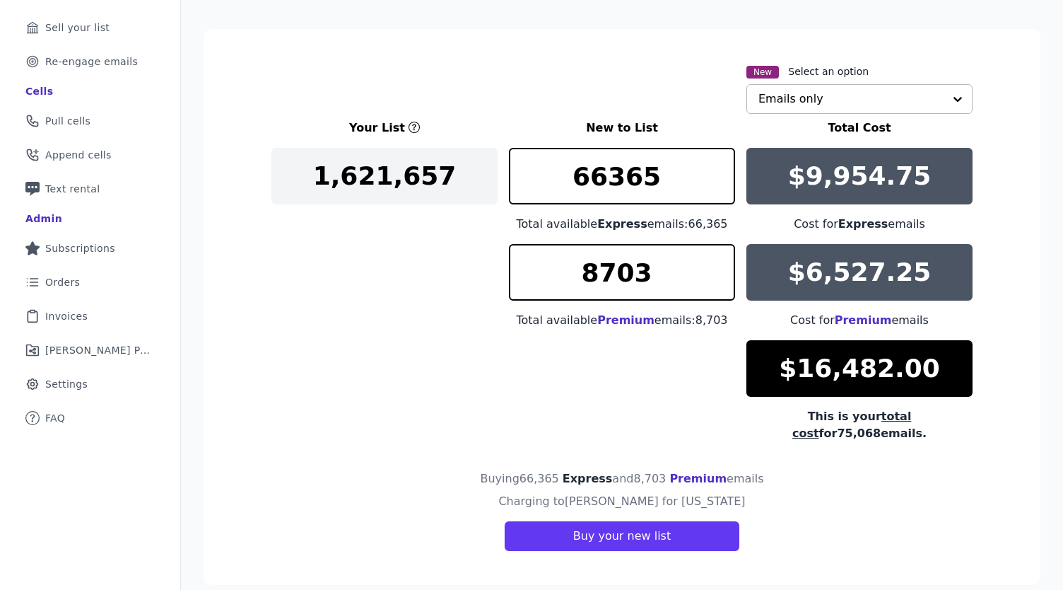
click at [860, 105] on input "text" at bounding box center [851, 99] width 185 height 28
click at [798, 100] on input "text" at bounding box center [851, 99] width 185 height 28
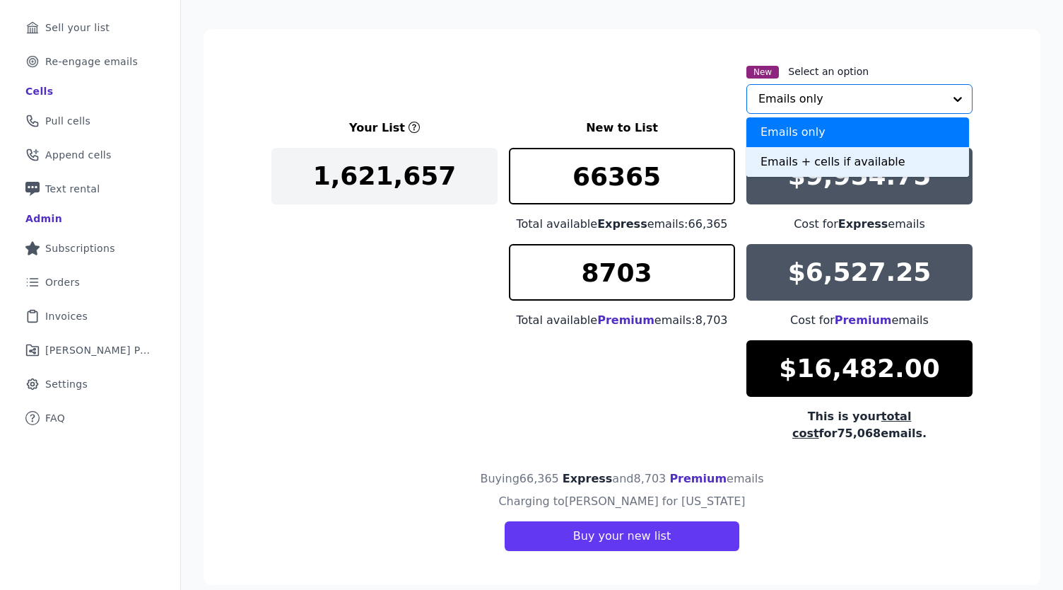
click at [805, 161] on div "Emails + cells if available" at bounding box center [858, 162] width 223 height 30
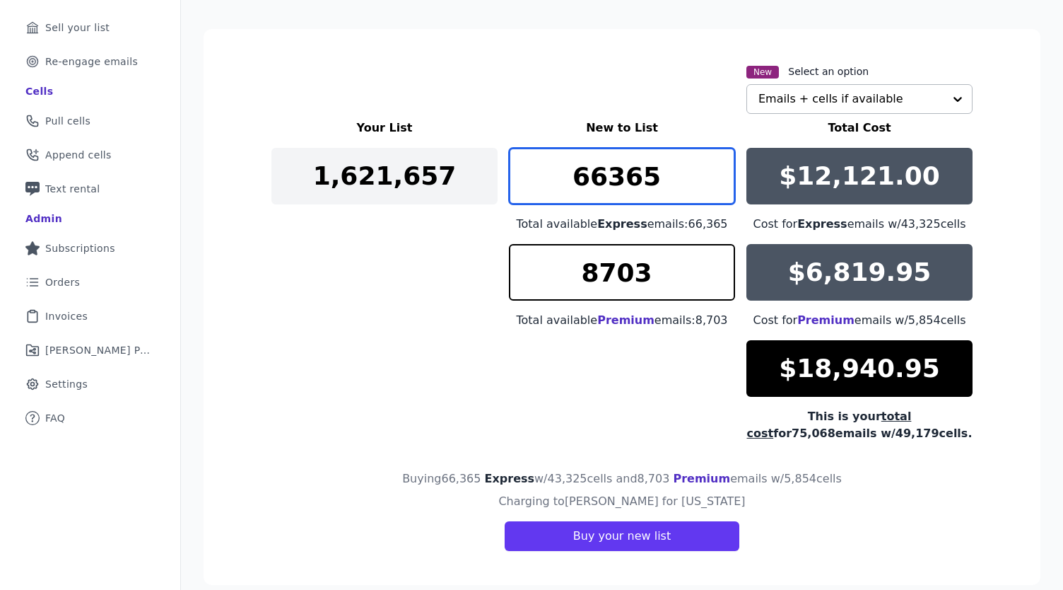
drag, startPoint x: 675, startPoint y: 176, endPoint x: 497, endPoint y: 177, distance: 177.5
click at [497, 177] on div "Your List New to List Total Cost 1,621,657 66365 Total available Express emails…" at bounding box center [622, 280] width 701 height 322
type input "20000"
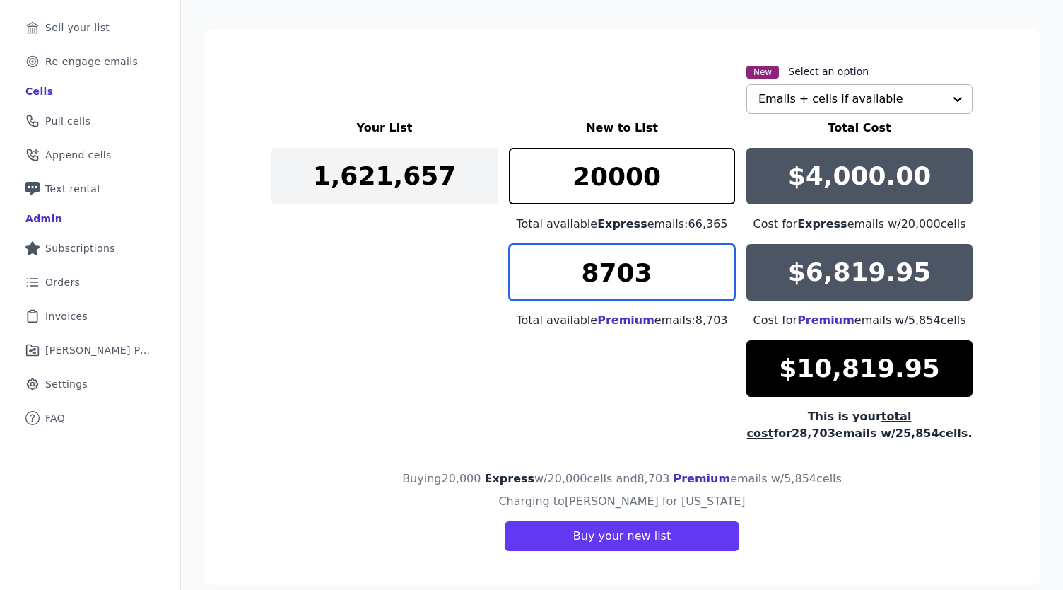
drag, startPoint x: 641, startPoint y: 272, endPoint x: 514, endPoint y: 281, distance: 127.6
click at [514, 281] on input "8703" at bounding box center [622, 272] width 226 height 57
type input "1000"
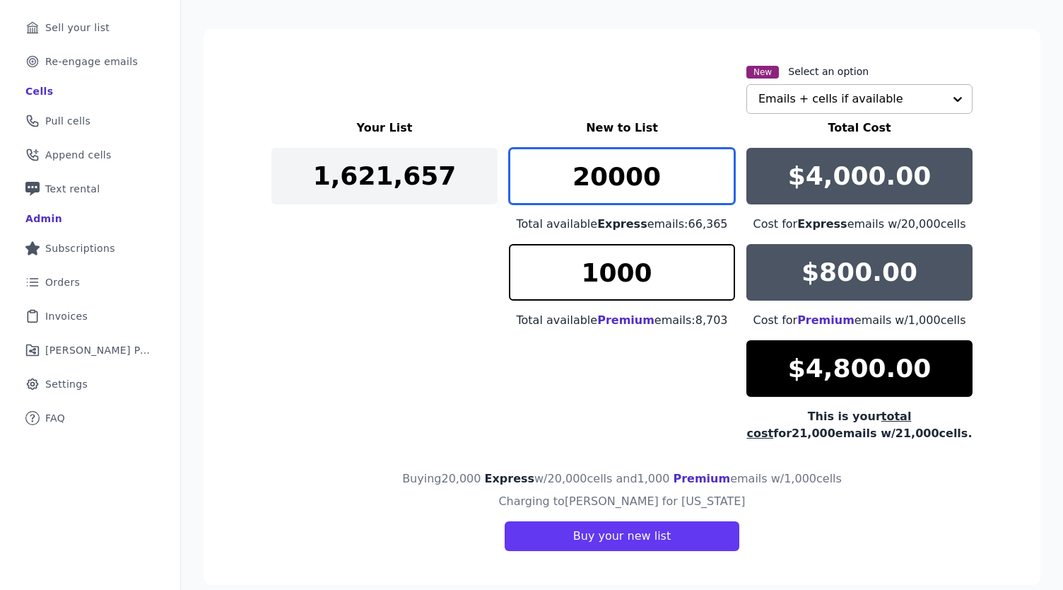
drag, startPoint x: 588, startPoint y: 182, endPoint x: 568, endPoint y: 182, distance: 20.5
click at [568, 182] on input "20000" at bounding box center [622, 176] width 226 height 57
type input "30000"
click at [434, 275] on div "Your List New to List Total Cost 1,621,657 30000 Total available Express emails…" at bounding box center [622, 280] width 701 height 322
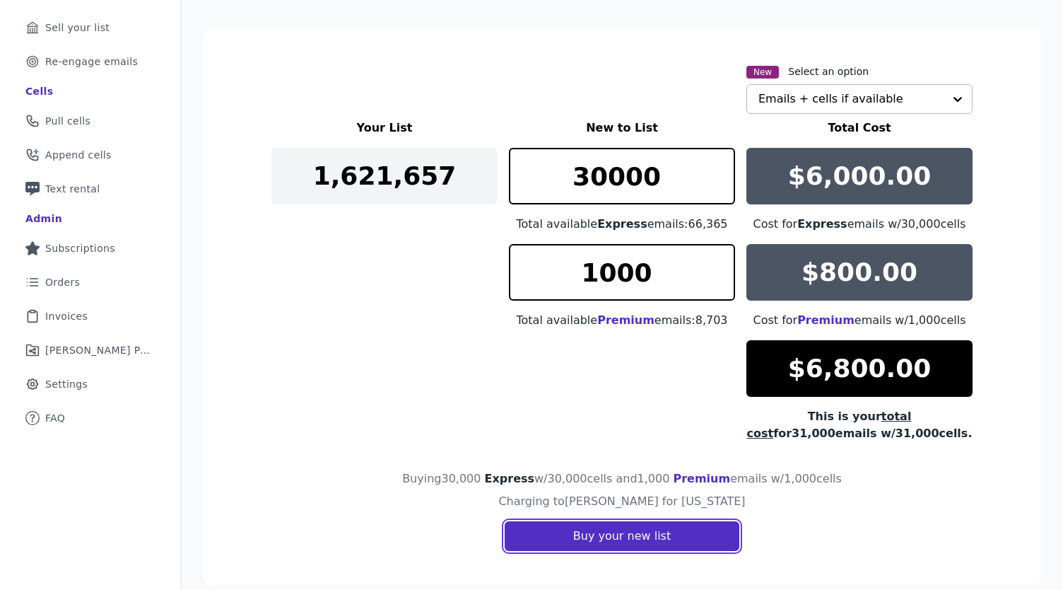
click at [648, 530] on button "Buy your new list" at bounding box center [622, 536] width 235 height 30
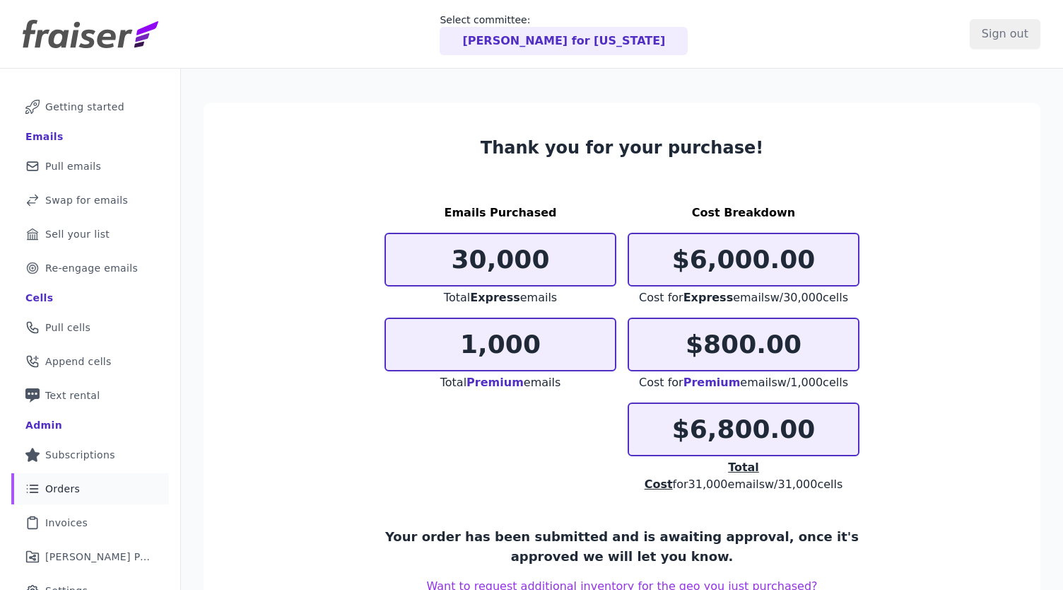
click at [87, 484] on link "List Icon Outline of bulleted list Orders" at bounding box center [90, 488] width 158 height 31
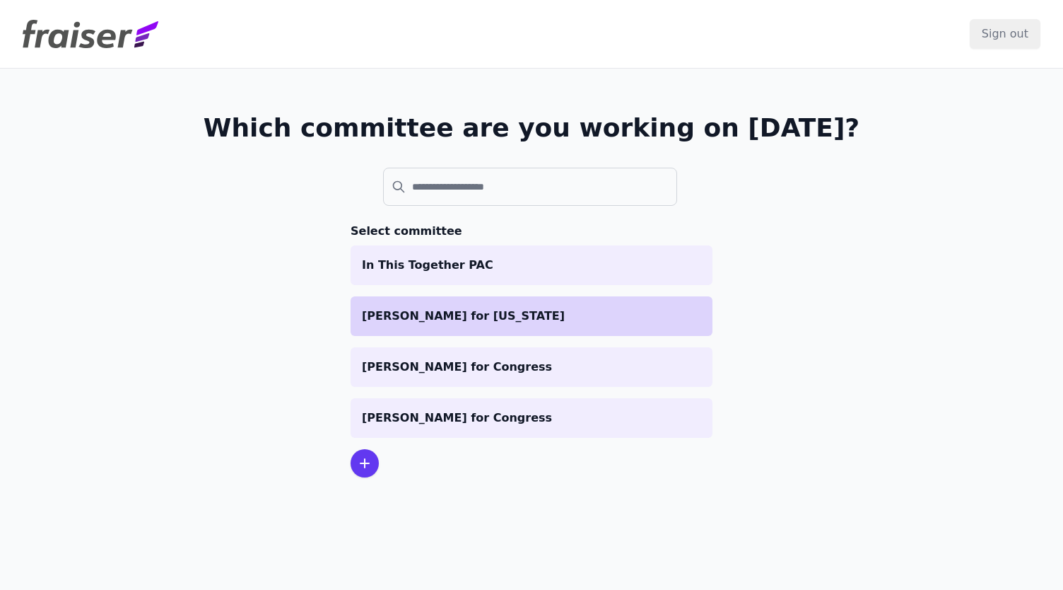
click at [423, 303] on li "[PERSON_NAME] for [US_STATE]" at bounding box center [532, 316] width 362 height 40
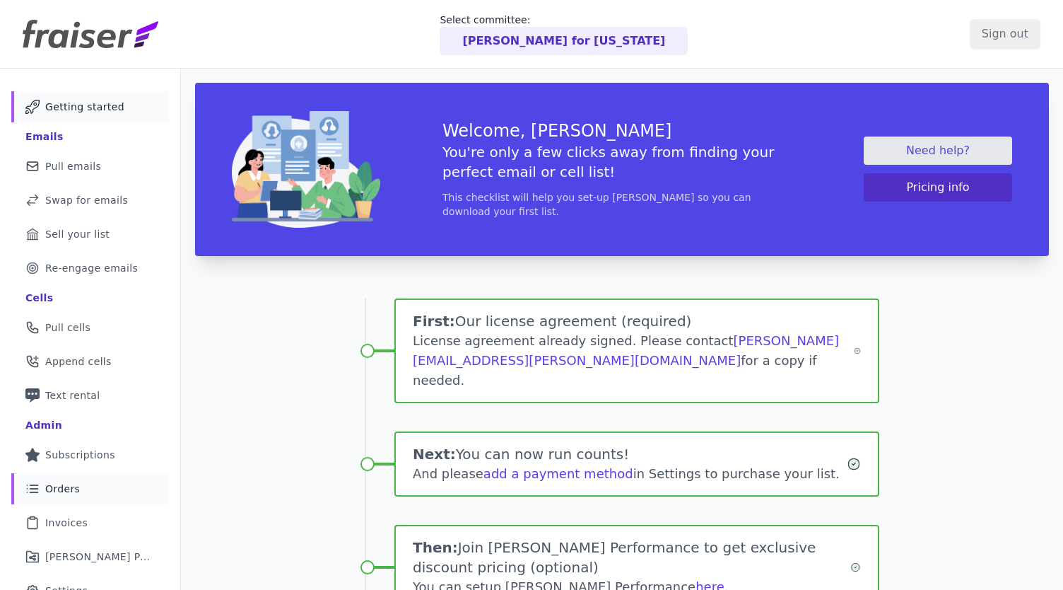
click at [74, 483] on span "Orders" at bounding box center [62, 489] width 35 height 14
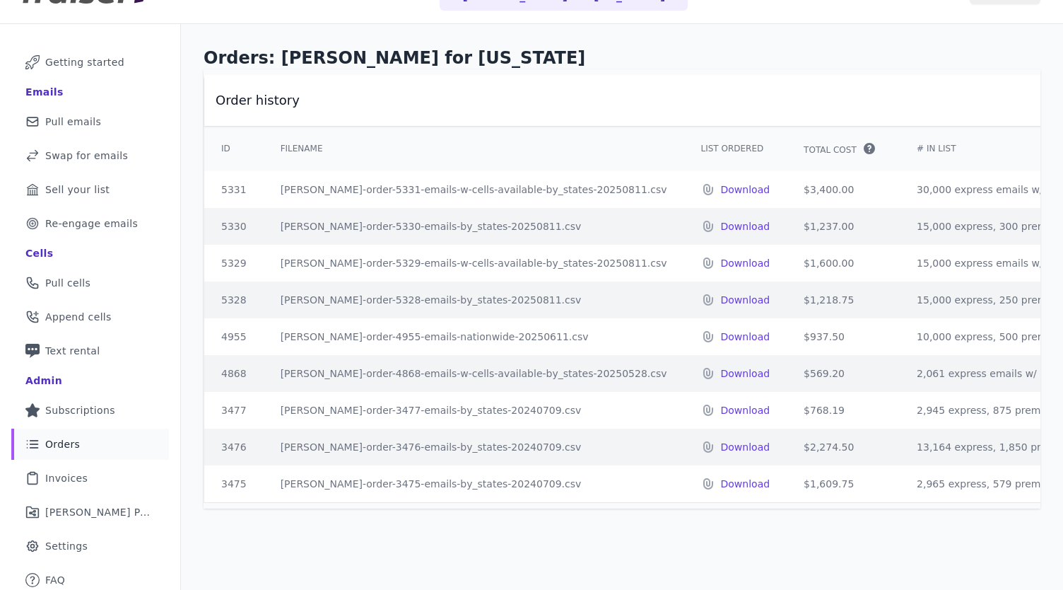
scroll to position [28, 0]
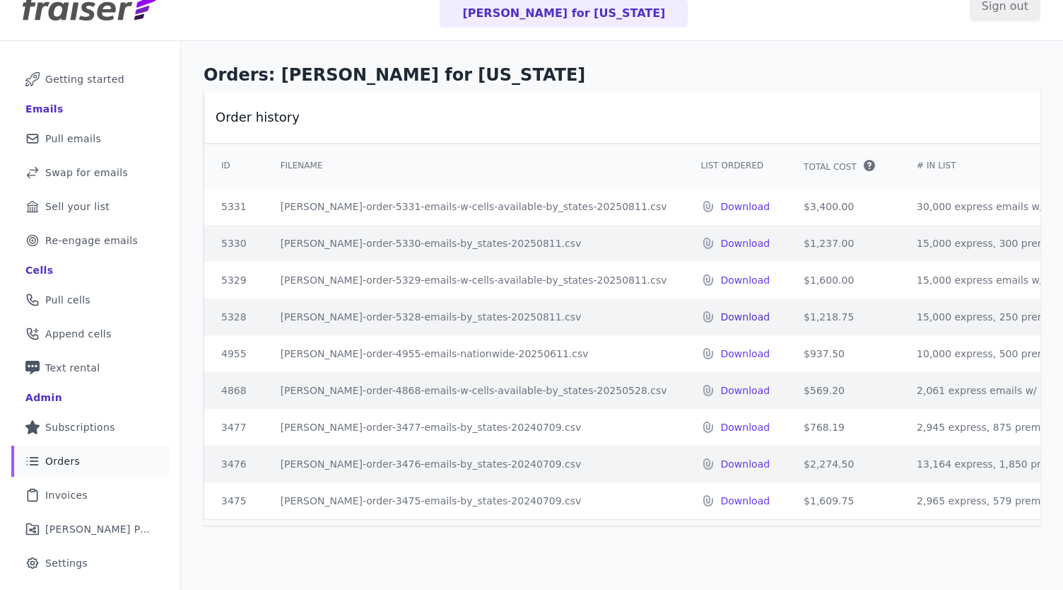
click at [721, 314] on p "Download" at bounding box center [745, 317] width 49 height 14
click at [721, 275] on p "Download" at bounding box center [745, 280] width 49 height 14
click at [721, 243] on p "Download" at bounding box center [745, 243] width 49 height 14
click at [721, 206] on p "Download" at bounding box center [745, 206] width 49 height 14
